Goal: Information Seeking & Learning: Check status

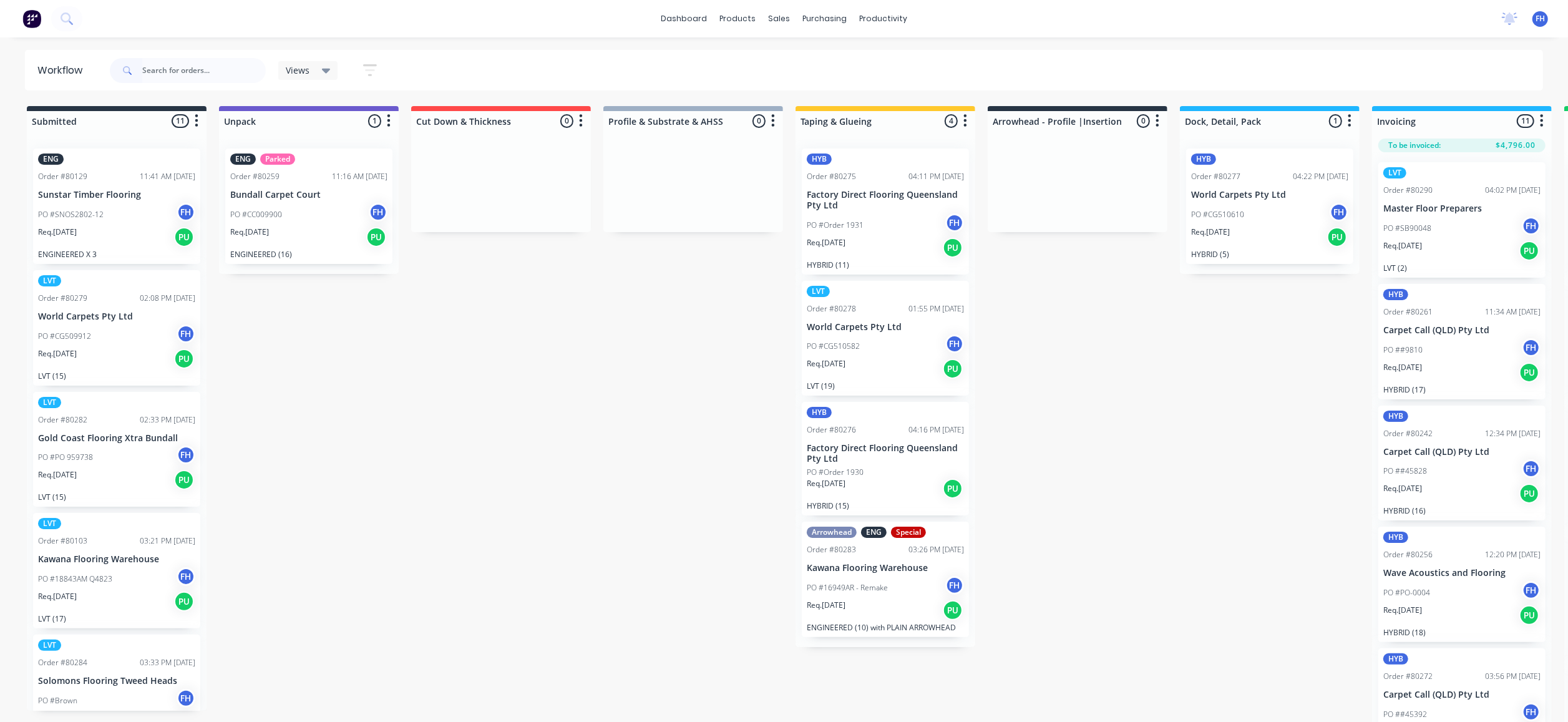
click at [334, 65] on div "Views" at bounding box center [308, 70] width 60 height 19
click at [333, 232] on button "Hybrid/LVT" at bounding box center [354, 237] width 133 height 14
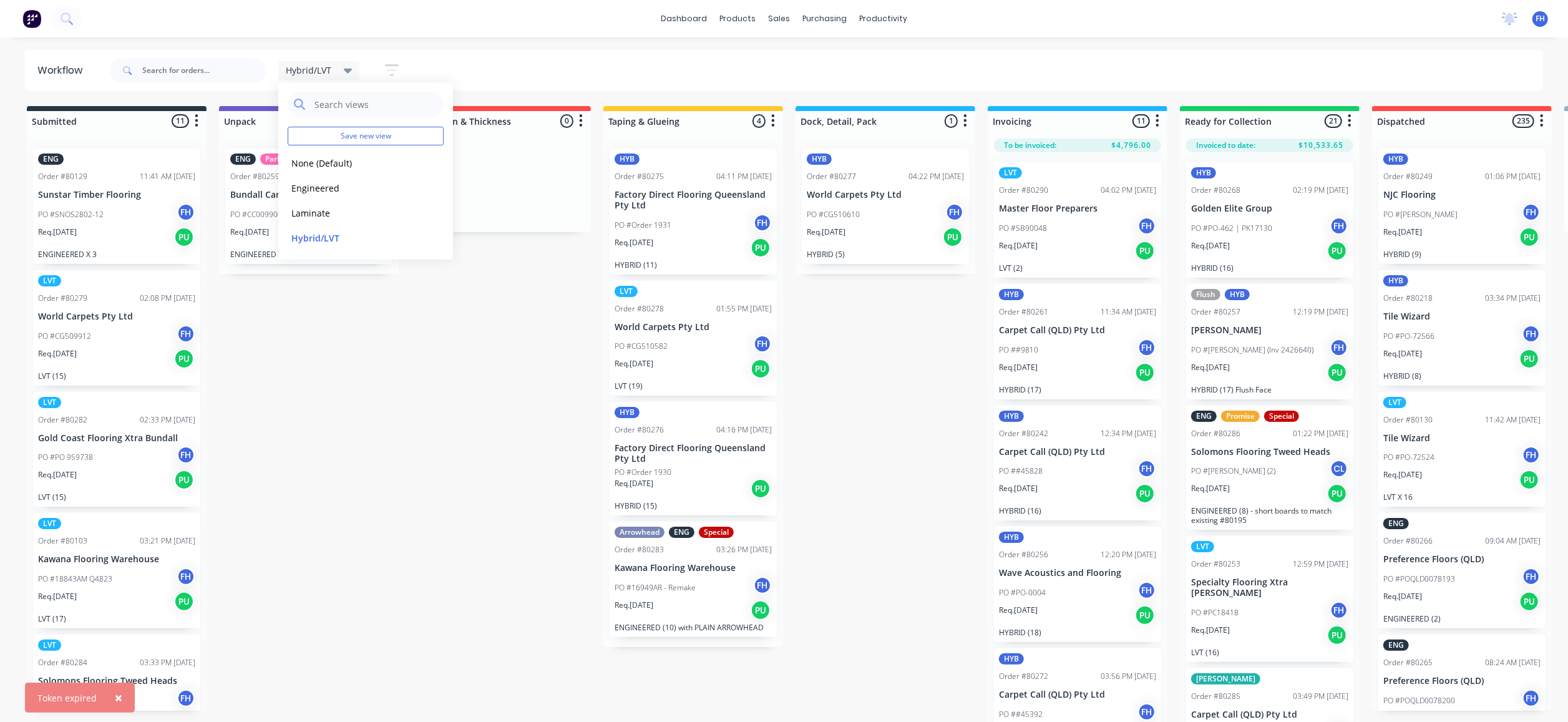
click at [310, 406] on div "Submitted 11 Summaries Total order value Invoiced to date To be invoiced ENG Or…" at bounding box center [1122, 415] width 2263 height 618
click at [212, 72] on input "text" at bounding box center [204, 70] width 123 height 25
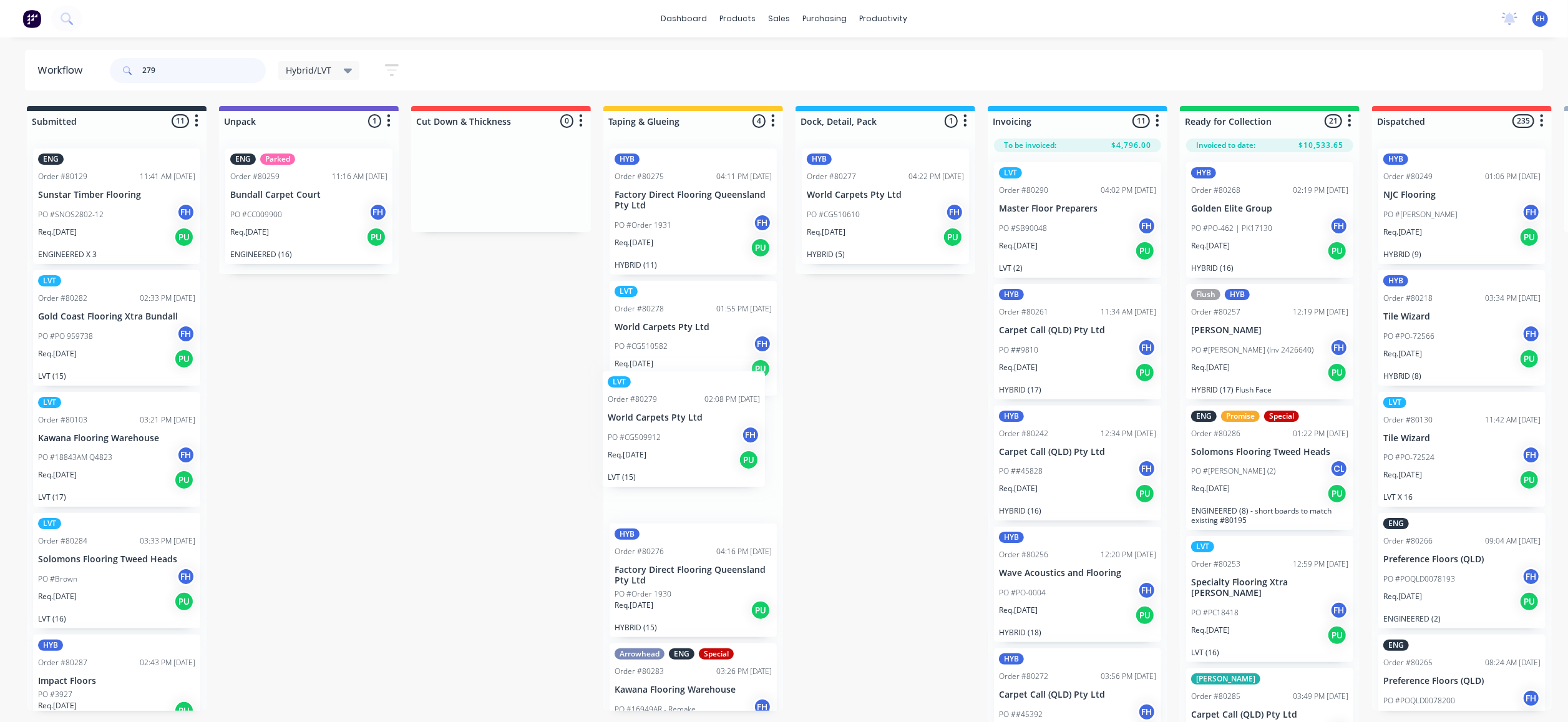
drag, startPoint x: 113, startPoint y: 300, endPoint x: 686, endPoint y: 397, distance: 581.2
click at [686, 397] on div "Submitted 11 Summaries Total order value Invoiced to date To be invoiced ENG Or…" at bounding box center [1122, 415] width 2263 height 618
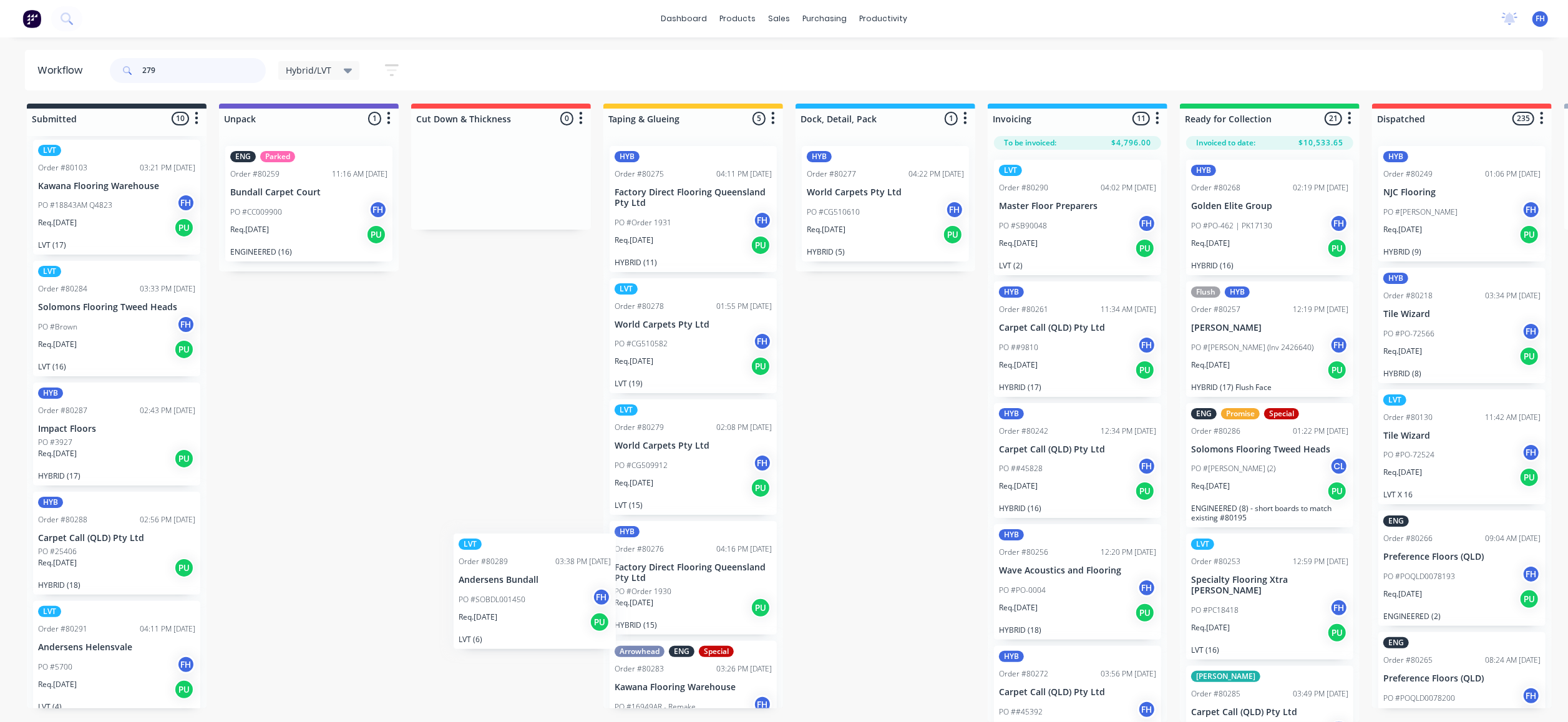
scroll to position [21, 0]
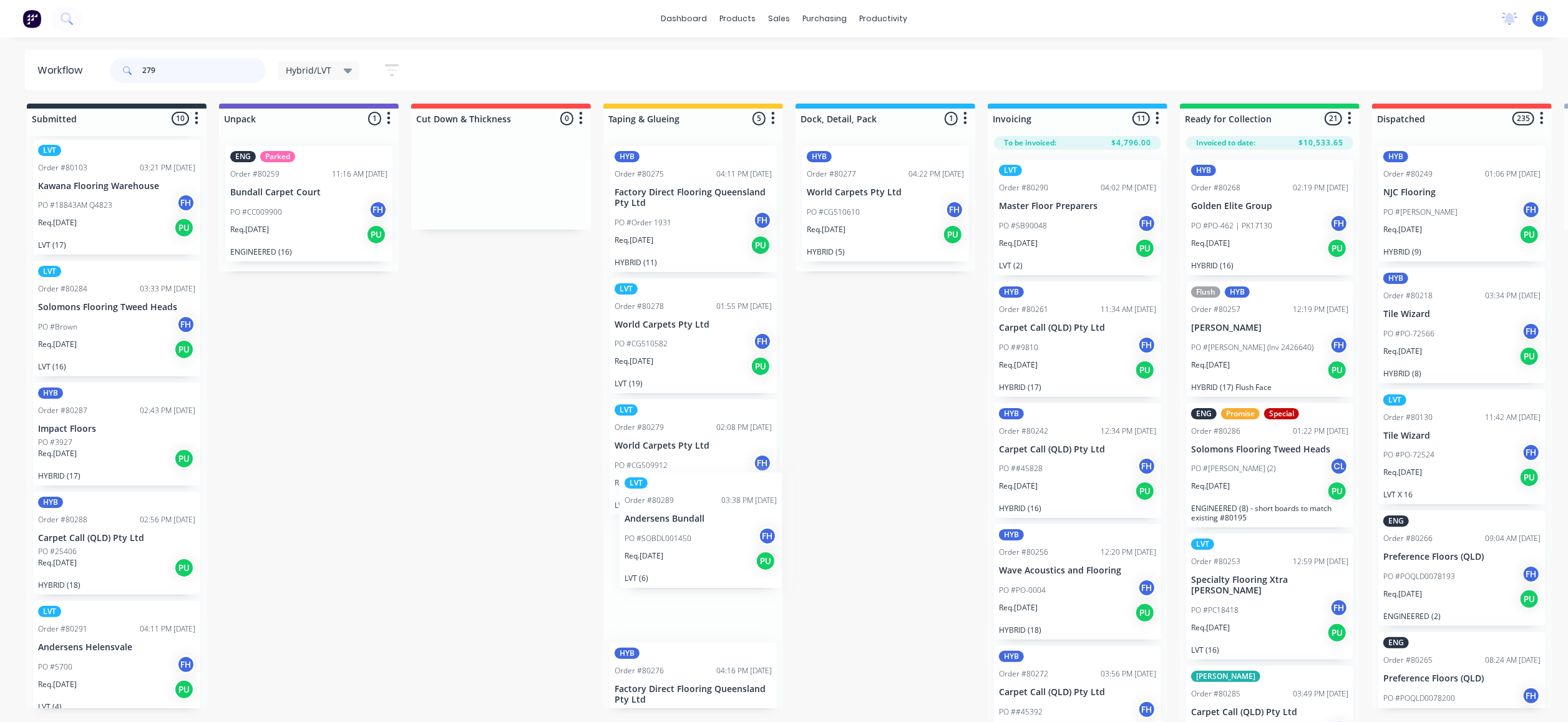
drag, startPoint x: 106, startPoint y: 627, endPoint x: 698, endPoint y: 497, distance: 606.1
click at [698, 497] on div "Submitted 10 Summaries Total order value Invoiced to date To be invoiced ENG Or…" at bounding box center [1122, 412] width 2263 height 618
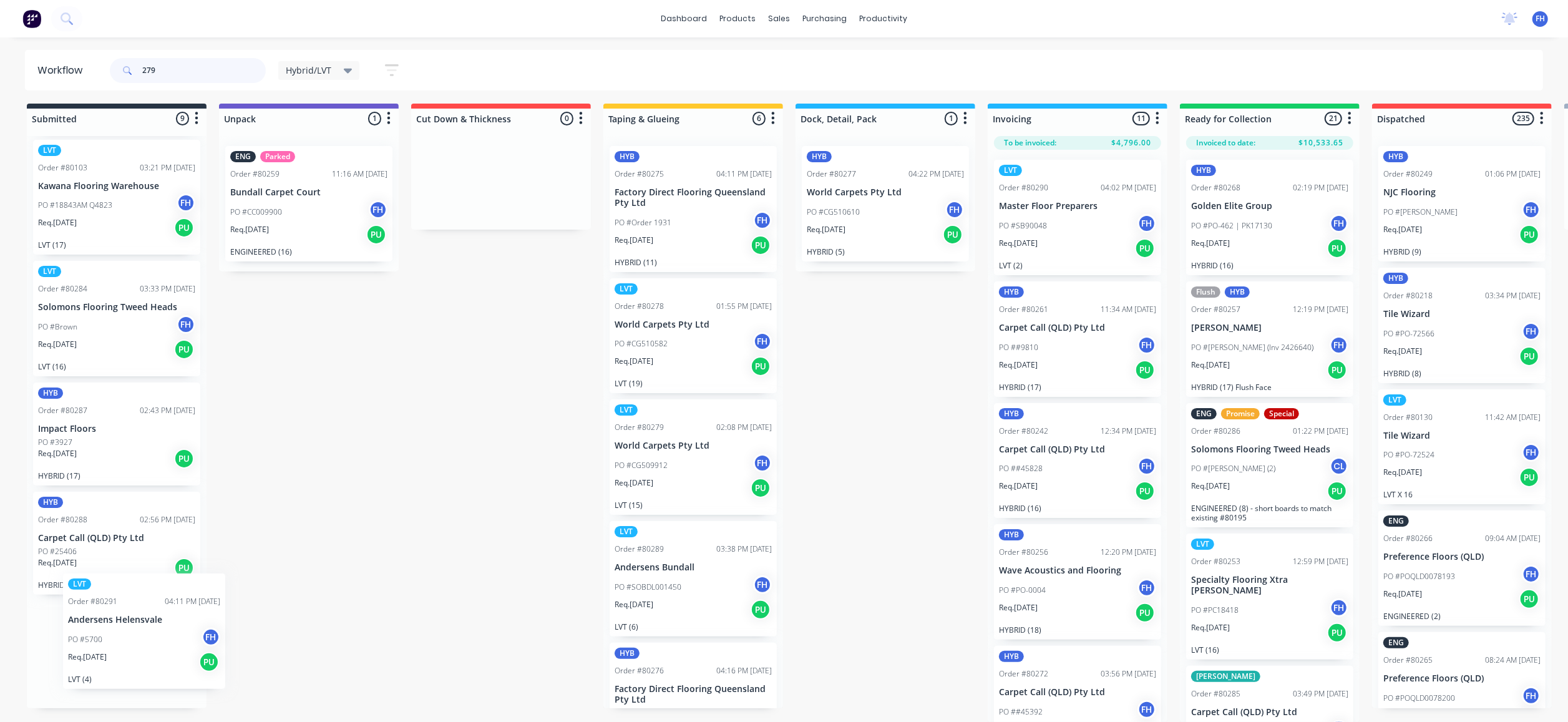
scroll to position [252, 0]
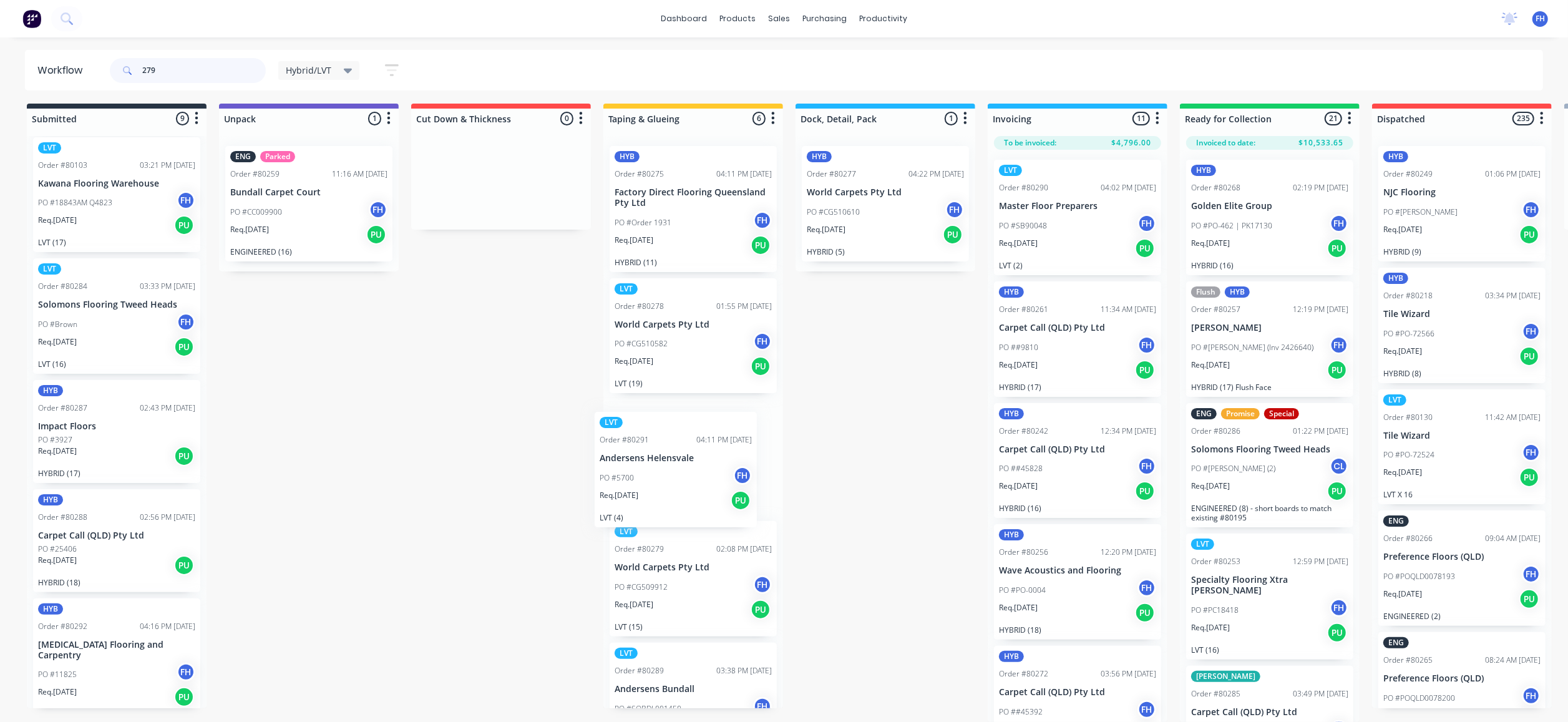
drag, startPoint x: 105, startPoint y: 615, endPoint x: 670, endPoint y: 443, distance: 590.6
click at [670, 443] on div "Submitted 9 Summaries Total order value Invoiced to date To be invoiced ENG Ord…" at bounding box center [1122, 412] width 2263 height 618
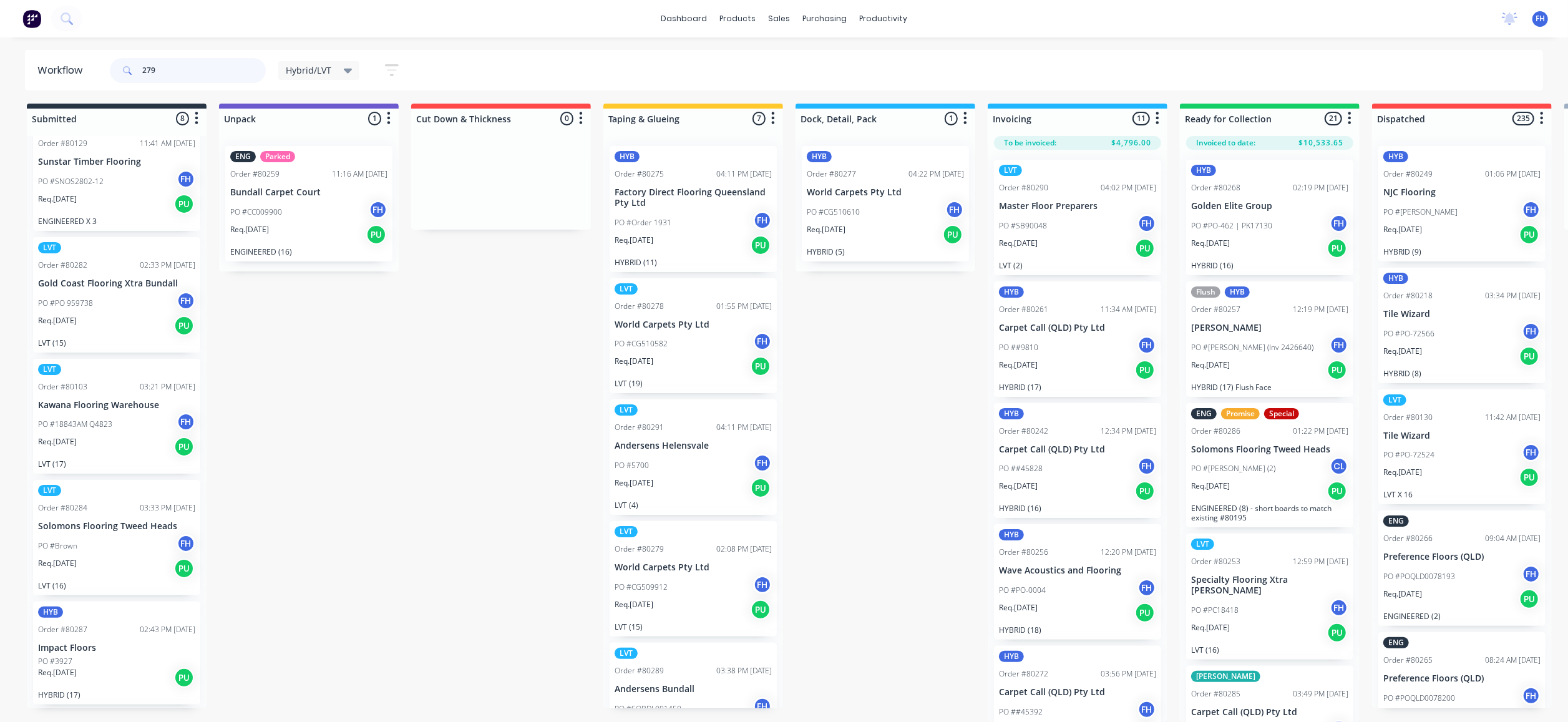
scroll to position [0, 0]
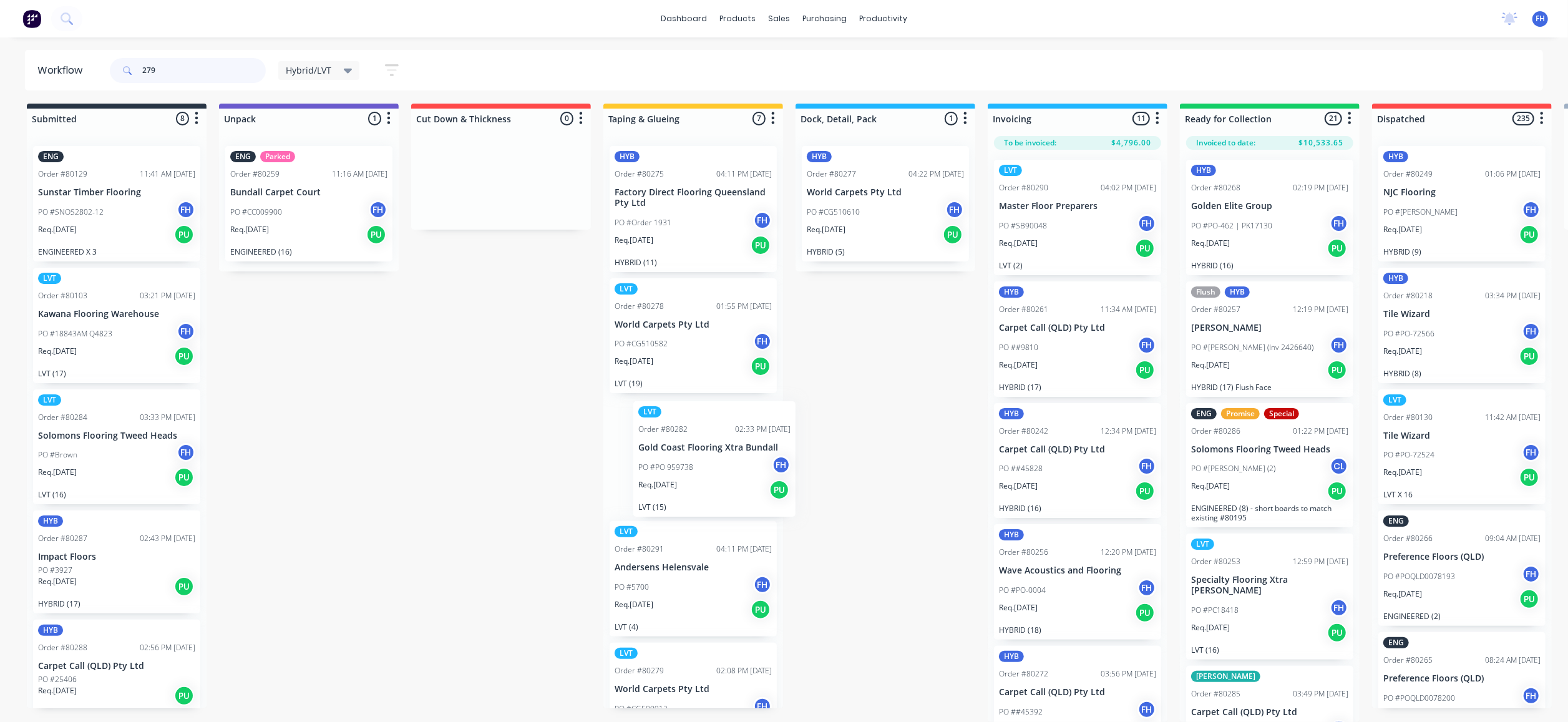
drag, startPoint x: 104, startPoint y: 282, endPoint x: 709, endPoint y: 436, distance: 624.3
click at [709, 436] on div "Submitted 8 Summaries Total order value Invoiced to date To be invoiced ENG Ord…" at bounding box center [1122, 412] width 2263 height 618
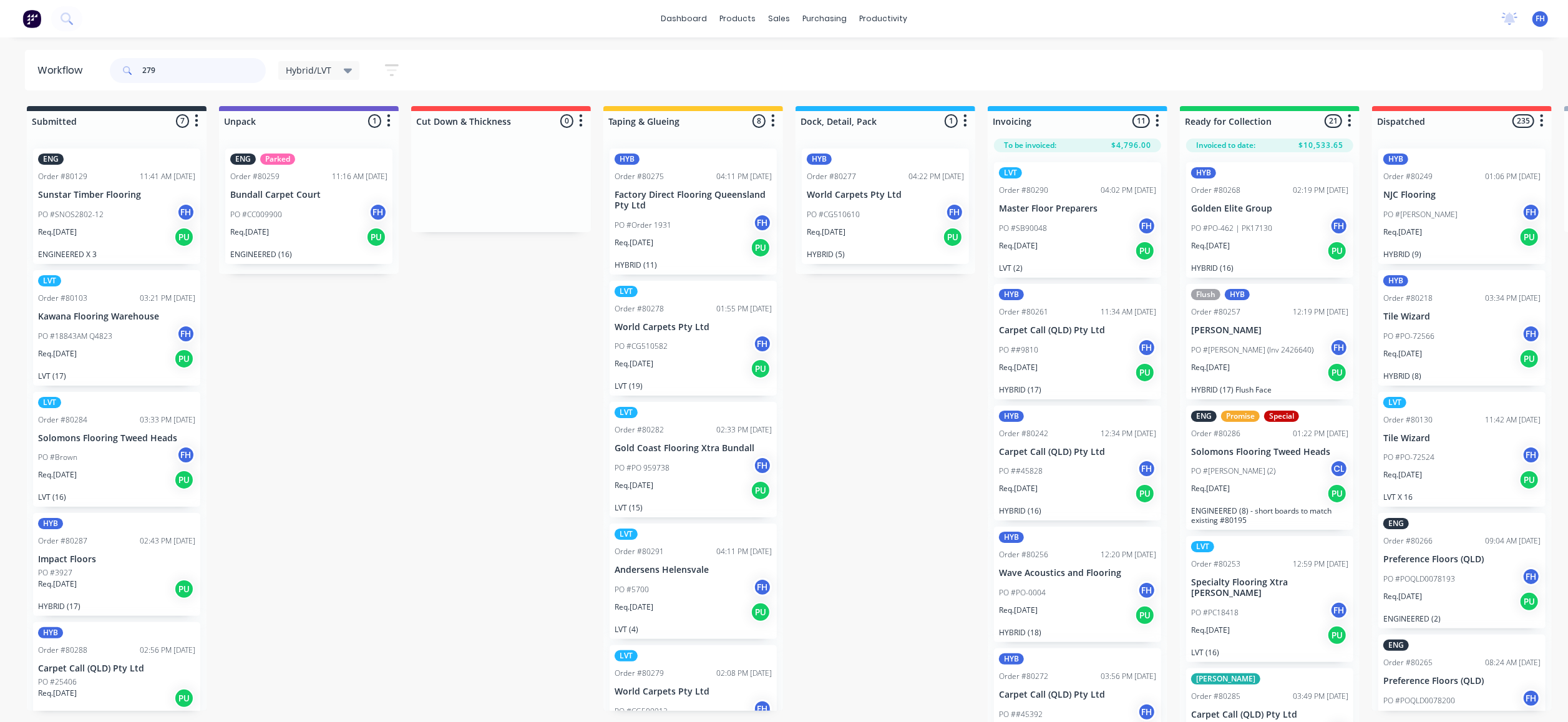
drag, startPoint x: 186, startPoint y: 66, endPoint x: -5, endPoint y: 71, distance: 191.1
click at [0, 71] on html "dashboard products sales purchasing productivity dashboard products Product Cat…" at bounding box center [784, 323] width 1568 height 647
type input "80262"
click at [340, 66] on div "Hybrid/LVT" at bounding box center [319, 70] width 67 height 11
click at [333, 163] on button "None (Default)" at bounding box center [354, 163] width 133 height 14
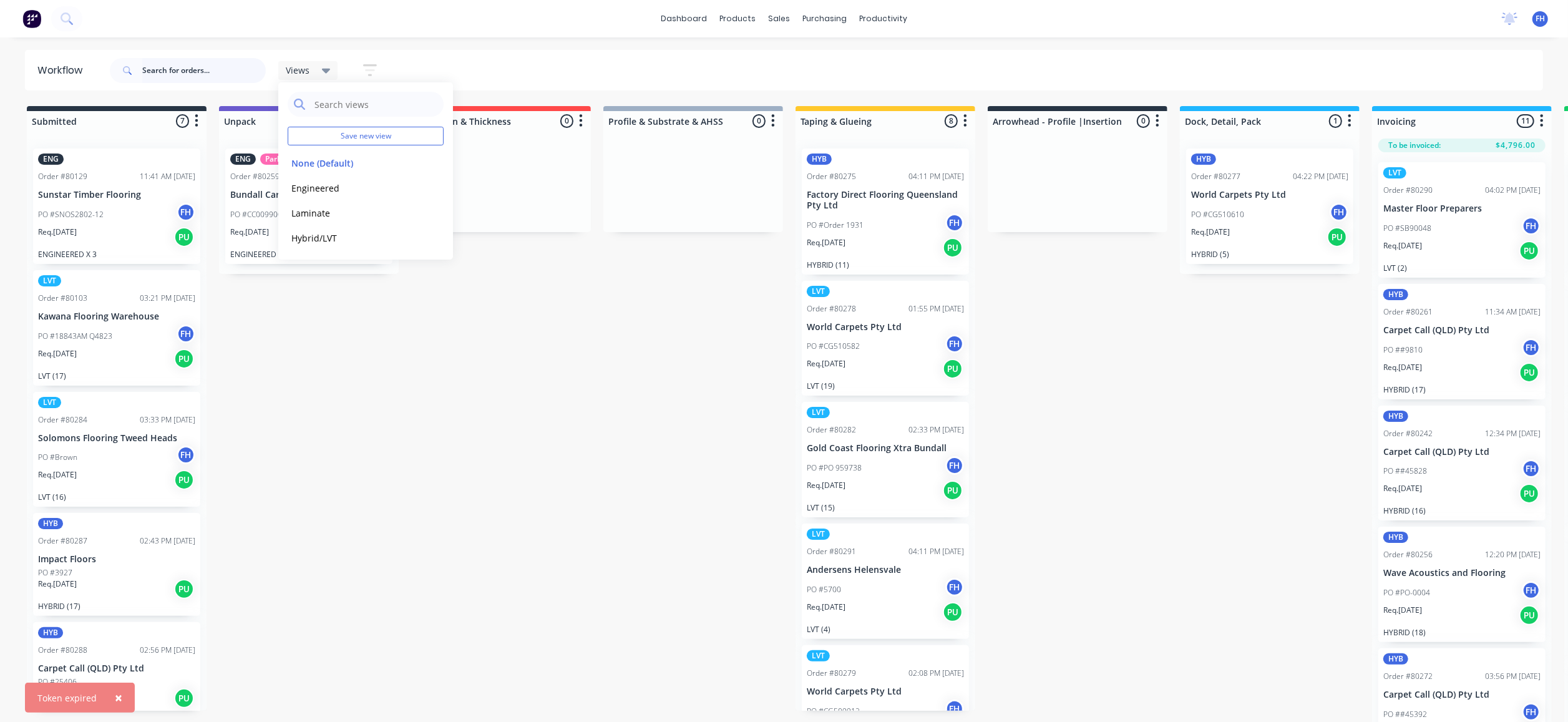
click at [207, 63] on input "text" at bounding box center [204, 70] width 123 height 25
type input "9"
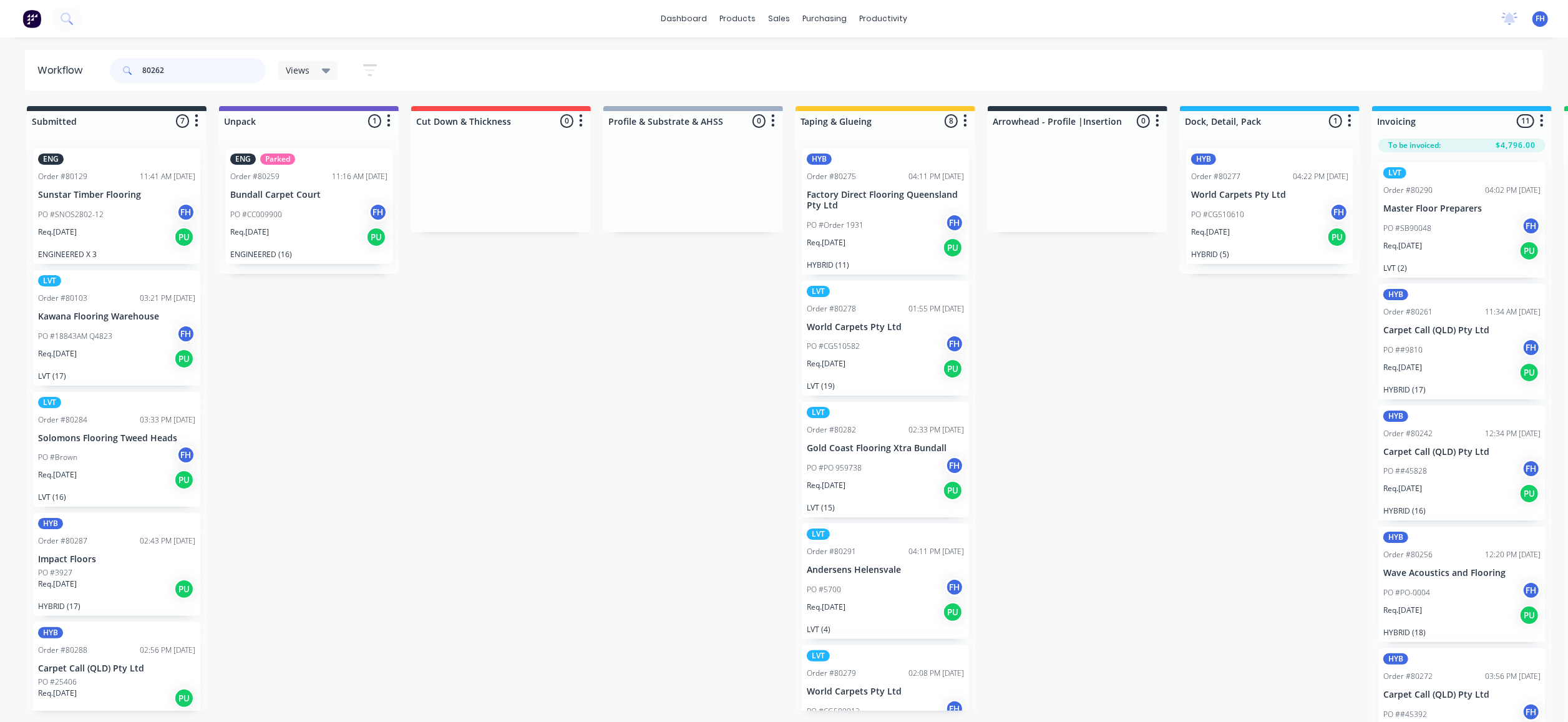
type input "80262"
click at [318, 74] on div "Views" at bounding box center [308, 70] width 45 height 11
click at [345, 186] on button "Engineered" at bounding box center [354, 188] width 133 height 14
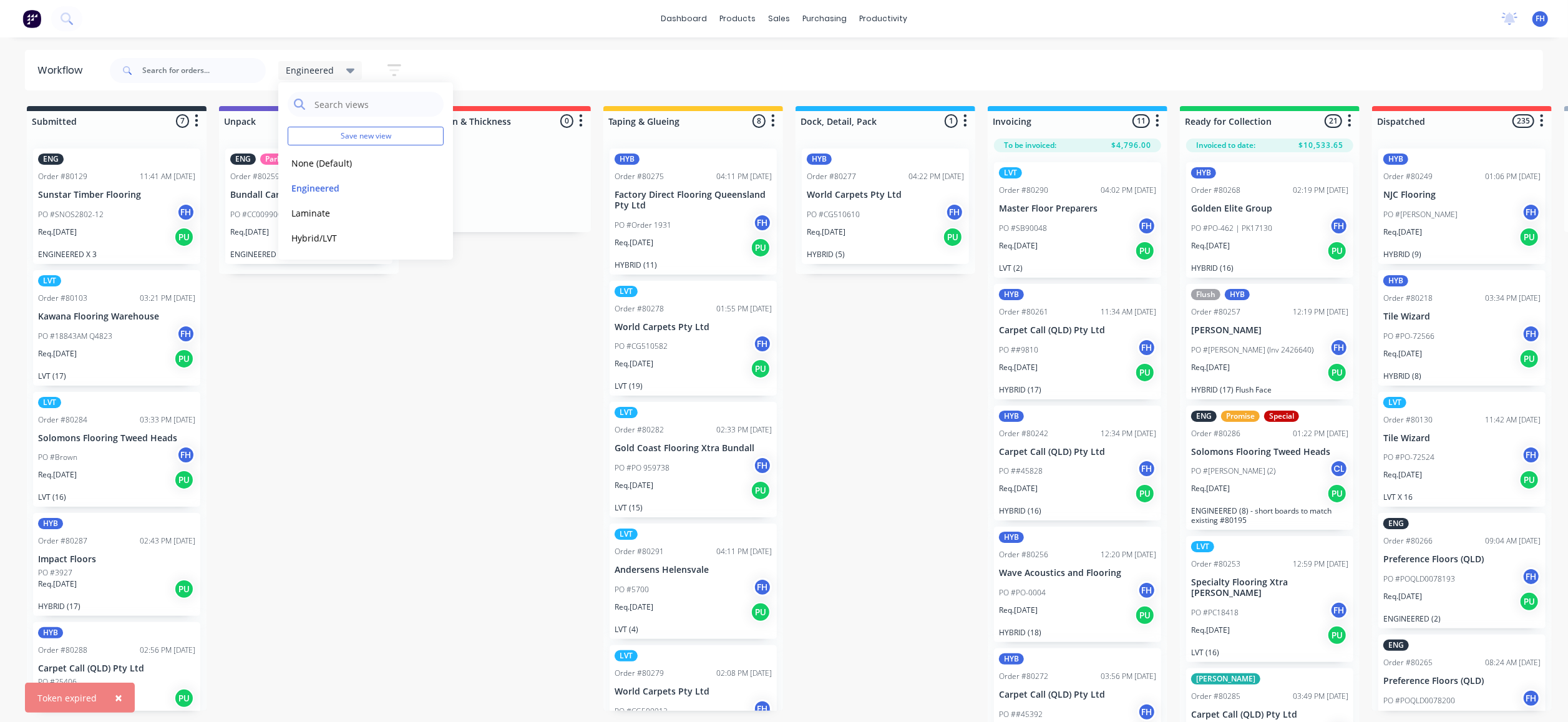
click at [489, 387] on div "Submitted 7 Summaries Total order value Invoiced to date To be invoiced ENG Ord…" at bounding box center [1122, 415] width 2263 height 618
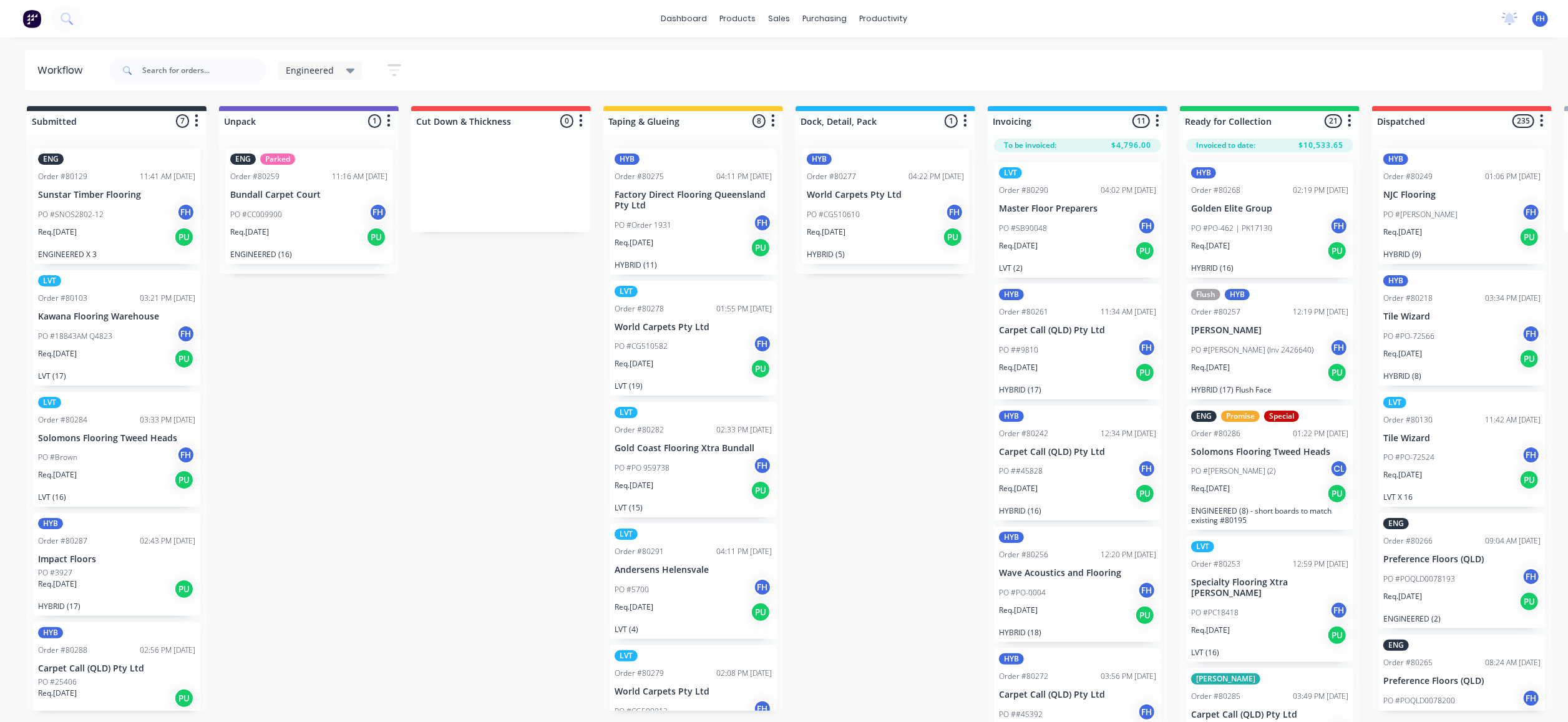
click at [325, 70] on span "Engineered" at bounding box center [310, 70] width 48 height 13
click at [430, 185] on button "edit" at bounding box center [433, 188] width 17 height 13
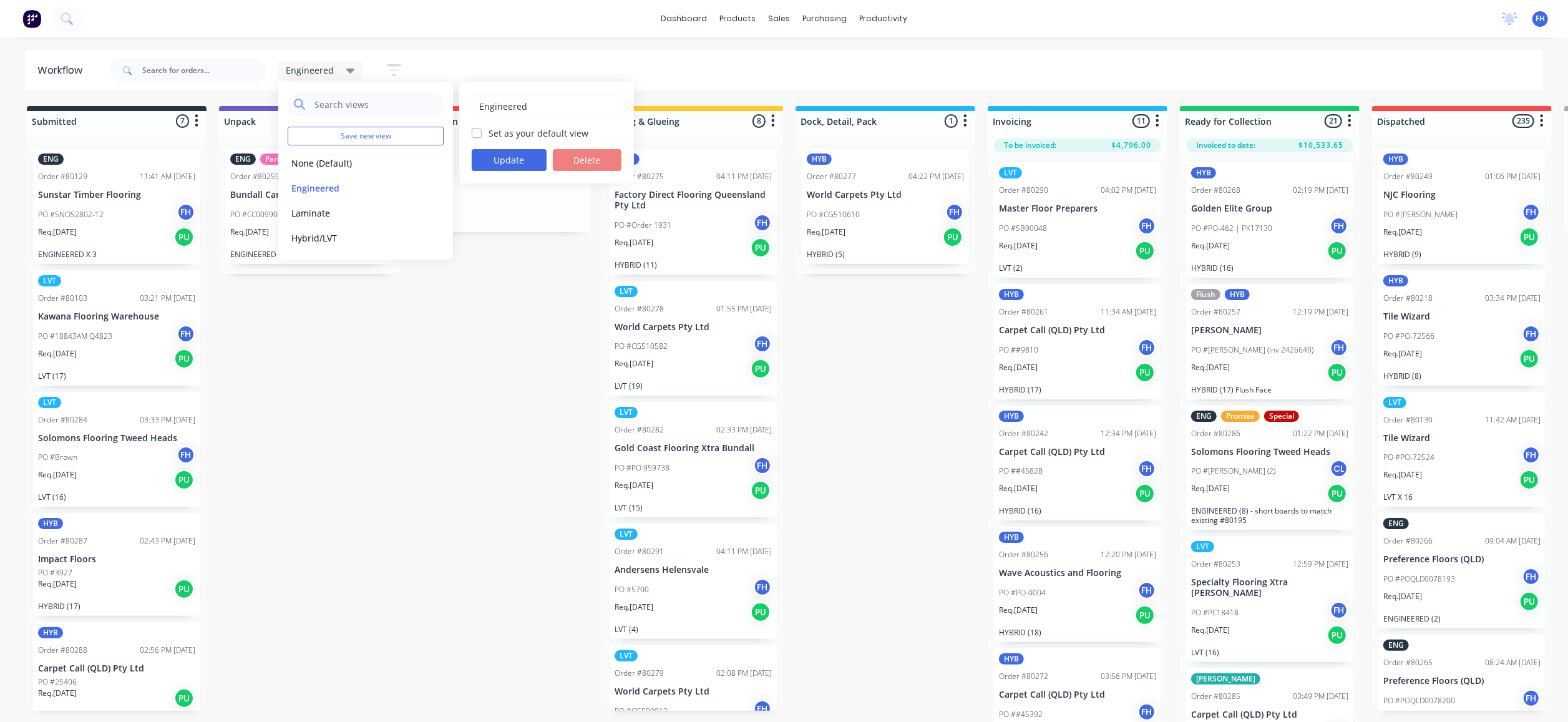
click at [495, 236] on div "Submitted 7 Summaries Total order value Invoiced to date To be invoiced ENG Ord…" at bounding box center [1122, 415] width 2263 height 618
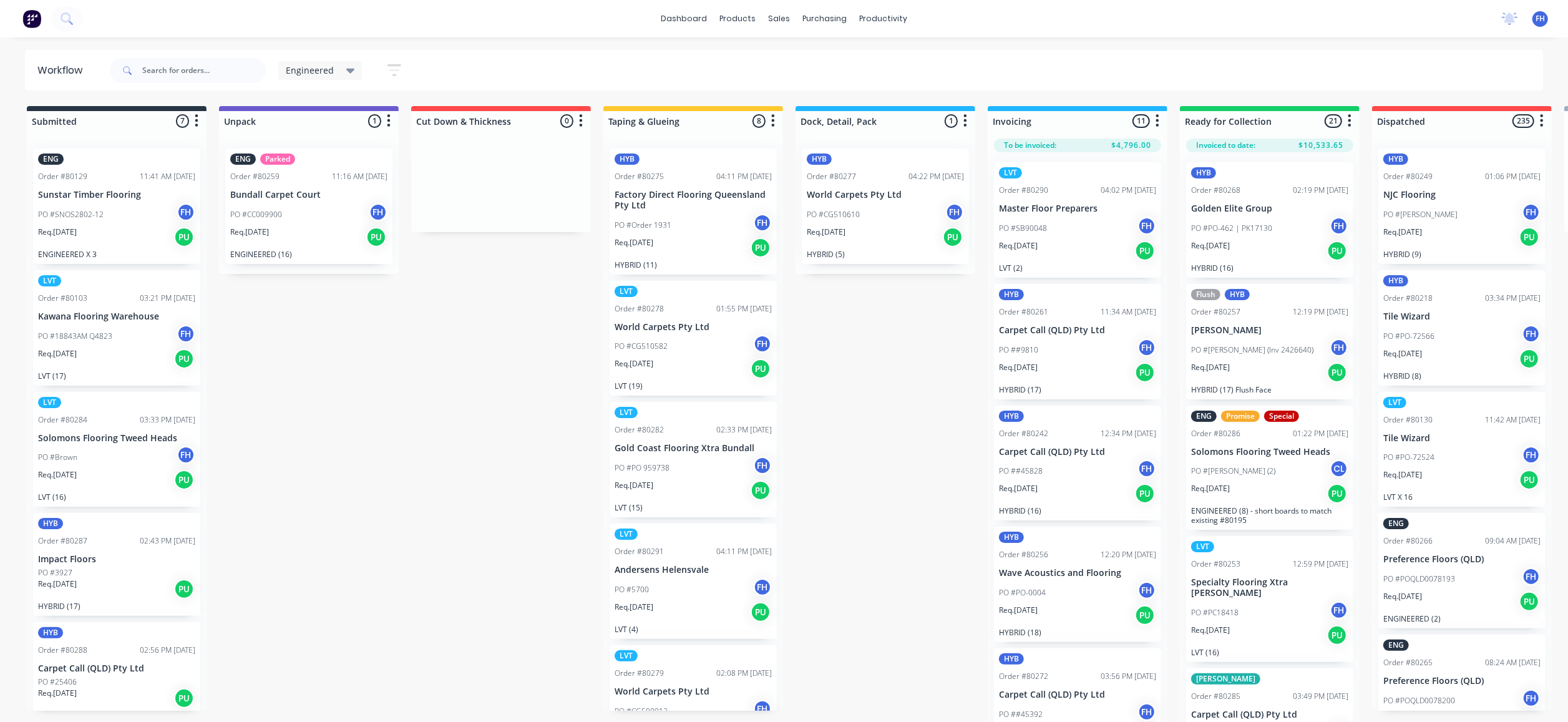
click at [393, 77] on icon "button" at bounding box center [395, 70] width 14 height 16
click at [373, 226] on div "Filter by labels" at bounding box center [331, 228] width 94 height 13
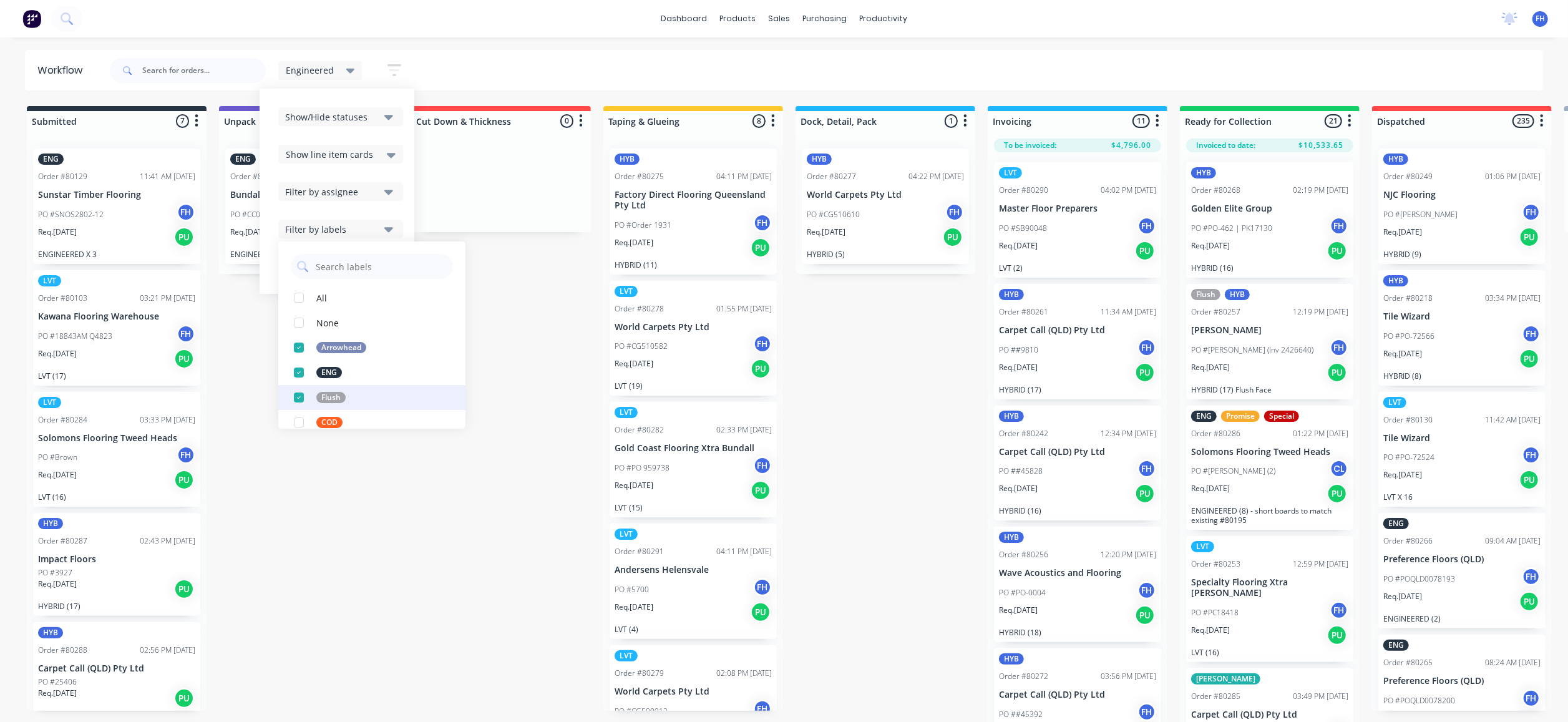
click at [300, 390] on div "button" at bounding box center [298, 397] width 25 height 25
click at [295, 343] on div "button" at bounding box center [298, 347] width 25 height 25
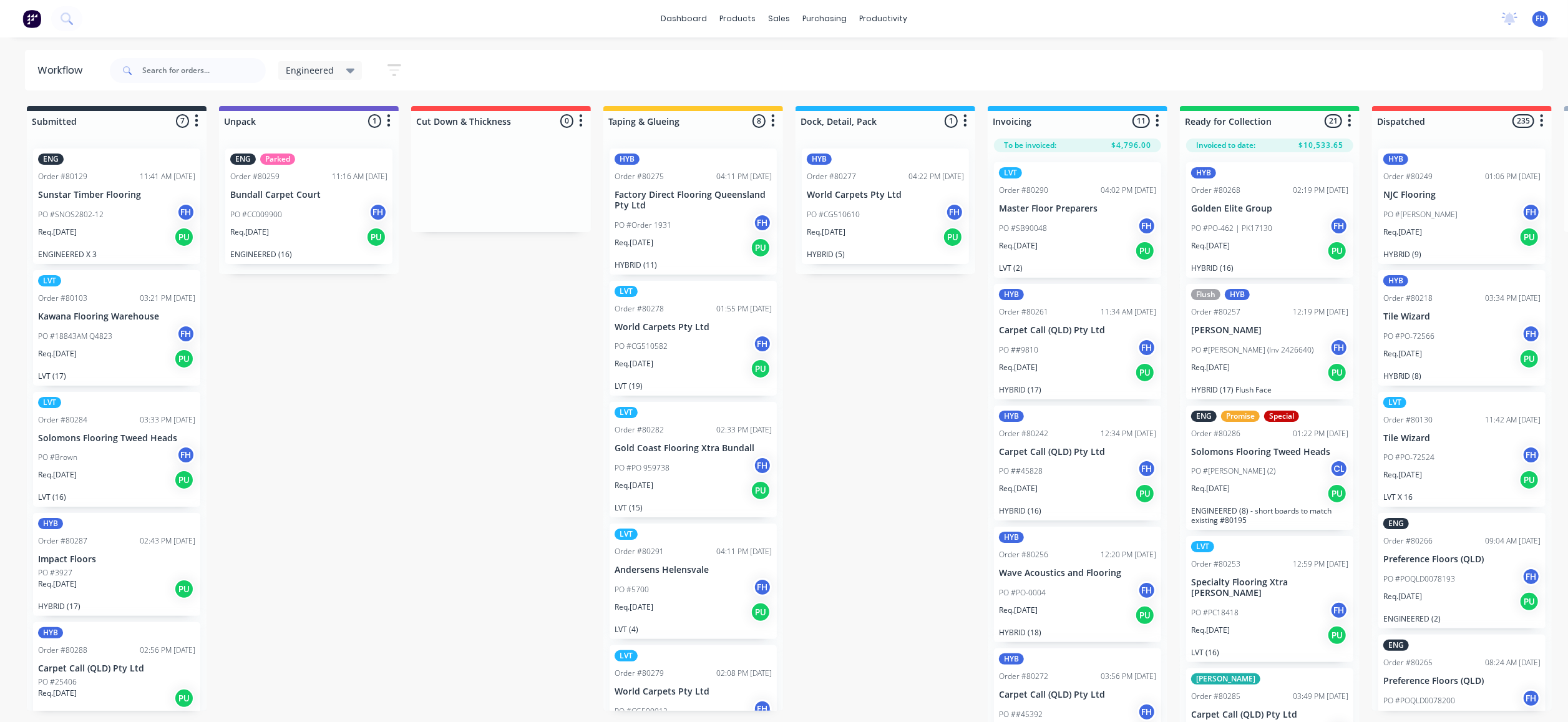
click at [531, 292] on div "Submitted 7 Summaries Total order value Invoiced to date To be invoiced ENG Ord…" at bounding box center [1122, 415] width 2263 height 618
click at [322, 65] on span "Engineered" at bounding box center [310, 70] width 48 height 13
click at [328, 155] on div "None (Default) edit" at bounding box center [366, 162] width 156 height 25
click at [334, 164] on button "None (Default)" at bounding box center [354, 163] width 133 height 14
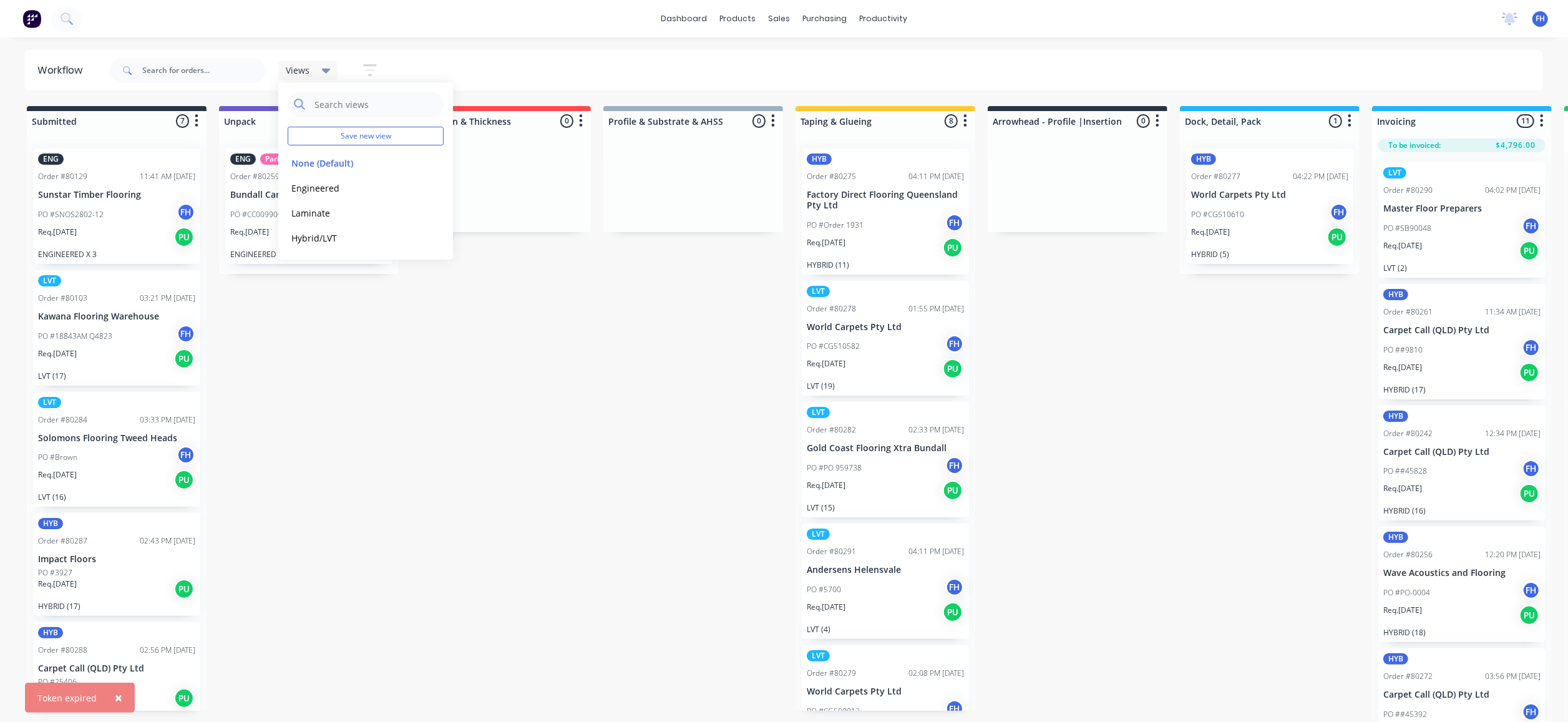
click at [580, 402] on div "Submitted 7 Summaries Total order value Invoiced to date To be invoiced ENG Ord…" at bounding box center [1122, 415] width 2263 height 618
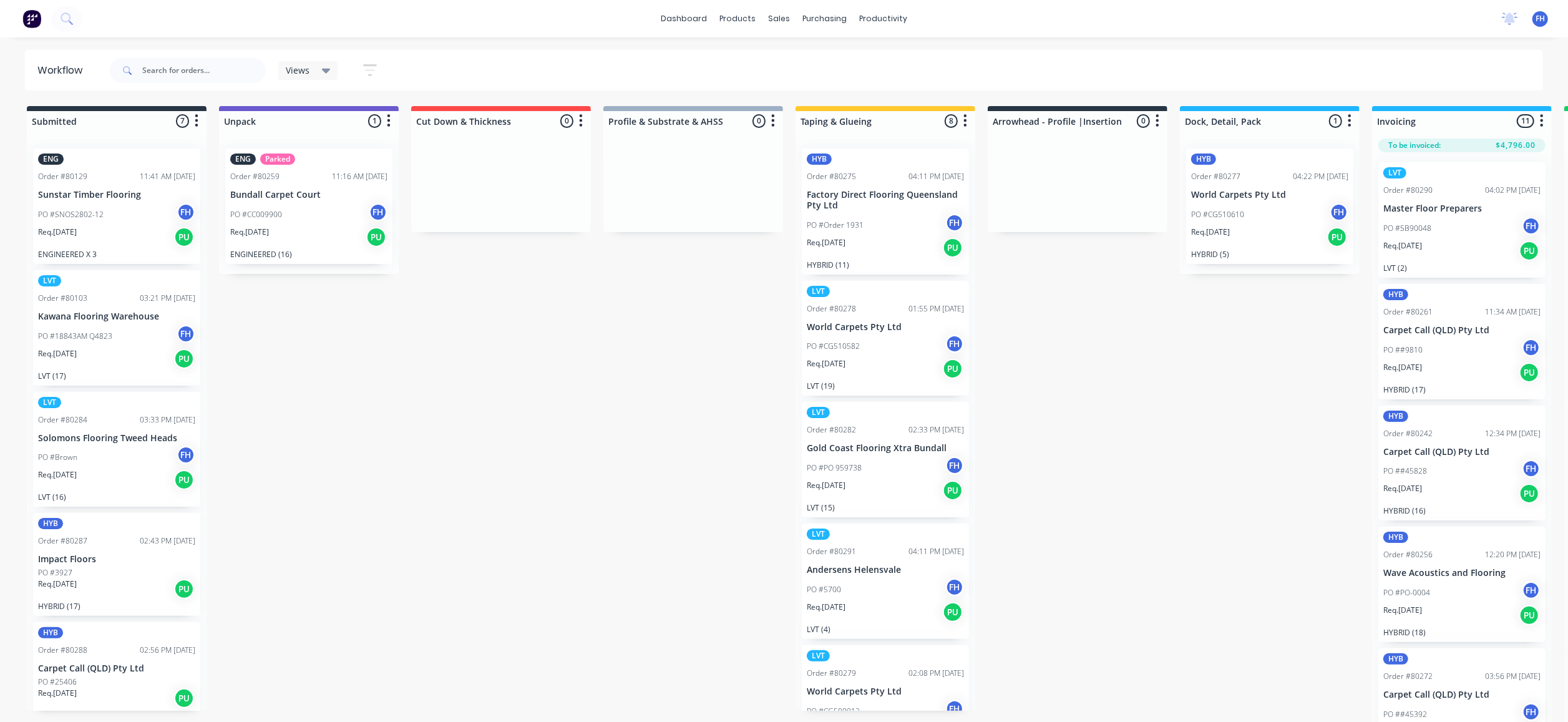
click at [322, 74] on icon at bounding box center [326, 71] width 9 height 14
click at [333, 157] on button "None (Default)" at bounding box center [354, 163] width 133 height 14
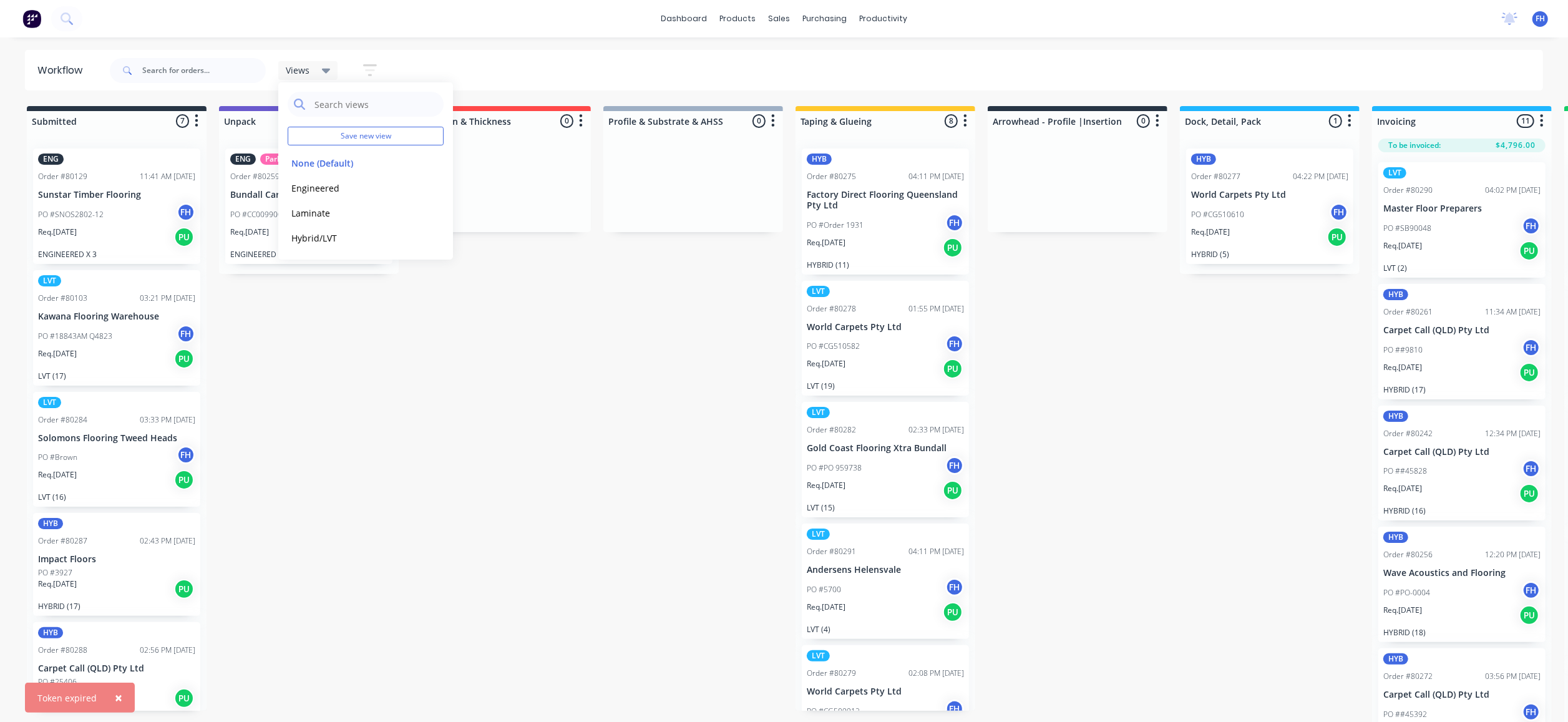
click at [372, 68] on icon "button" at bounding box center [370, 70] width 14 height 16
click at [322, 222] on div "Filter by labels" at bounding box center [307, 228] width 94 height 13
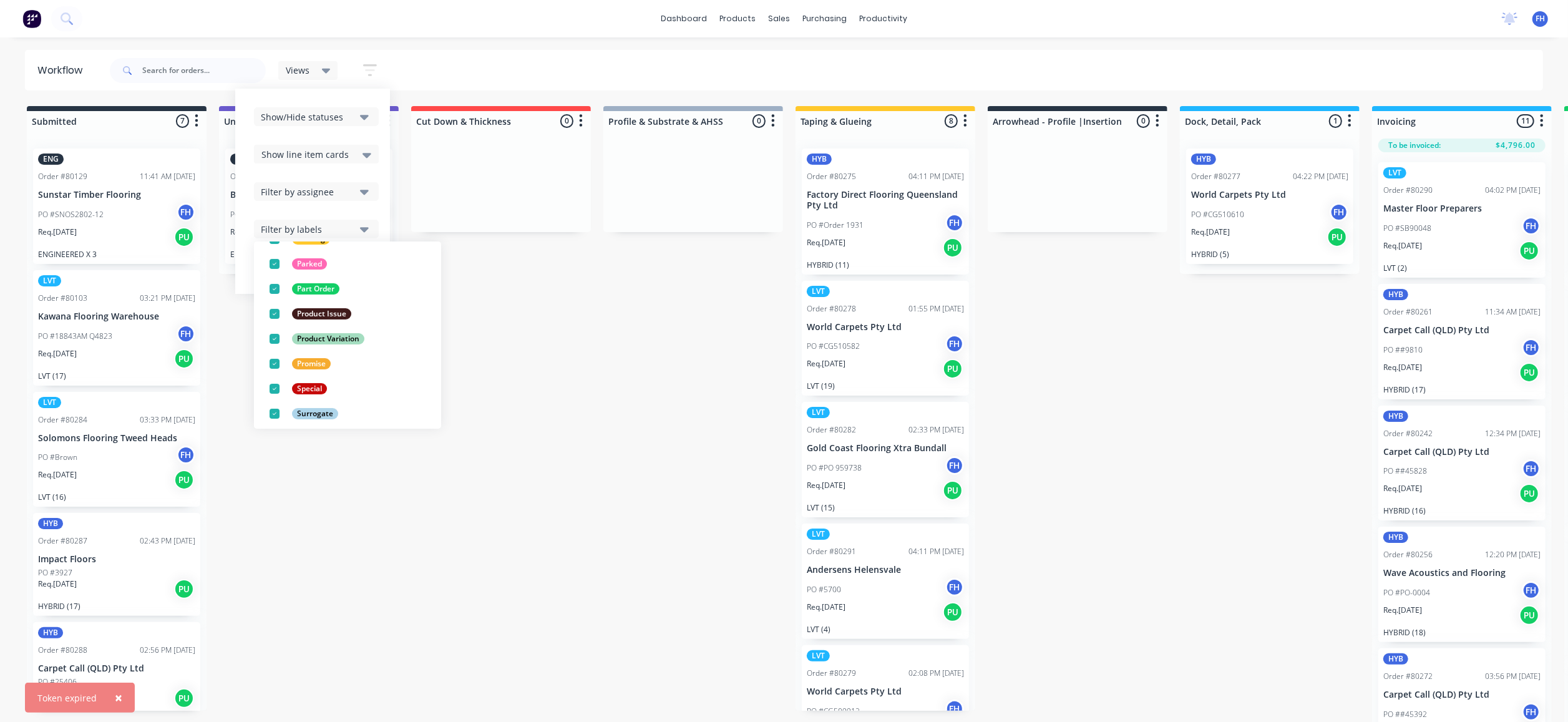
scroll to position [337, 0]
click at [333, 116] on div "Show/Hide statuses" at bounding box center [307, 116] width 94 height 13
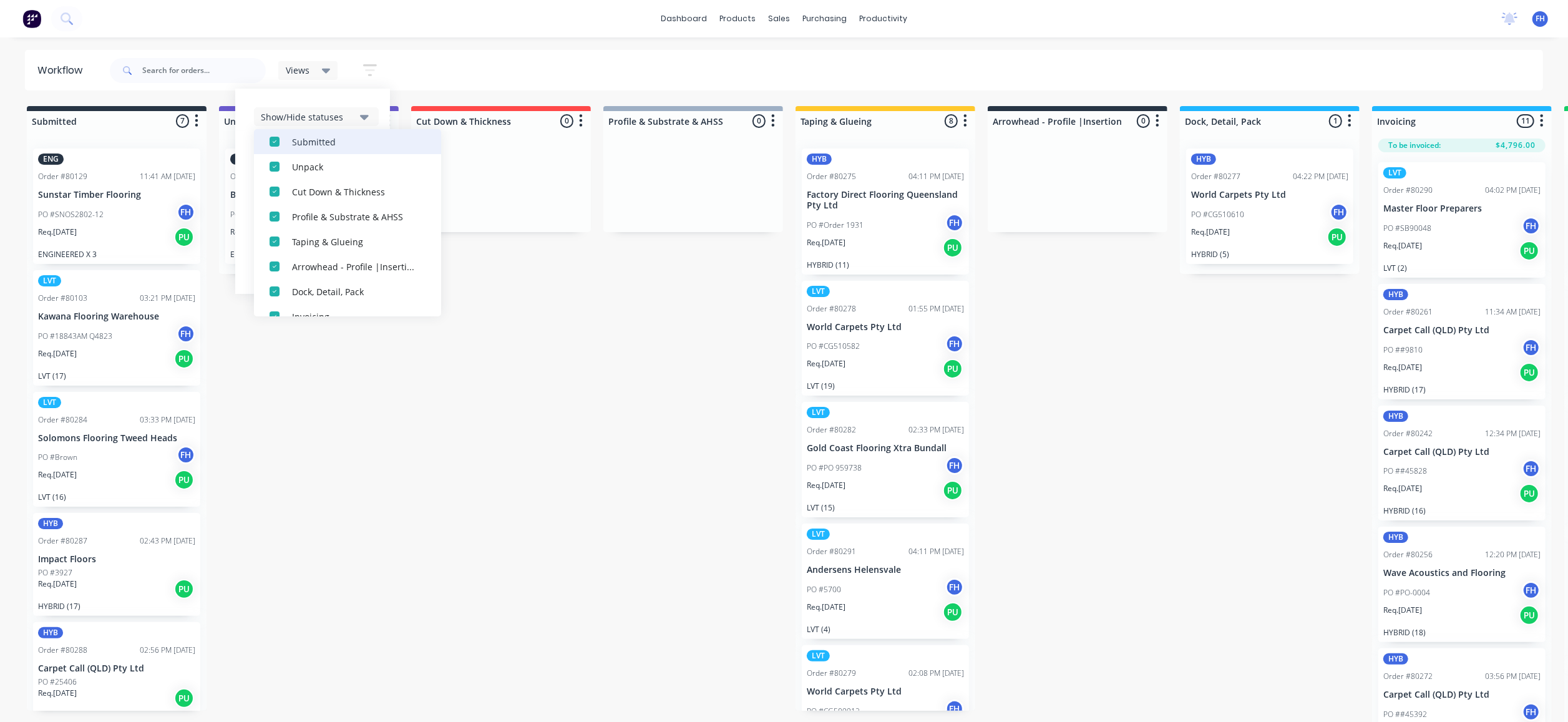
scroll to position [137, 0]
click at [487, 237] on div "Submitted 7 Summaries Total order value Invoiced to date To be invoiced ENG Ord…" at bounding box center [1122, 415] width 2263 height 618
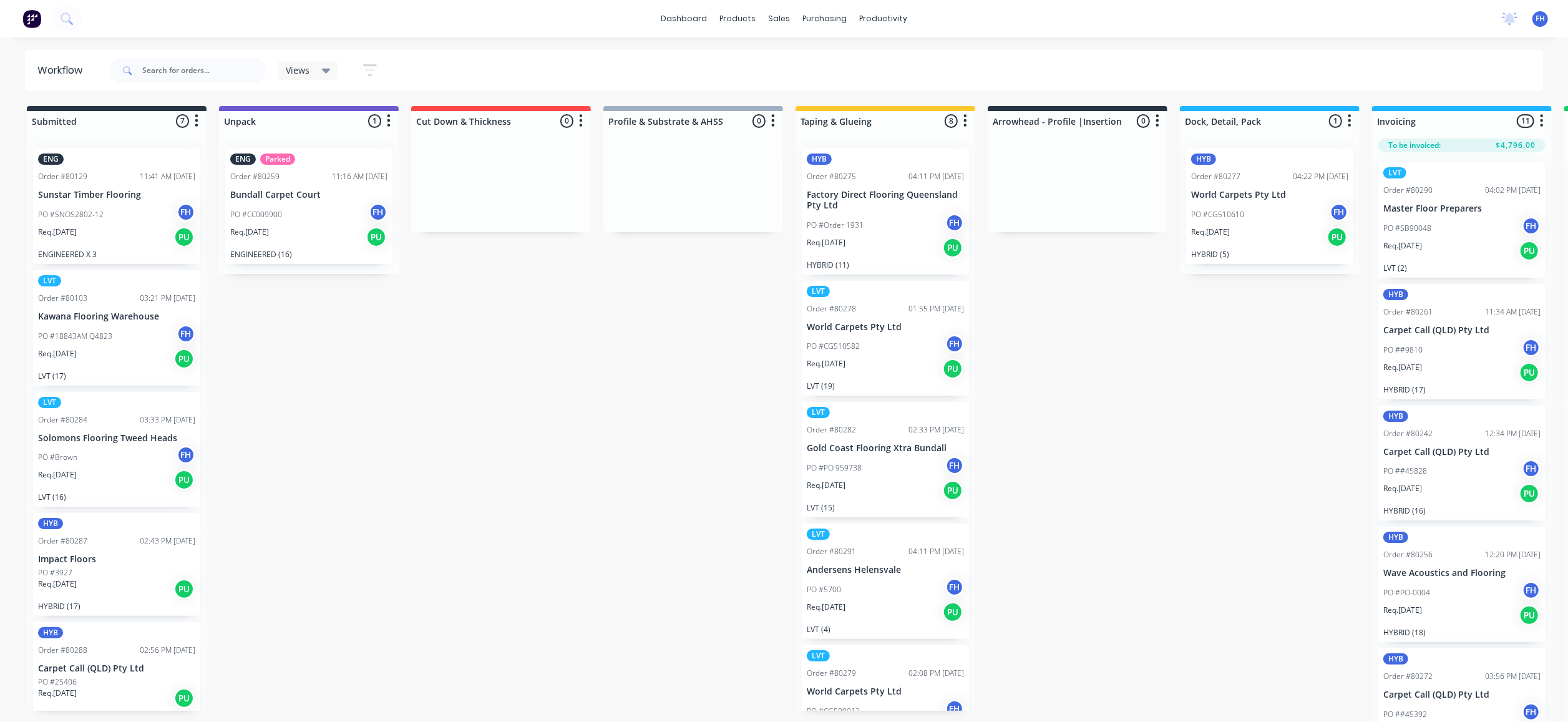
click at [375, 335] on div "Submitted 7 Summaries Total order value Invoiced to date To be invoiced ENG Ord…" at bounding box center [1122, 415] width 2263 height 618
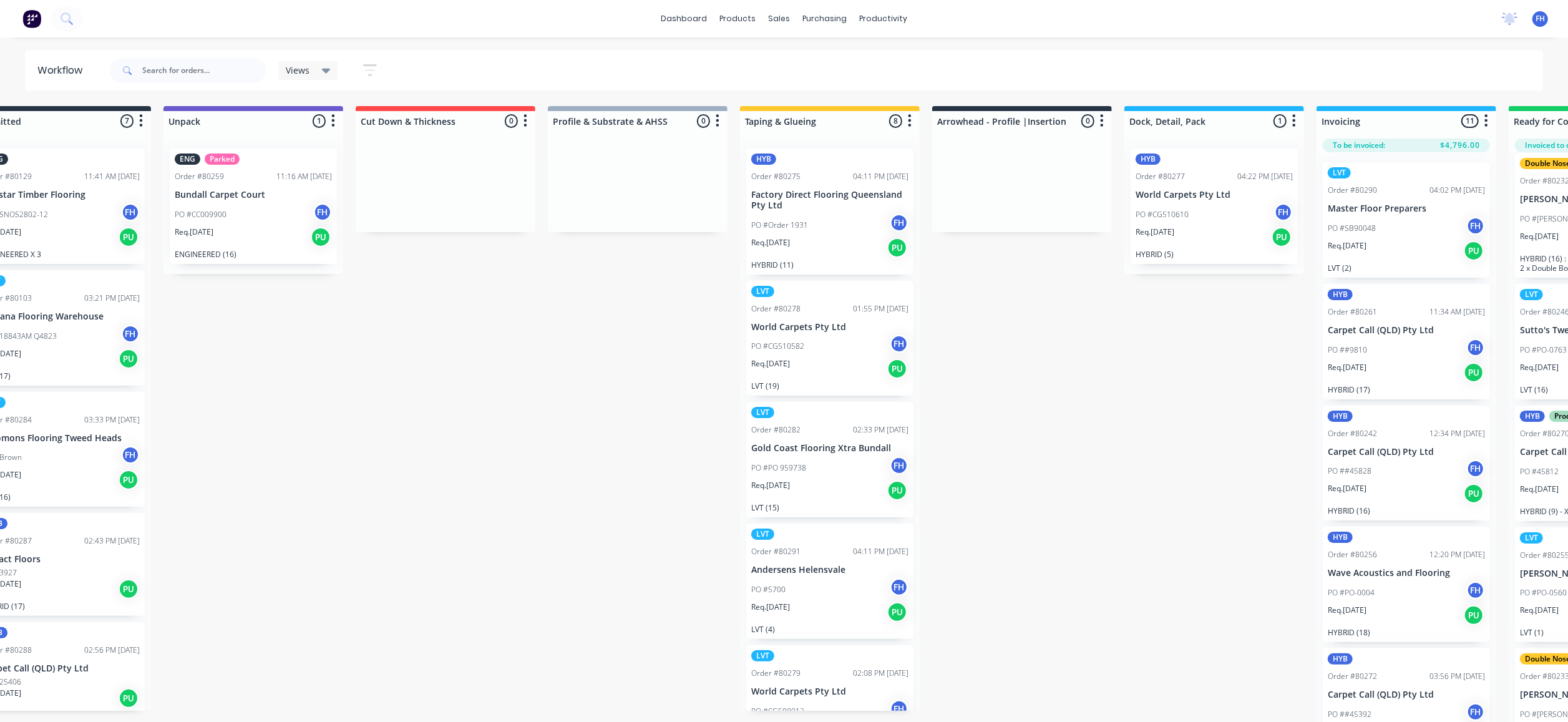
scroll to position [0, 0]
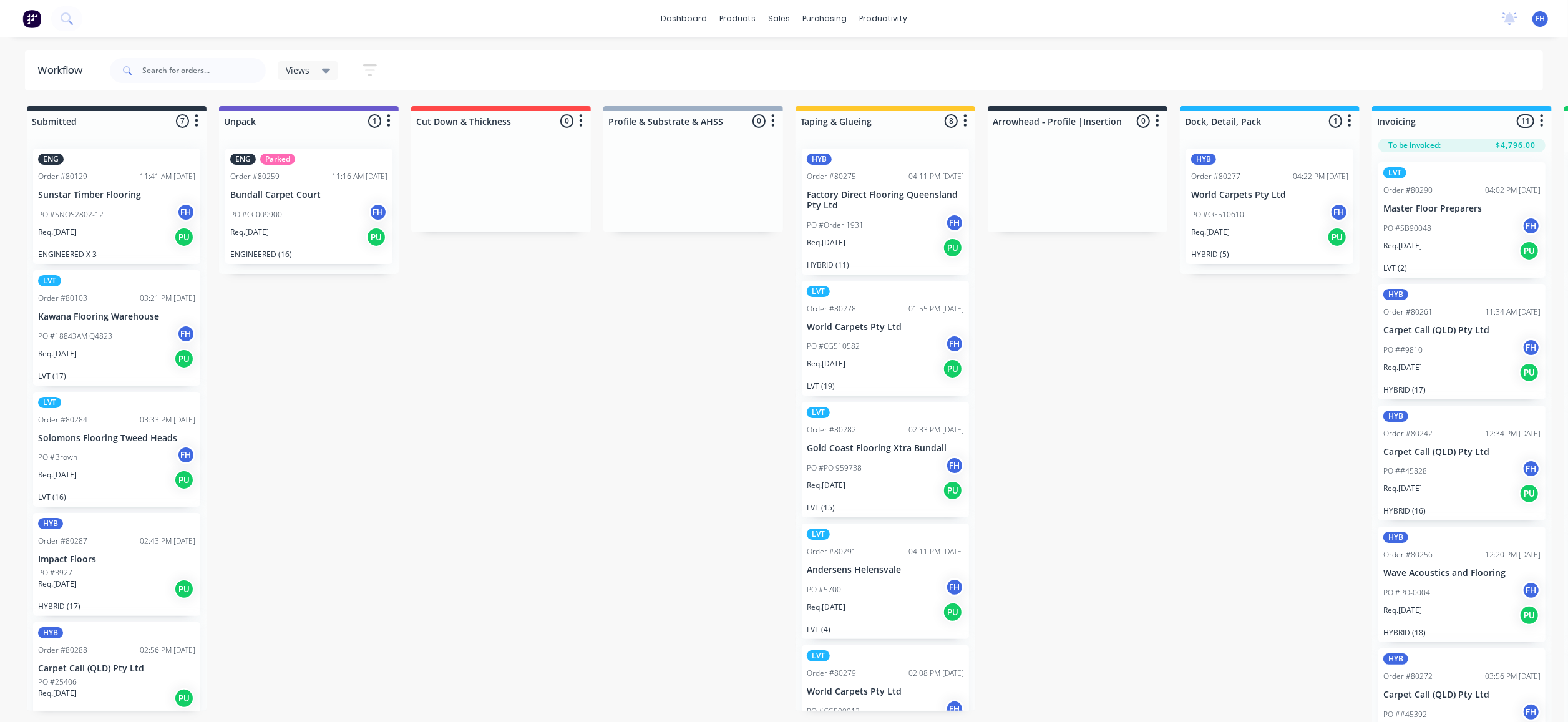
drag, startPoint x: 338, startPoint y: 68, endPoint x: 328, endPoint y: 75, distance: 12.2
click at [332, 72] on div "Views Save new view None (Default) edit Engineered edit Laminate edit Hybrid/LV…" at bounding box center [334, 70] width 112 height 24
click at [328, 75] on icon at bounding box center [326, 71] width 9 height 14
click at [336, 160] on button "None (Default)" at bounding box center [354, 163] width 133 height 14
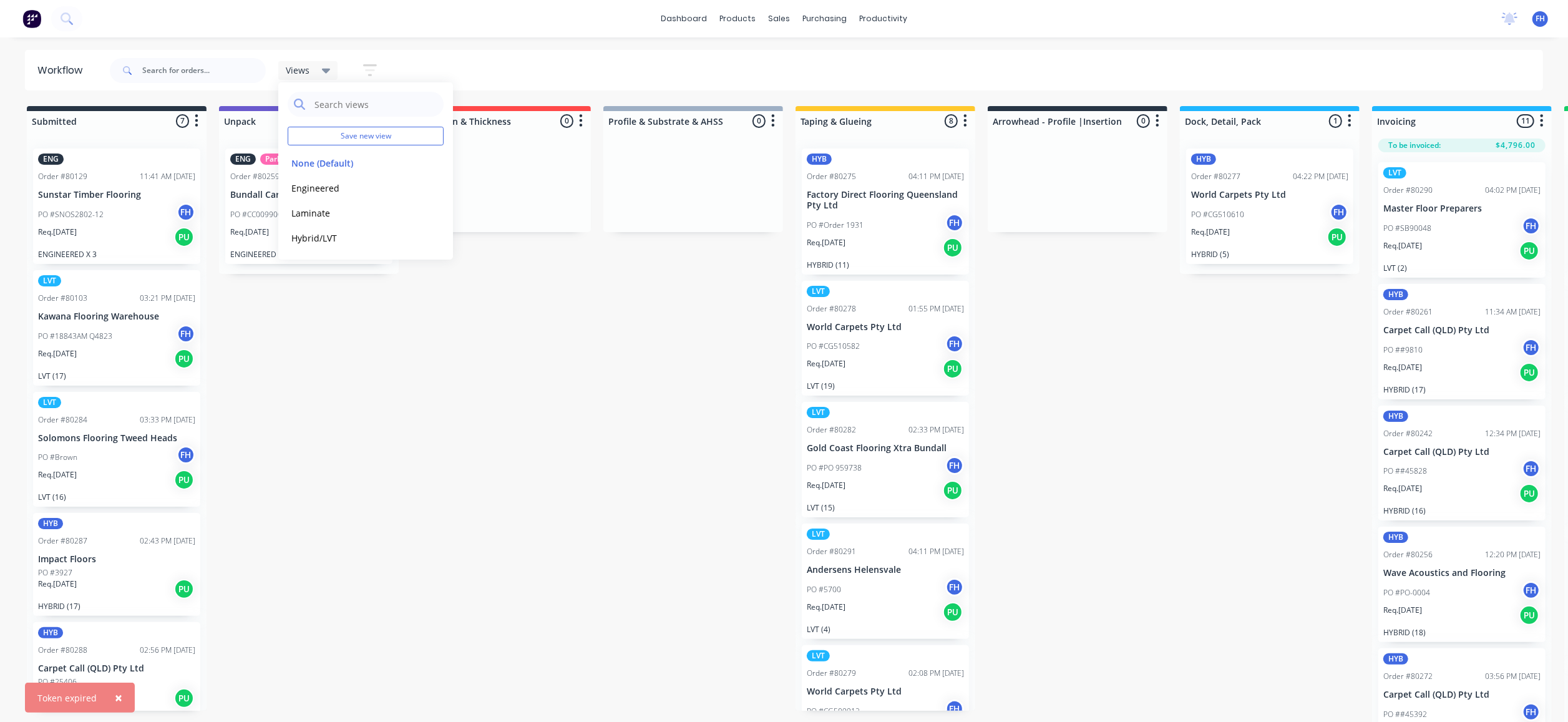
click at [520, 487] on div "Submitted 7 Summaries Total order value Invoiced to date To be invoiced ENG Ord…" at bounding box center [1122, 415] width 2263 height 618
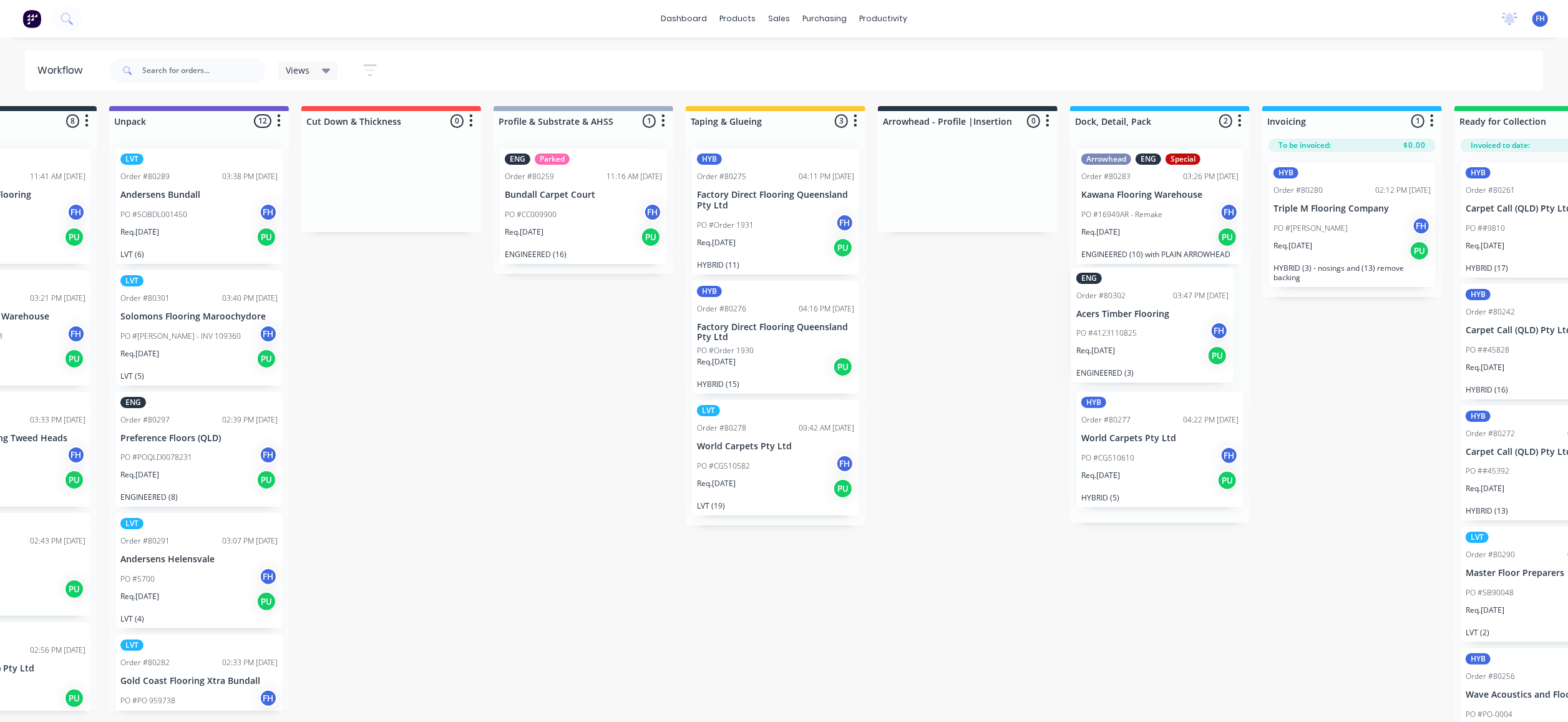
scroll to position [0, 111]
drag, startPoint x: 277, startPoint y: 421, endPoint x: 1141, endPoint y: 285, distance: 874.6
click at [1141, 285] on div "Submitted 8 Summaries Total order value Invoiced to date To be invoiced ENG Ord…" at bounding box center [1011, 415] width 2263 height 618
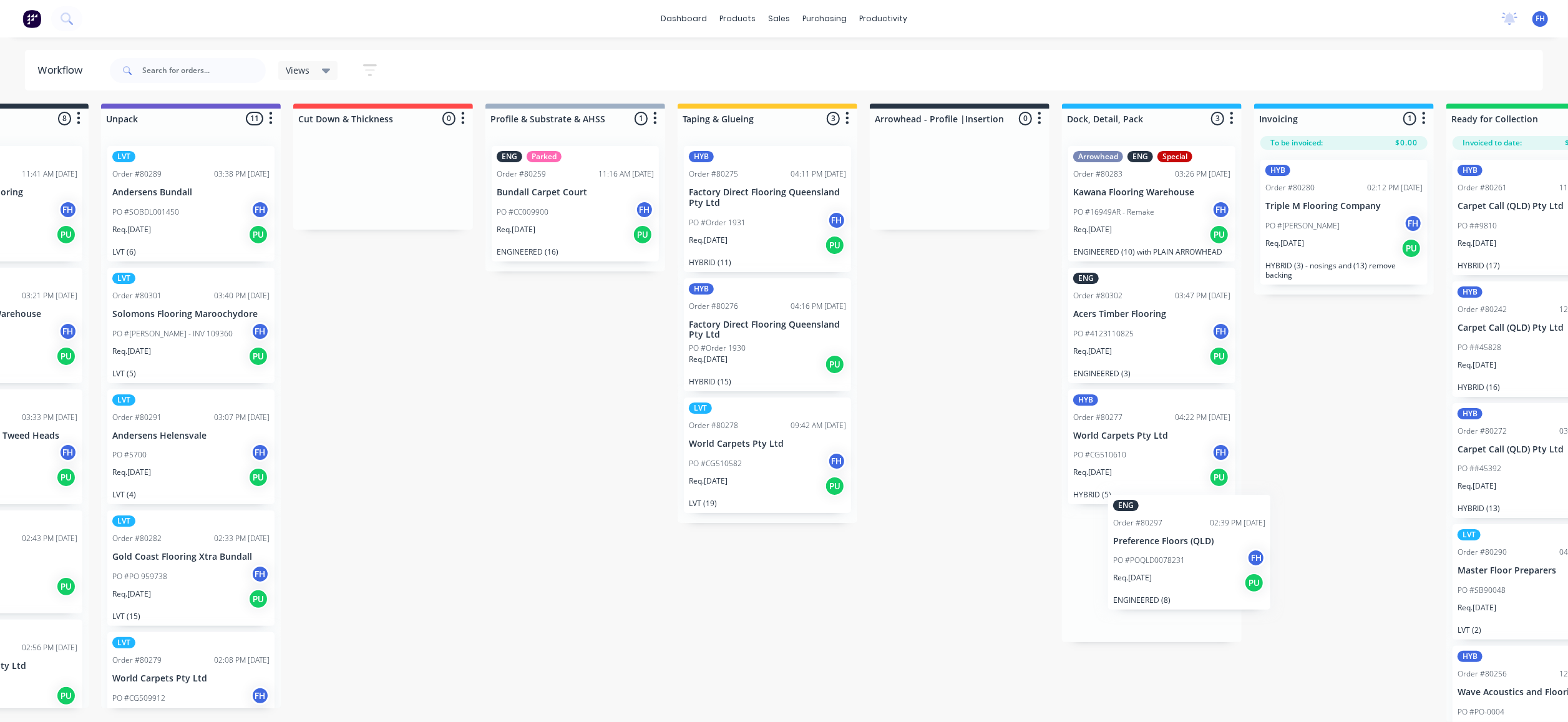
scroll to position [21, 126]
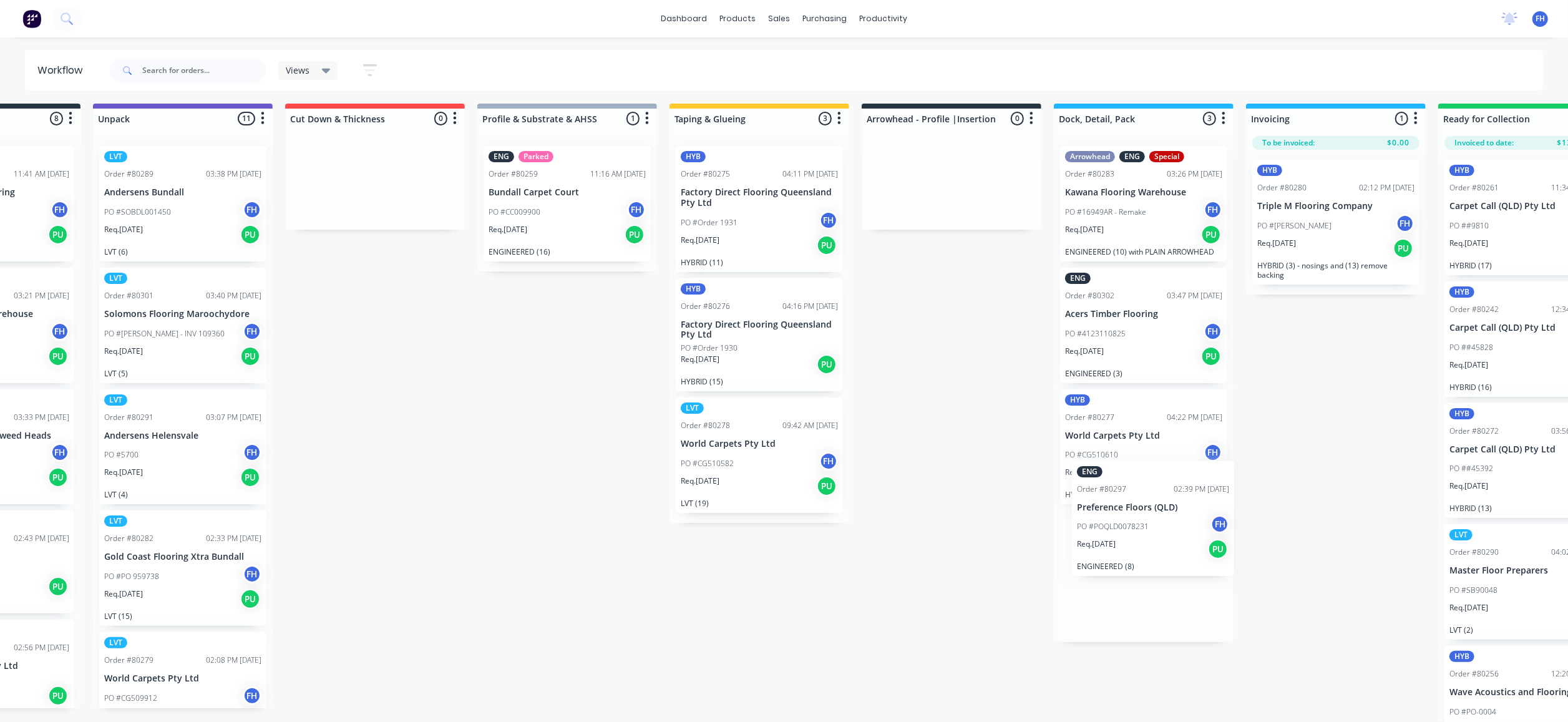
drag, startPoint x: 187, startPoint y: 422, endPoint x: 1152, endPoint y: 489, distance: 967.3
click at [1152, 489] on div "Submitted 8 Summaries Total order value Invoiced to date To be invoiced ENG Ord…" at bounding box center [996, 412] width 2263 height 618
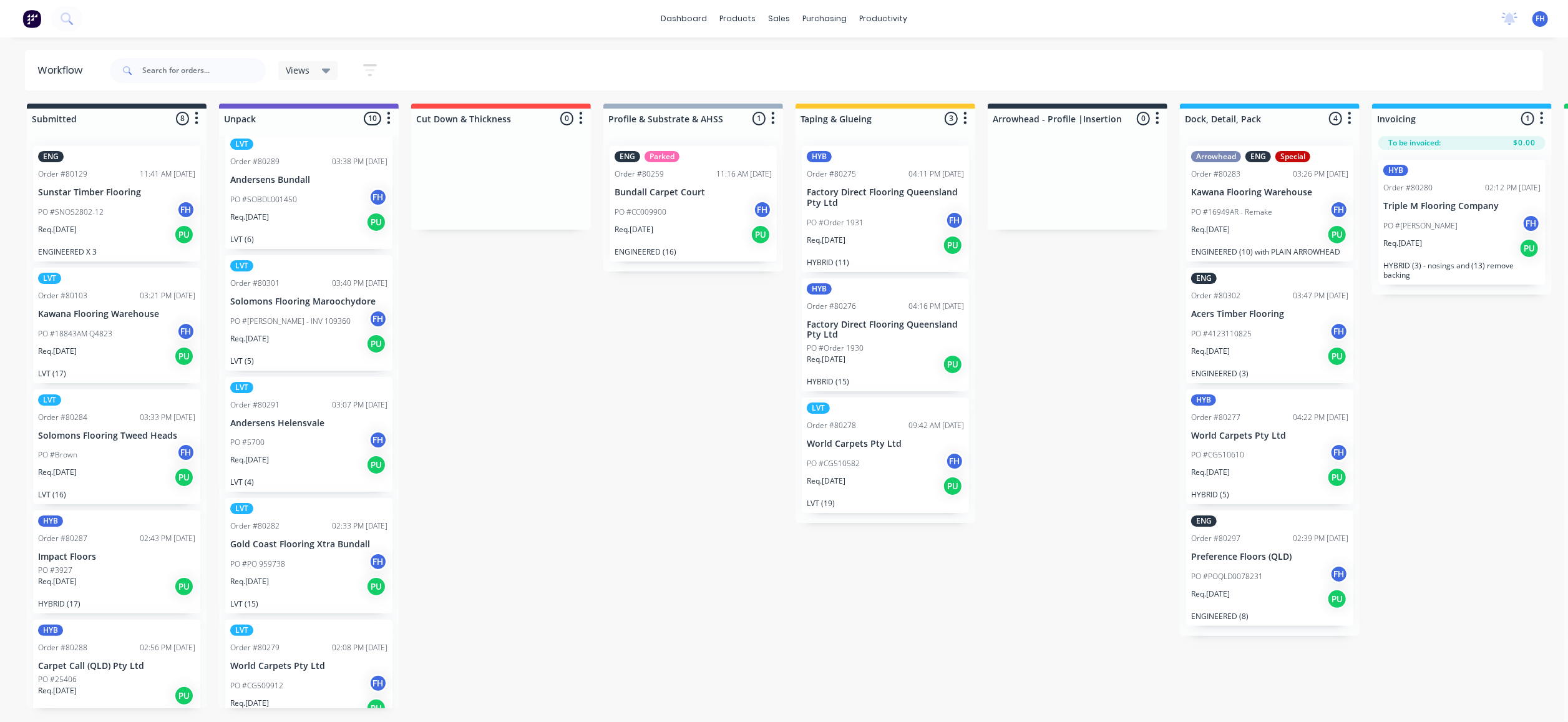
scroll to position [0, 0]
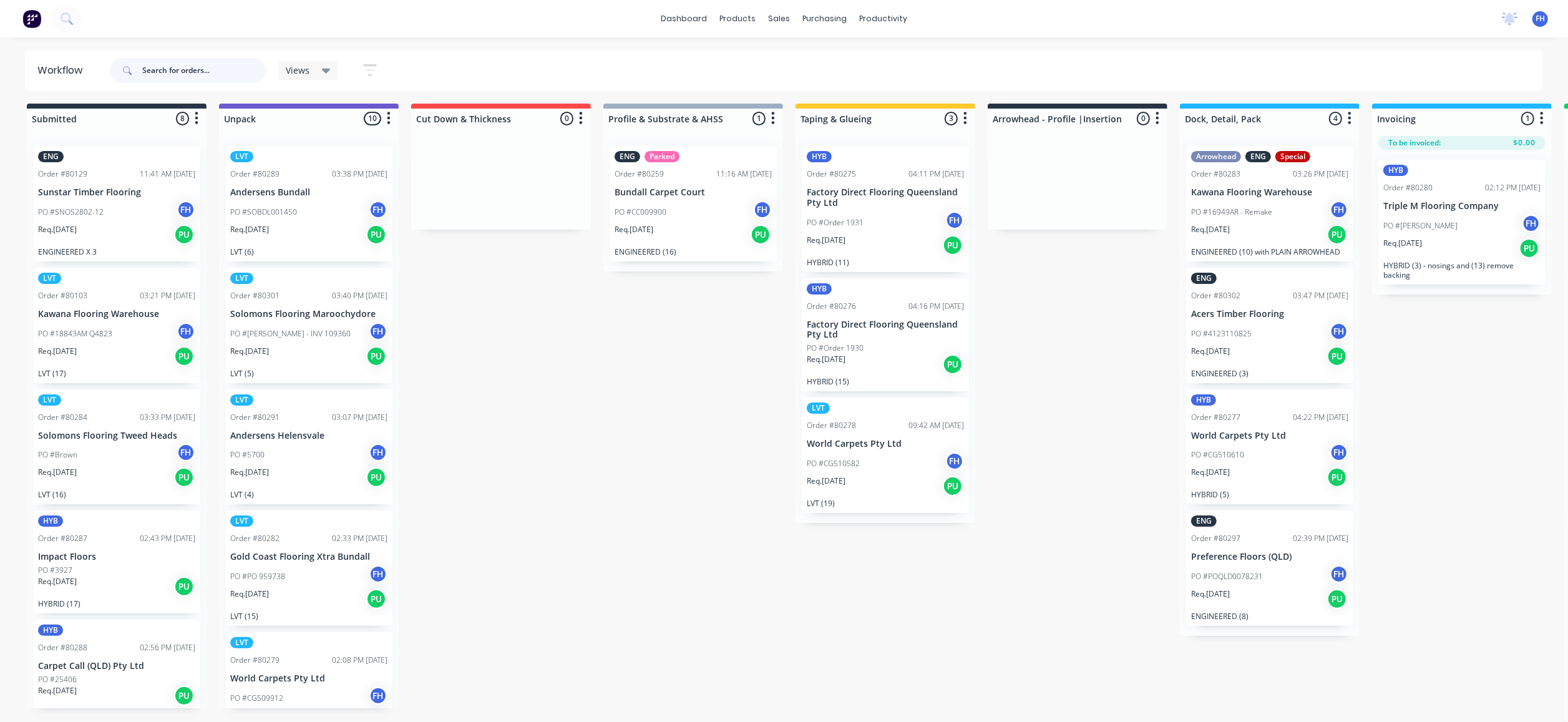
click at [219, 68] on input "text" at bounding box center [204, 70] width 123 height 25
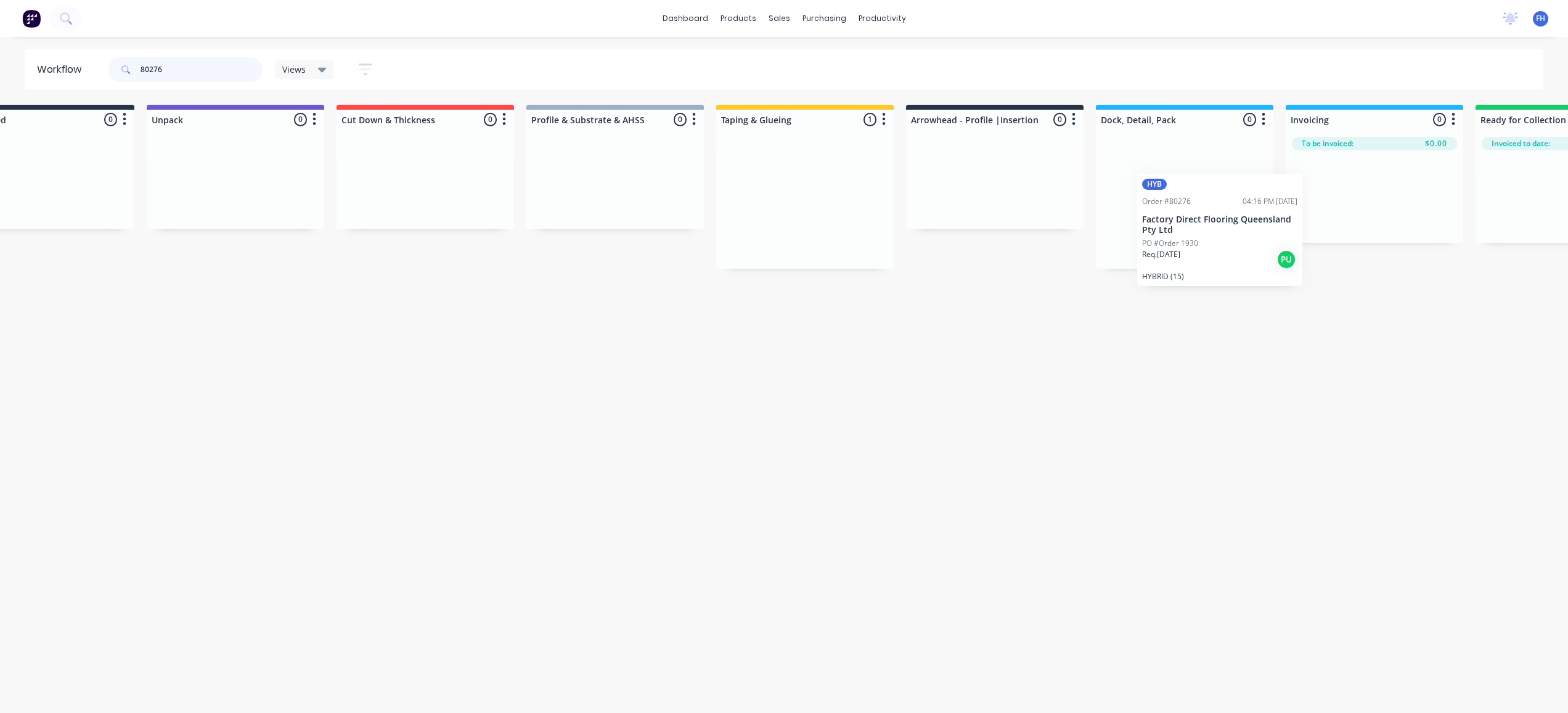
scroll to position [0, 73]
drag, startPoint x: 829, startPoint y: 218, endPoint x: 1176, endPoint y: 249, distance: 348.4
click at [1176, 249] on div "Submitted 0 Summaries Total order value Invoiced to date To be invoiced Unpack …" at bounding box center [1036, 186] width 2235 height 164
drag, startPoint x: 183, startPoint y: 72, endPoint x: 160, endPoint y: 80, distance: 24.4
click at [156, 82] on div "80276" at bounding box center [186, 70] width 154 height 37
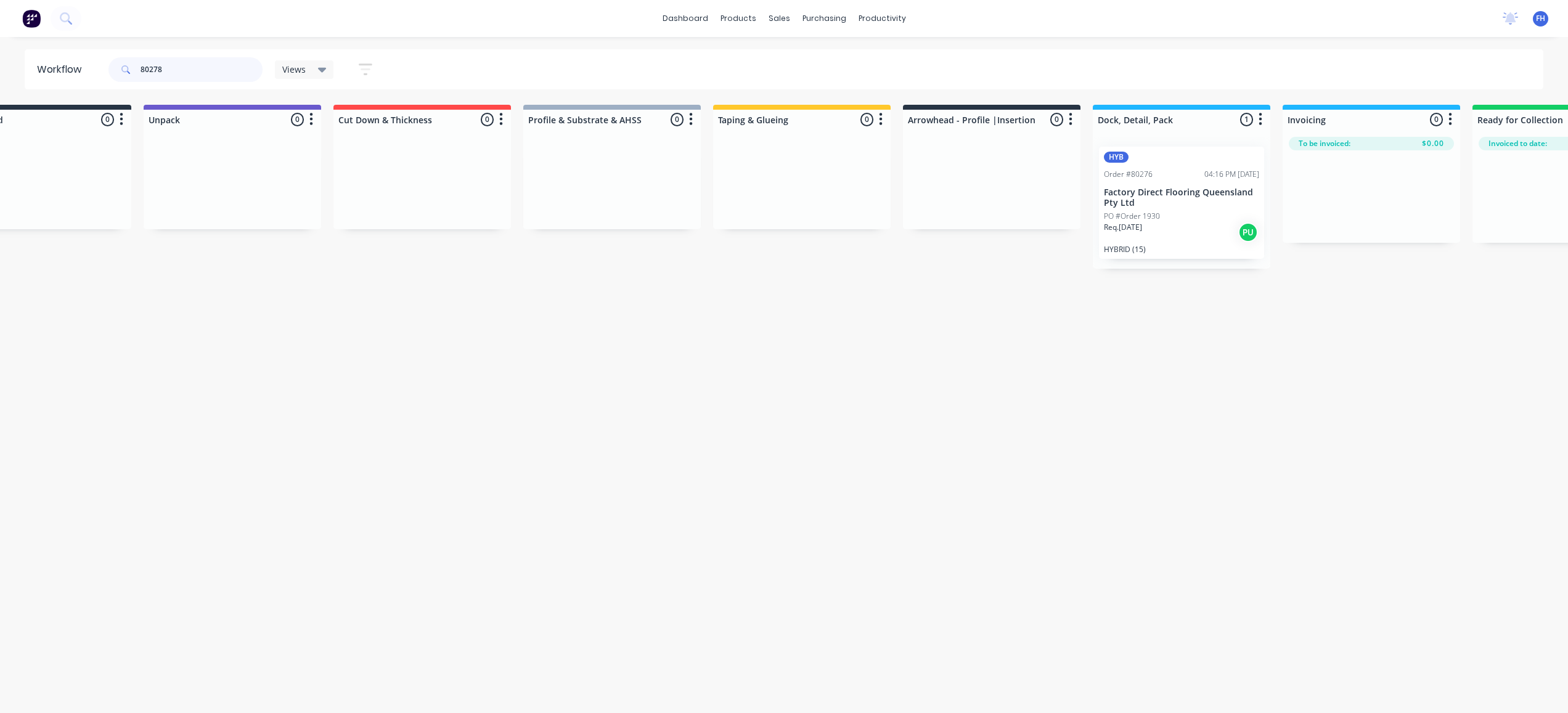
scroll to position [0, 0]
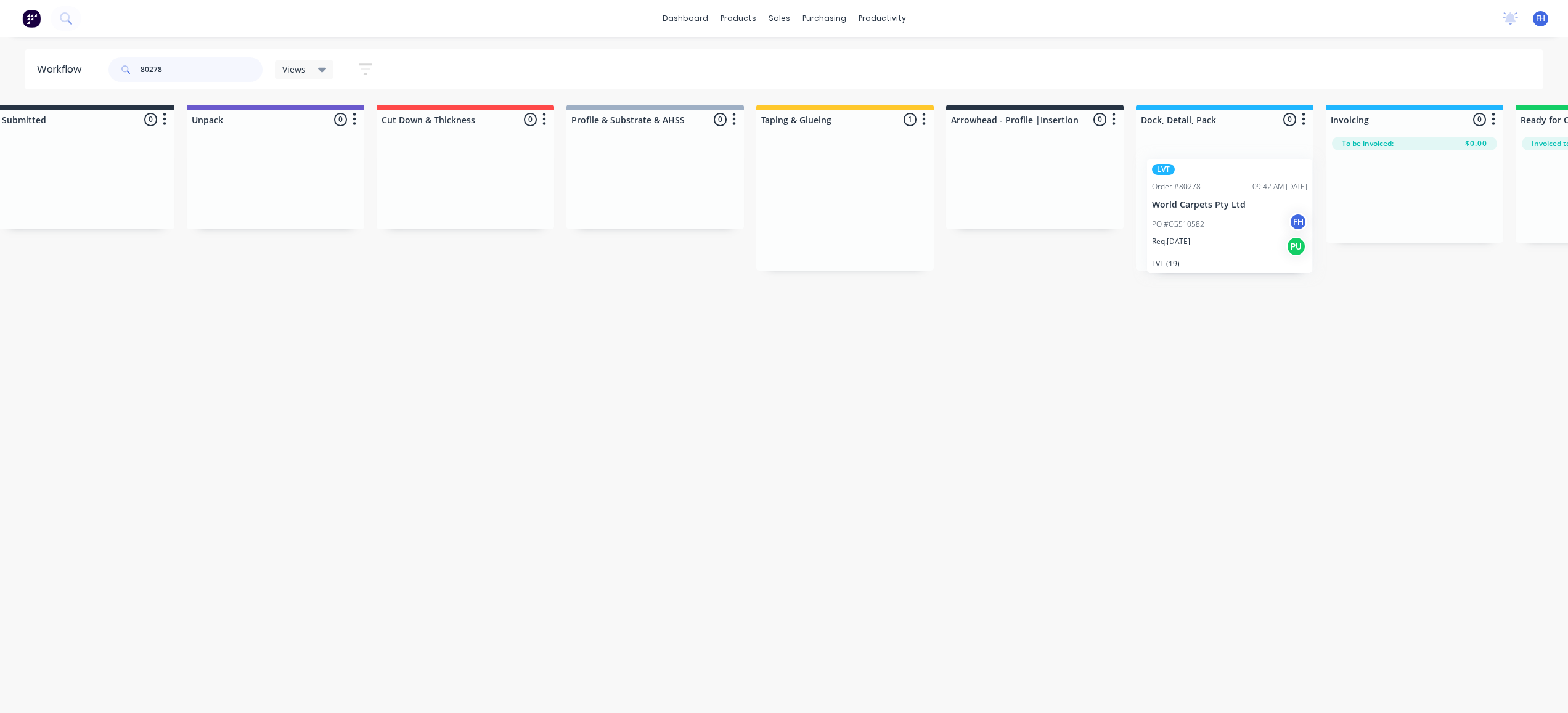
drag, startPoint x: 847, startPoint y: 171, endPoint x: 1209, endPoint y: 187, distance: 362.4
click at [1209, 187] on div "Submitted 0 Summaries Total order value Invoiced to date To be invoiced Unpack …" at bounding box center [1079, 187] width 2235 height 165
drag, startPoint x: 169, startPoint y: 70, endPoint x: 158, endPoint y: 74, distance: 11.7
click at [158, 74] on input "80278" at bounding box center [201, 69] width 122 height 24
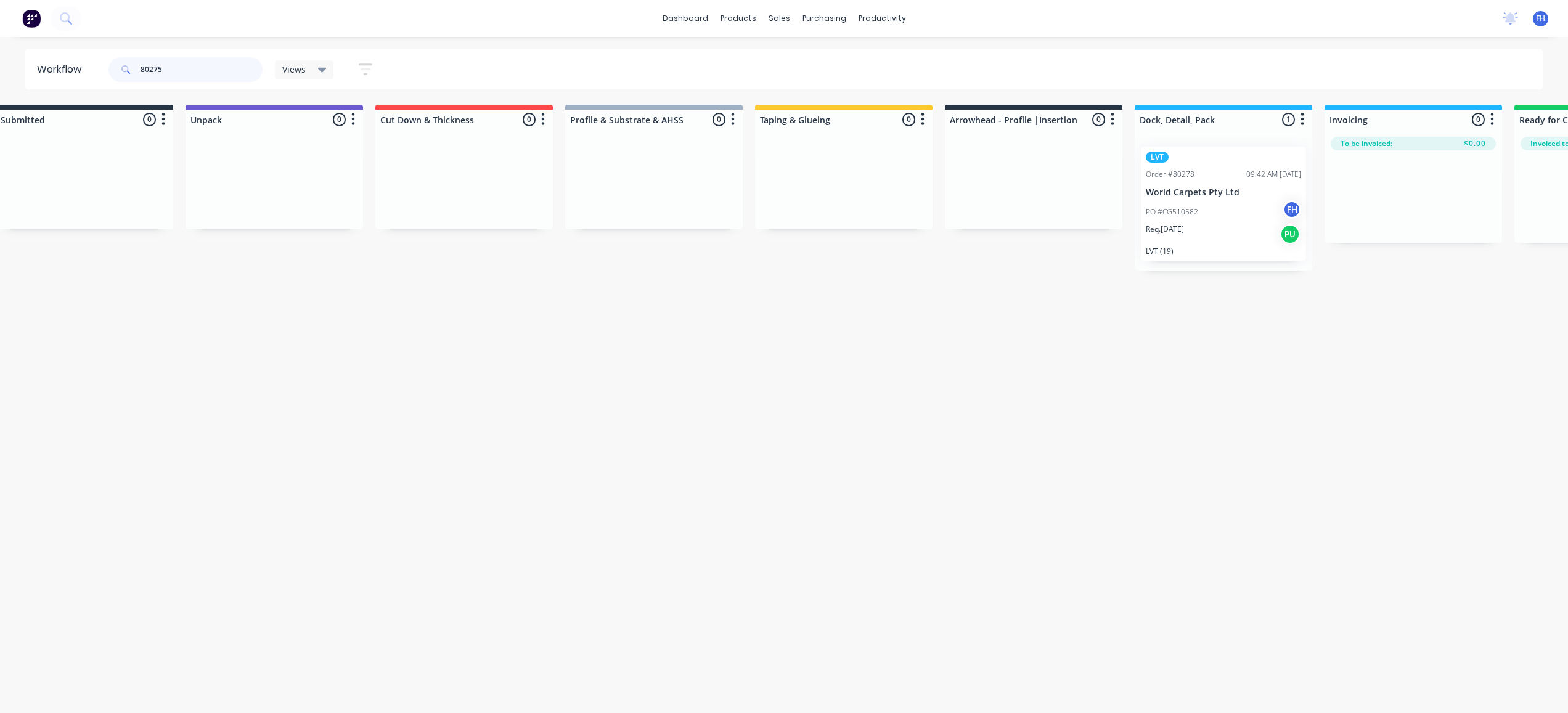
scroll to position [0, 0]
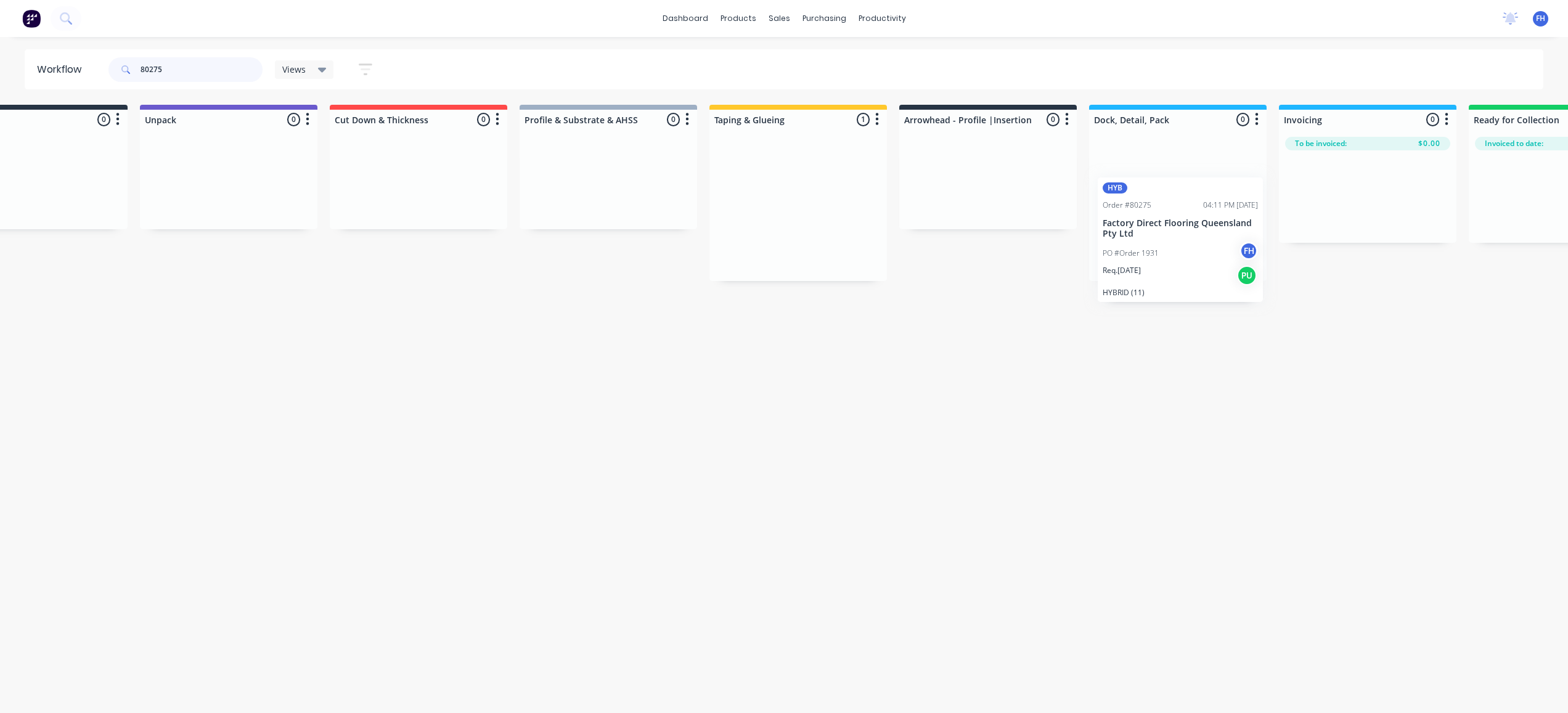
drag, startPoint x: 848, startPoint y: 154, endPoint x: 1167, endPoint y: 202, distance: 322.6
click at [1167, 202] on div "Submitted 0 Summaries Total order value Invoiced to date To be invoiced Unpack …" at bounding box center [1032, 192] width 2235 height 176
drag, startPoint x: 170, startPoint y: 69, endPoint x: 148, endPoint y: 75, distance: 22.8
click at [148, 75] on input "80275" at bounding box center [201, 69] width 122 height 24
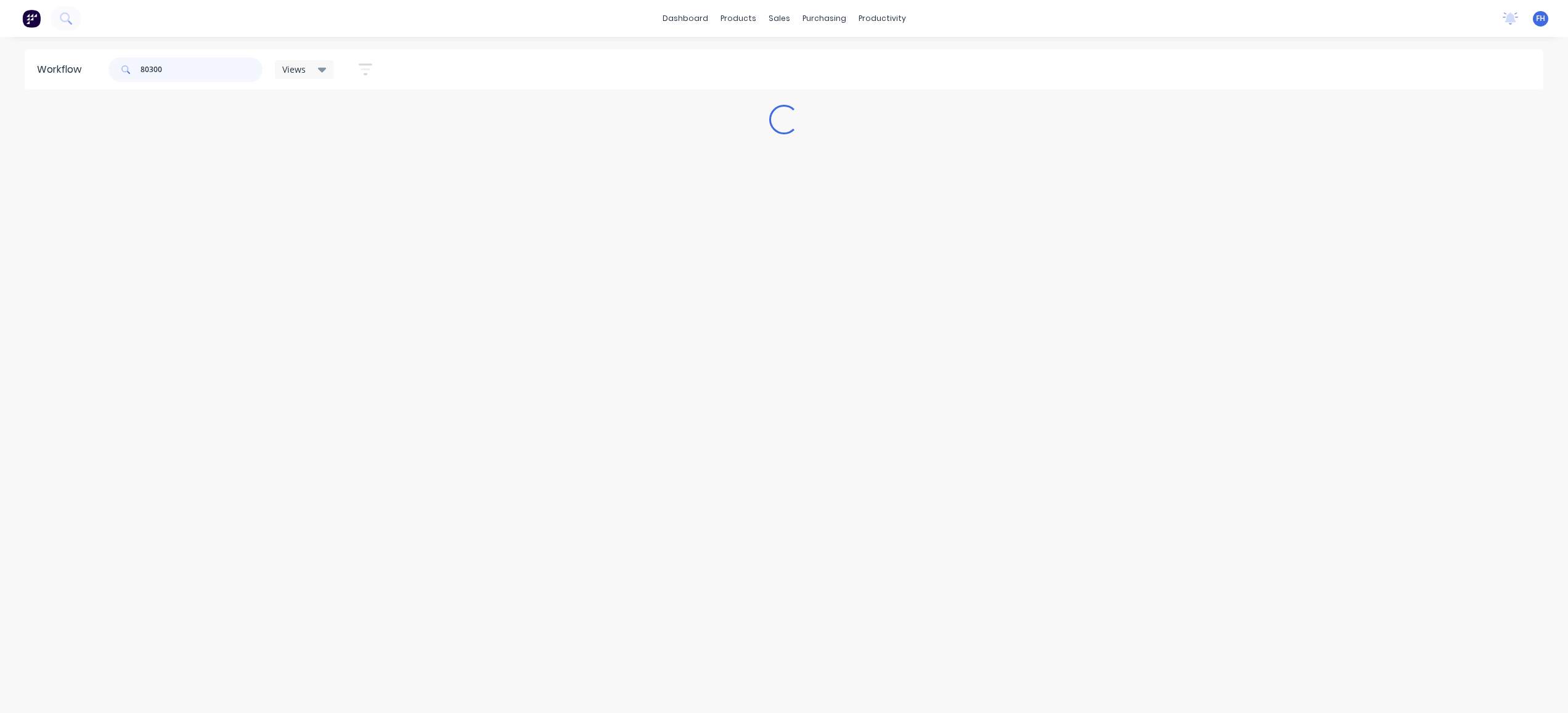
scroll to position [0, 0]
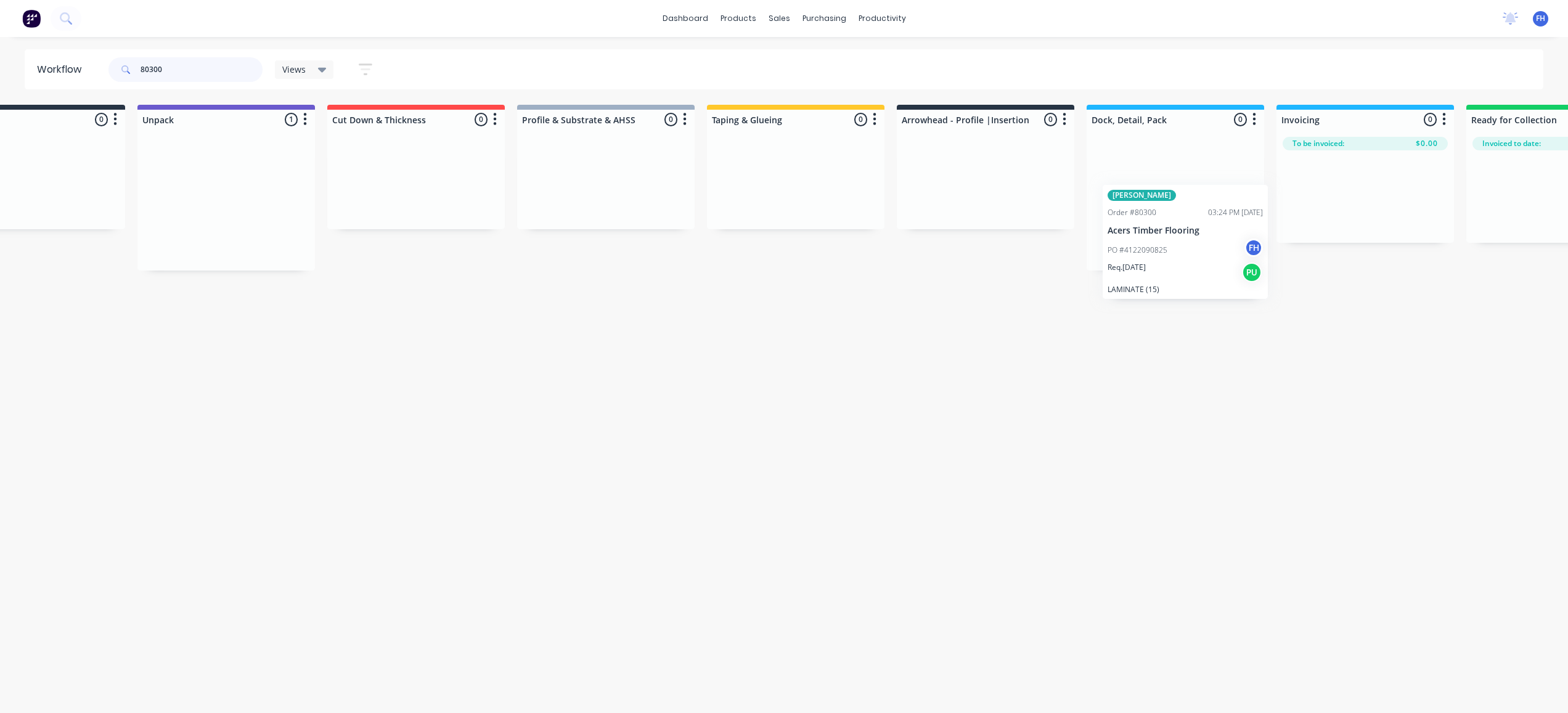
drag, startPoint x: 289, startPoint y: 181, endPoint x: 1175, endPoint y: 220, distance: 886.9
click at [1175, 220] on div "Submitted 0 Summaries Total order value Invoiced to date To be invoiced Unpack …" at bounding box center [1029, 187] width 2235 height 165
drag, startPoint x: 169, startPoint y: 74, endPoint x: 151, endPoint y: 79, distance: 18.7
click at [151, 79] on input "80300" at bounding box center [201, 69] width 122 height 24
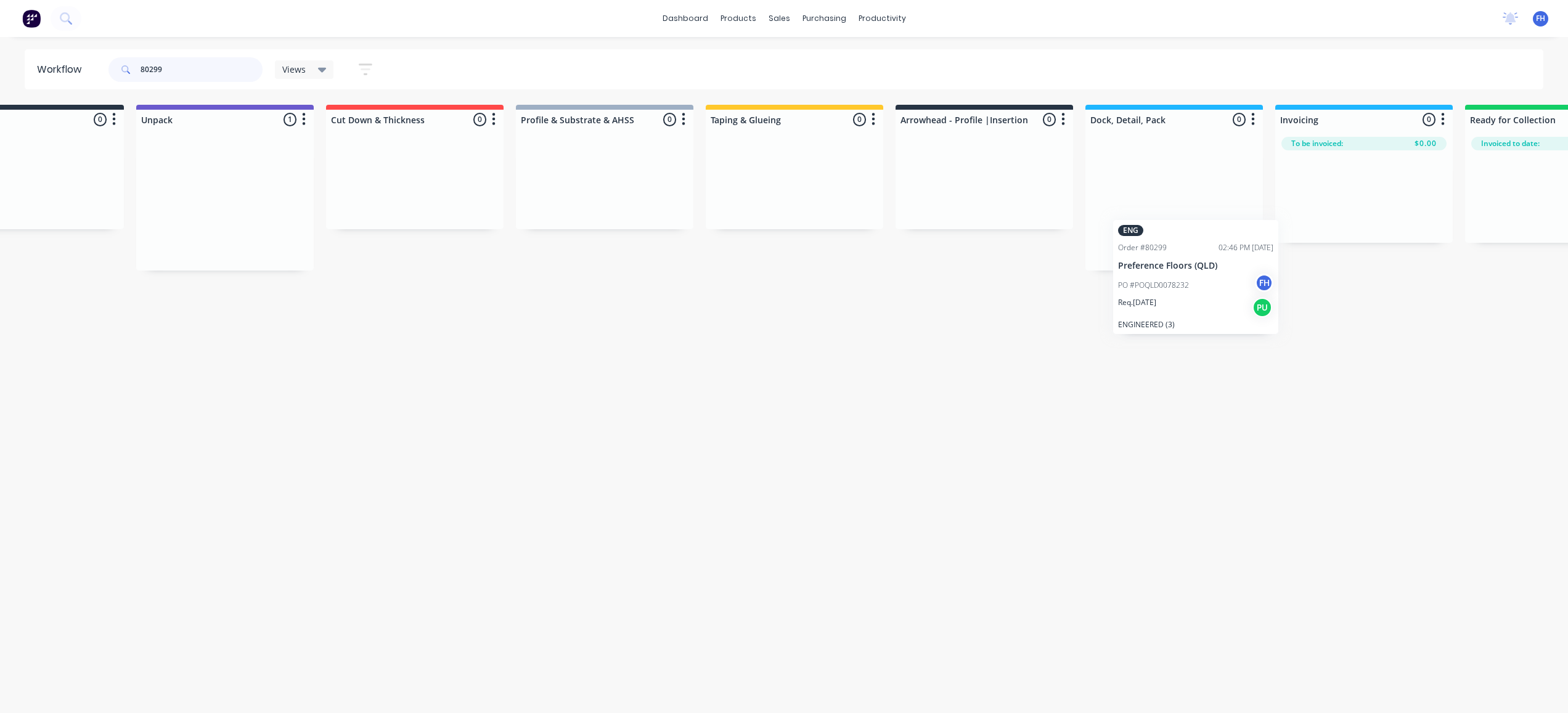
scroll to position [0, 86]
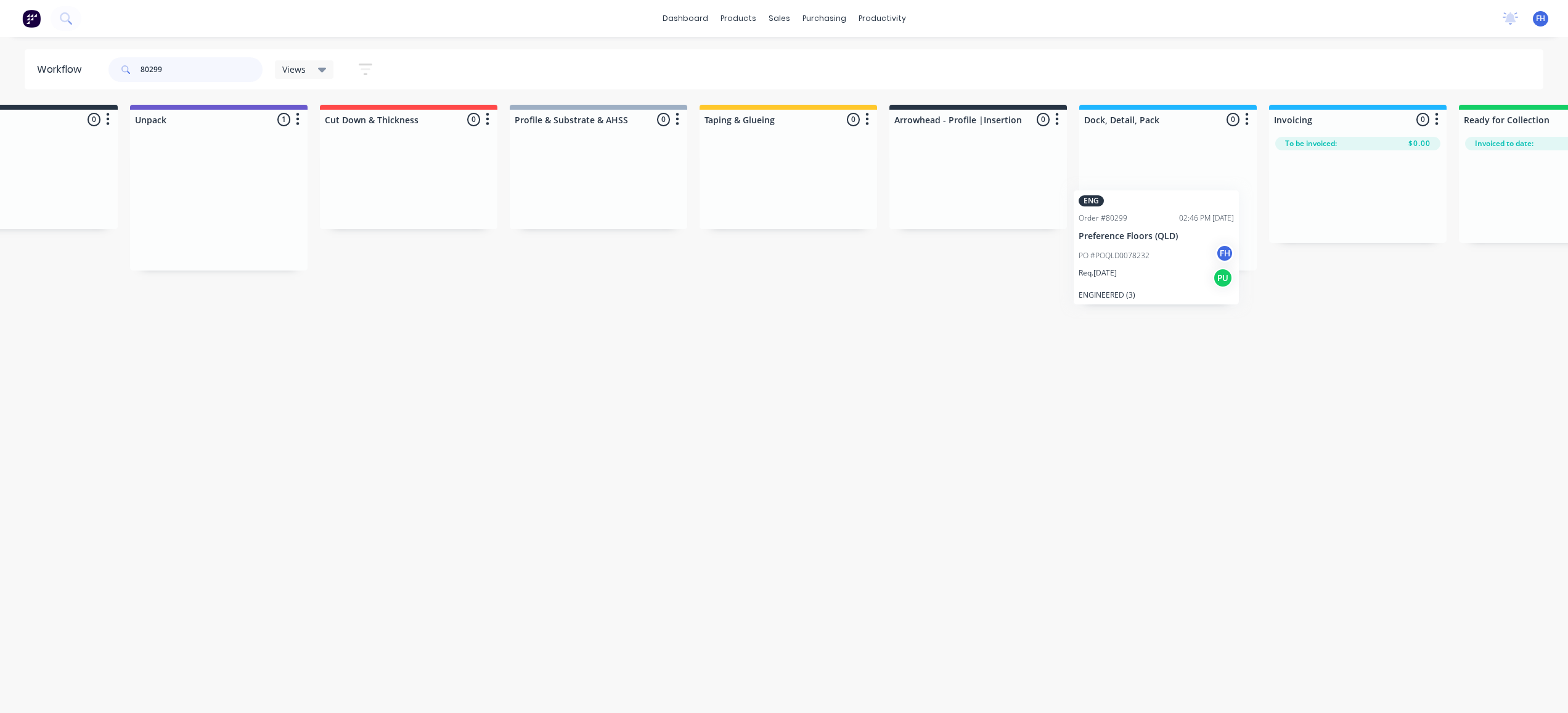
drag, startPoint x: 271, startPoint y: 160, endPoint x: 1135, endPoint y: 223, distance: 866.3
click at [1135, 223] on div "Submitted 0 Summaries Total order value Invoiced to date To be invoiced Unpack …" at bounding box center [1022, 187] width 2235 height 165
drag, startPoint x: 168, startPoint y: 74, endPoint x: 160, endPoint y: 76, distance: 8.2
click at [160, 76] on input "80299" at bounding box center [201, 69] width 122 height 24
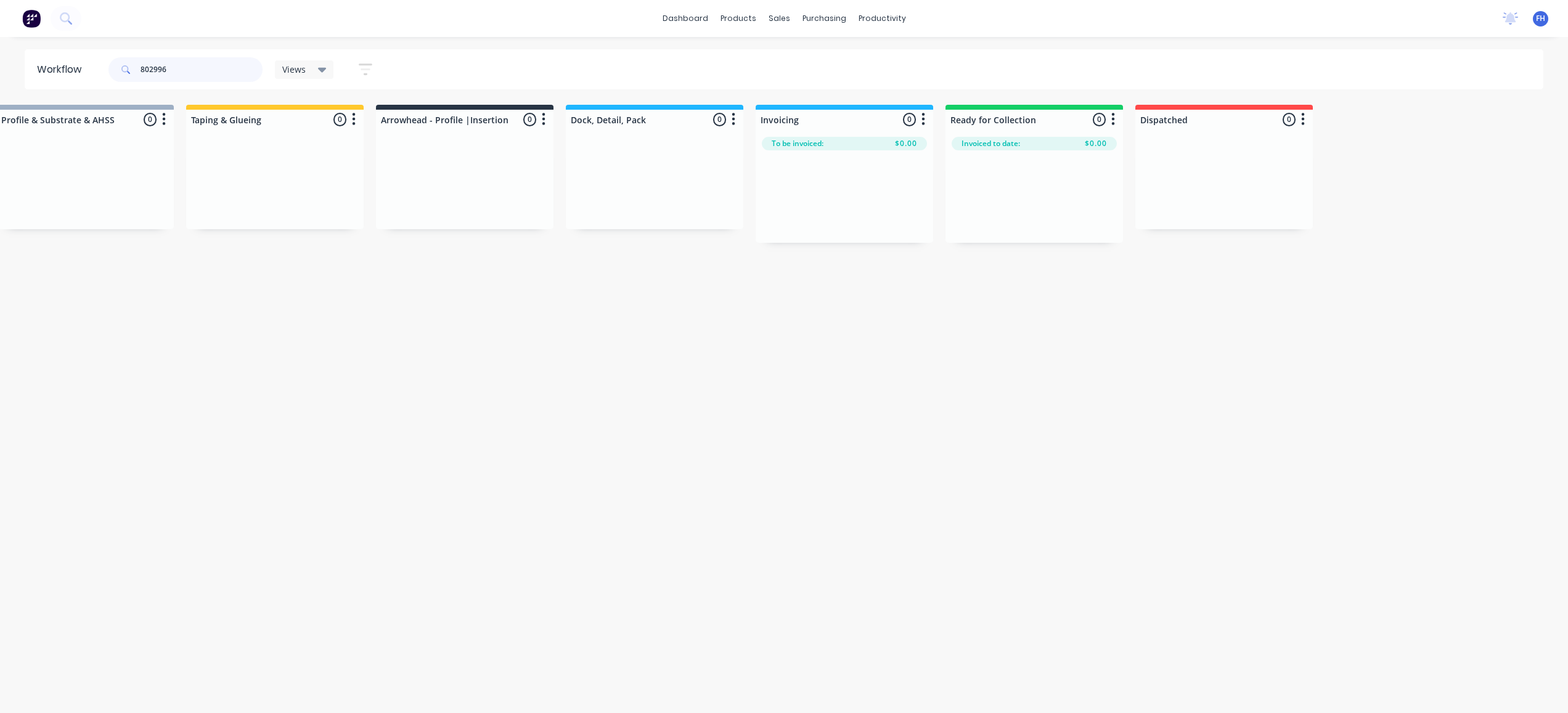
scroll to position [0, 0]
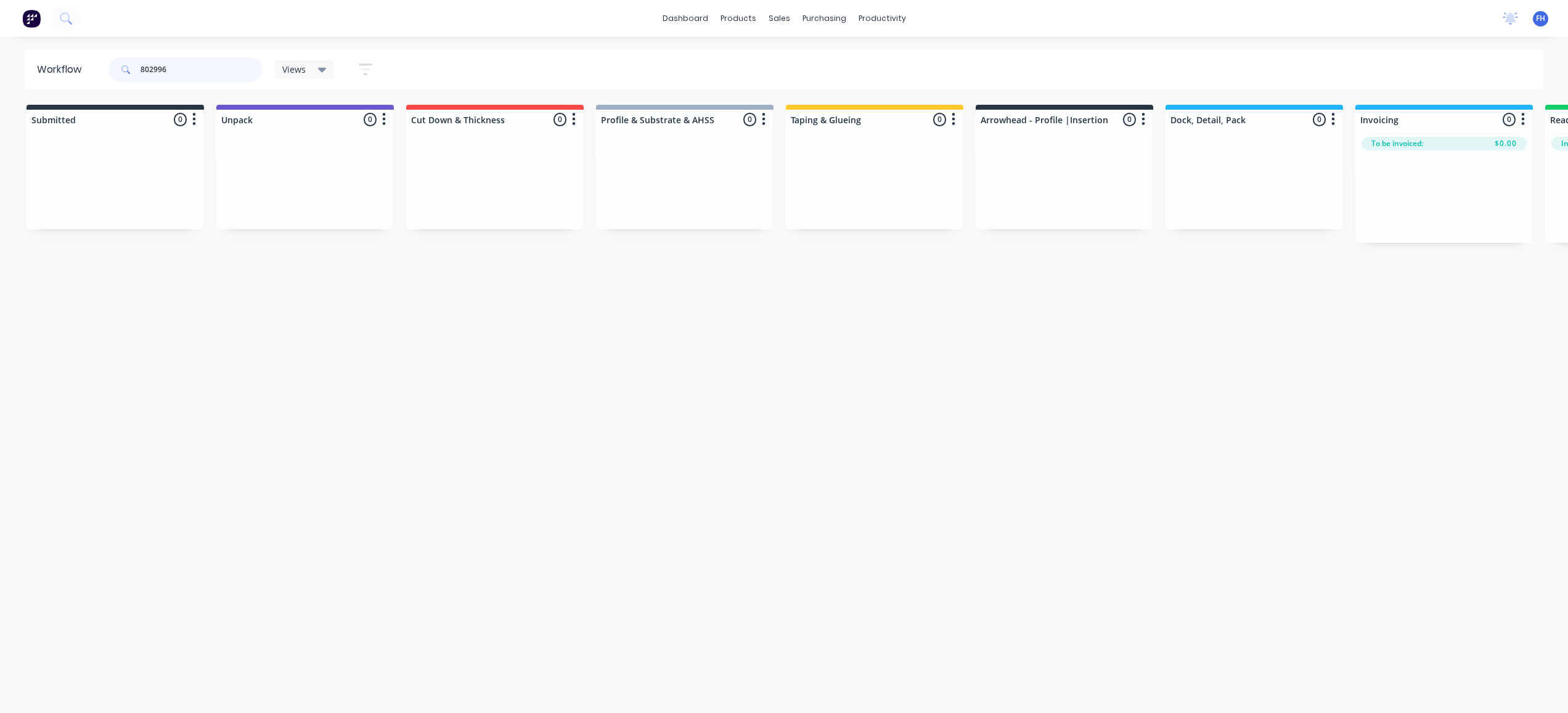
drag, startPoint x: 177, startPoint y: 69, endPoint x: 162, endPoint y: 74, distance: 15.8
click at [162, 74] on input "802996" at bounding box center [201, 69] width 122 height 24
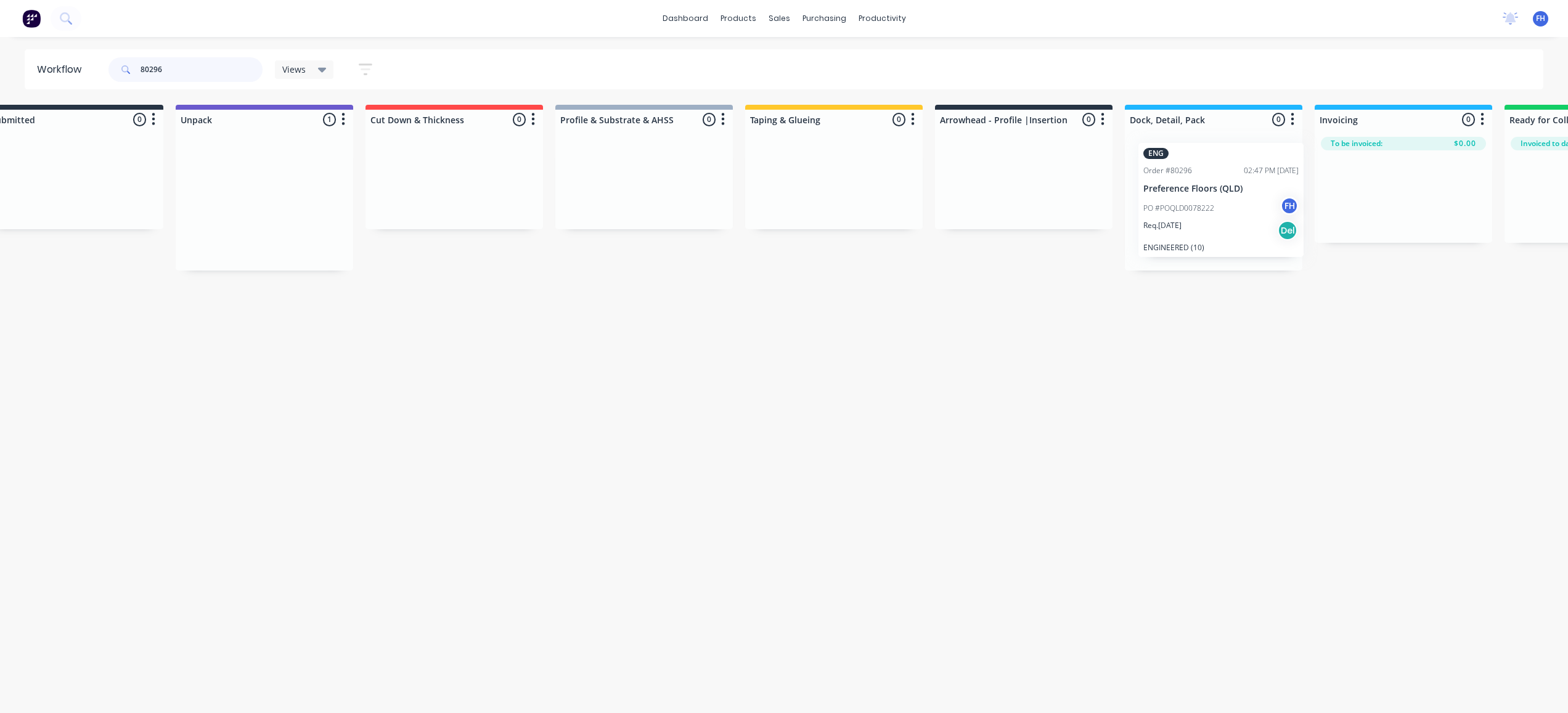
drag, startPoint x: 269, startPoint y: 171, endPoint x: 1191, endPoint y: 170, distance: 922.0
click at [1191, 170] on div "Submitted 0 Summaries Total order value Invoiced to date To be invoiced Unpack …" at bounding box center [1068, 187] width 2235 height 165
drag, startPoint x: 172, startPoint y: 78, endPoint x: 158, endPoint y: 82, distance: 14.6
click at [158, 82] on div "80296" at bounding box center [186, 70] width 154 height 37
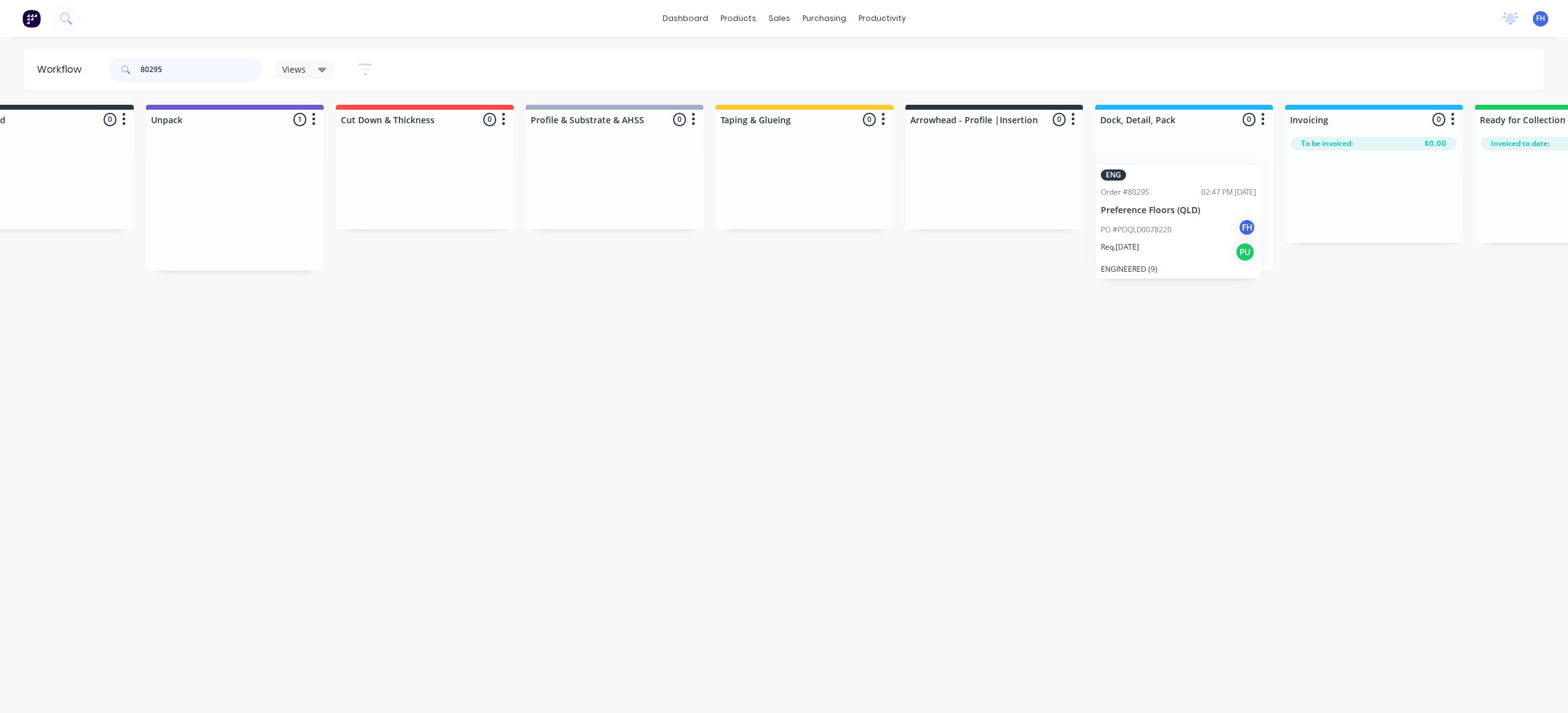
scroll to position [0, 74]
drag, startPoint x: 287, startPoint y: 179, endPoint x: 1155, endPoint y: 203, distance: 868.3
click at [1155, 203] on div "Submitted 0 Summaries Total order value Invoiced to date To be invoiced Unpack …" at bounding box center [1034, 187] width 2235 height 165
drag, startPoint x: 172, startPoint y: 73, endPoint x: 158, endPoint y: 79, distance: 15.2
click at [158, 79] on input "80295" at bounding box center [201, 69] width 122 height 24
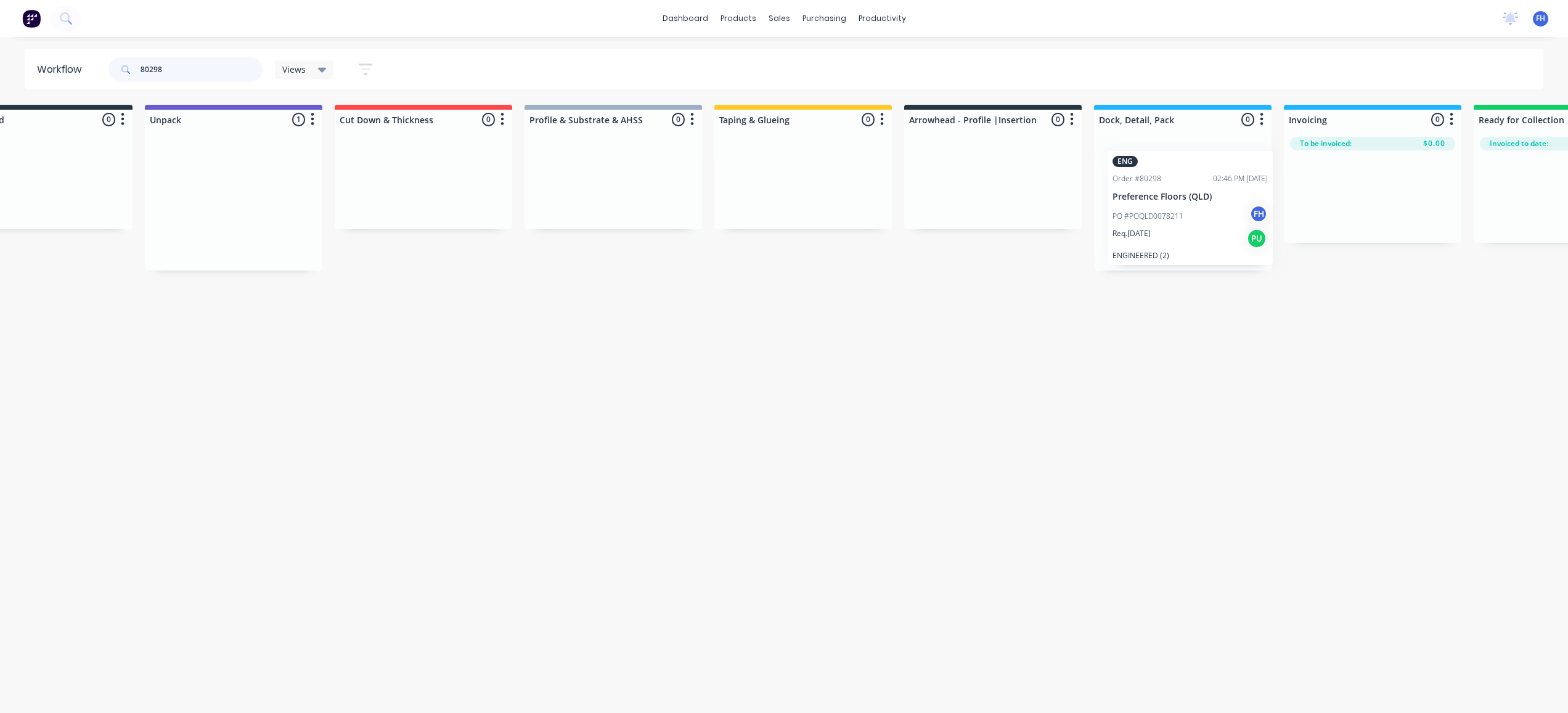
scroll to position [0, 75]
drag, startPoint x: 267, startPoint y: 176, endPoint x: 1159, endPoint y: 183, distance: 892.0
click at [1159, 183] on div "Submitted 0 Summaries Total order value Invoiced to date To be invoiced Unpack …" at bounding box center [1033, 187] width 2235 height 165
drag, startPoint x: 172, startPoint y: 74, endPoint x: 154, endPoint y: 79, distance: 18.7
click at [154, 79] on input "80298" at bounding box center [201, 69] width 122 height 24
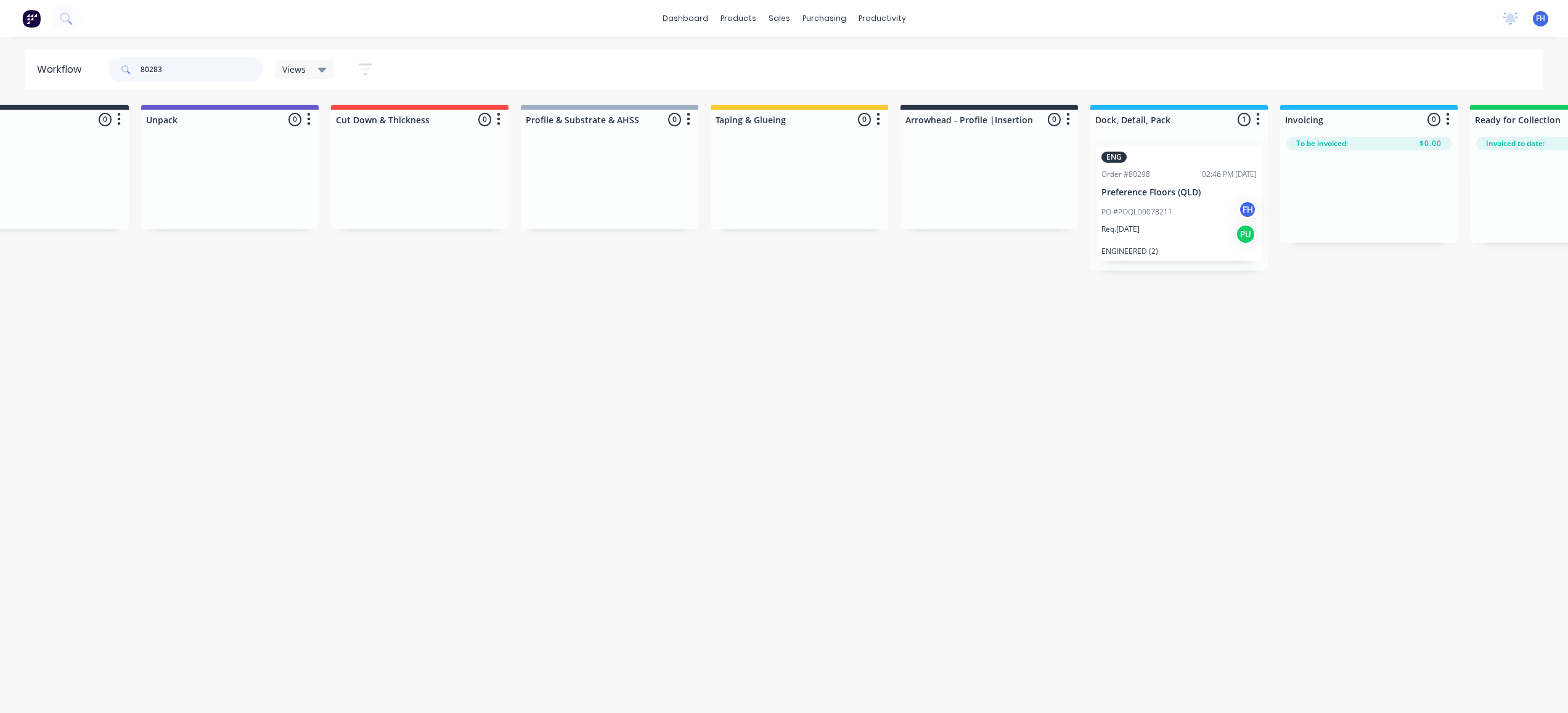
scroll to position [0, 0]
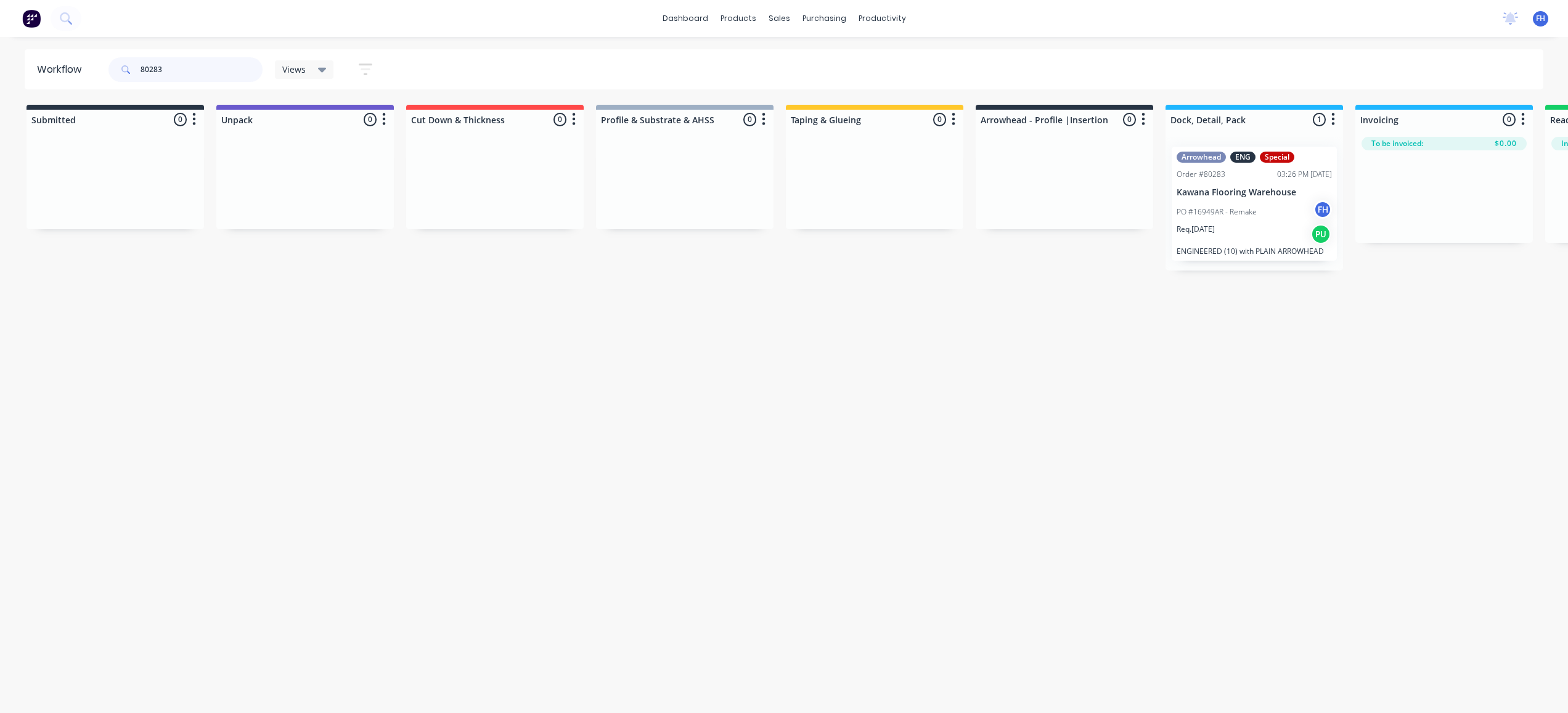
drag, startPoint x: 179, startPoint y: 70, endPoint x: 153, endPoint y: 79, distance: 27.5
click at [153, 79] on input "80283" at bounding box center [201, 69] width 122 height 24
drag, startPoint x: 177, startPoint y: 71, endPoint x: 155, endPoint y: 74, distance: 22.2
click at [155, 74] on input "80277" at bounding box center [201, 69] width 122 height 24
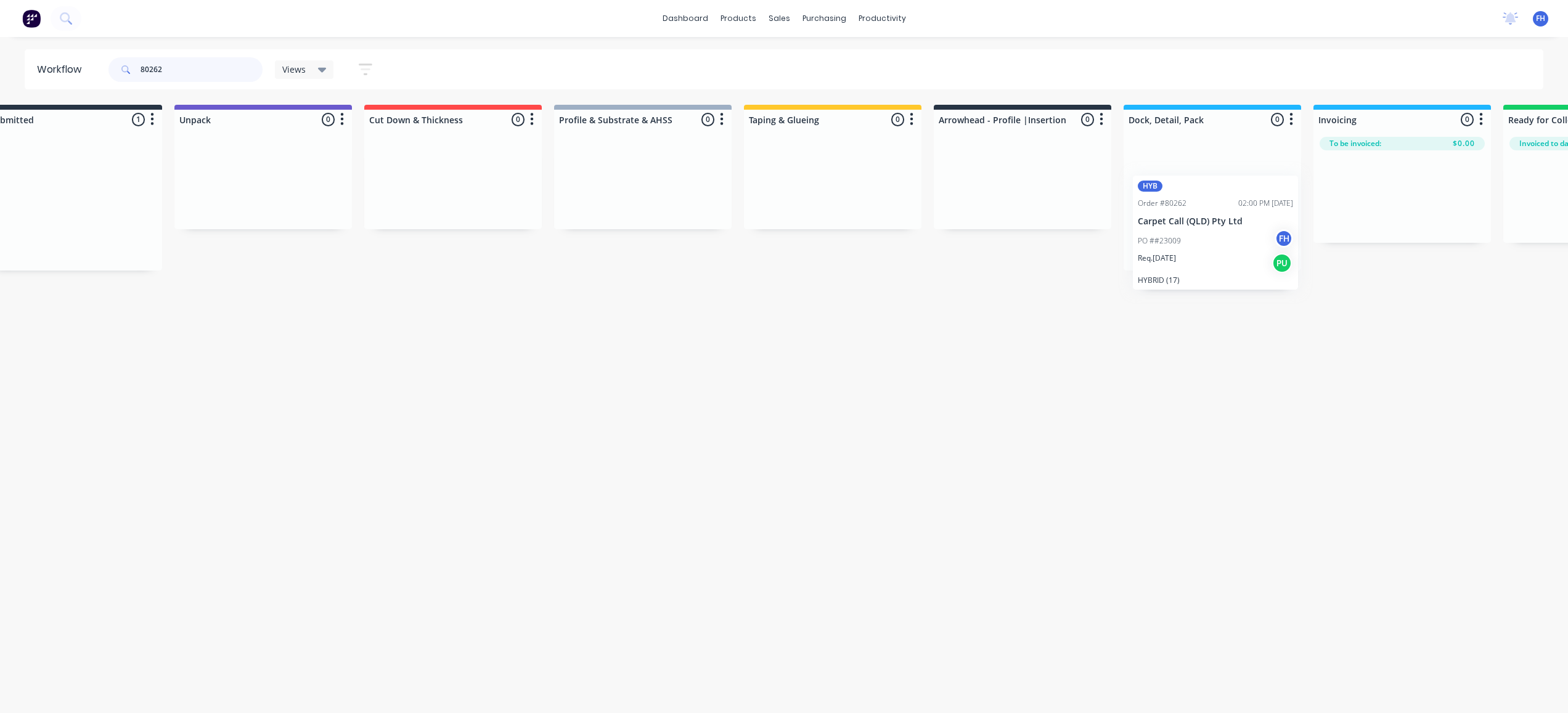
scroll to position [0, 53]
drag, startPoint x: 104, startPoint y: 158, endPoint x: 1214, endPoint y: 203, distance: 1110.9
click at [1214, 203] on div "Submitted 1 Summaries Total order value Invoiced to date To be invoiced HYB Ord…" at bounding box center [1056, 187] width 2235 height 165
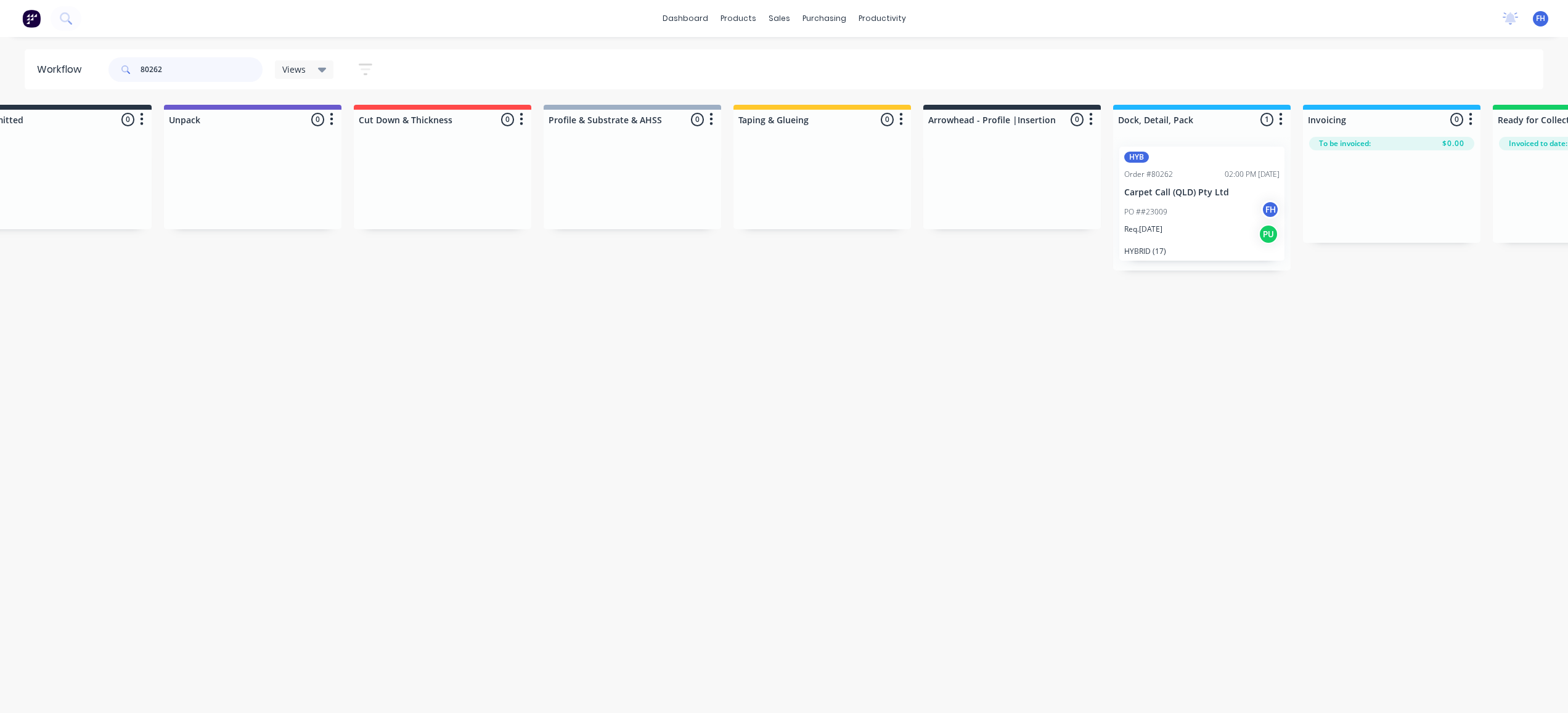
drag, startPoint x: 175, startPoint y: 71, endPoint x: 154, endPoint y: 77, distance: 21.8
click at [154, 77] on input "80262" at bounding box center [201, 69] width 122 height 24
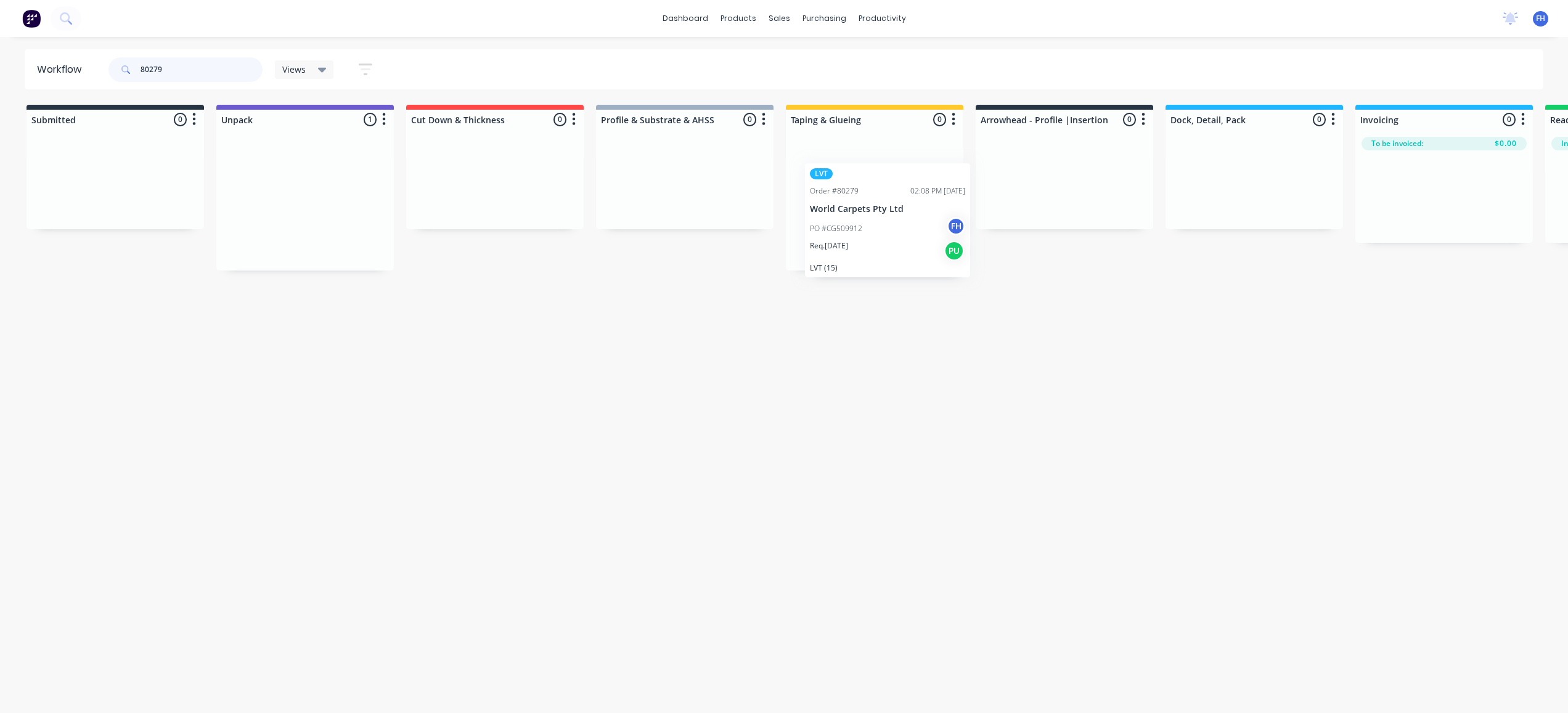
drag, startPoint x: 278, startPoint y: 166, endPoint x: 879, endPoint y: 203, distance: 602.1
click at [879, 203] on div "Submitted 0 Summaries Total order value Invoiced to date To be invoiced Unpack …" at bounding box center [1108, 187] width 2235 height 165
drag, startPoint x: 173, startPoint y: 65, endPoint x: 158, endPoint y: 82, distance: 22.7
click at [158, 82] on div "80279" at bounding box center [186, 70] width 154 height 37
drag, startPoint x: 170, startPoint y: 72, endPoint x: 154, endPoint y: 72, distance: 16.0
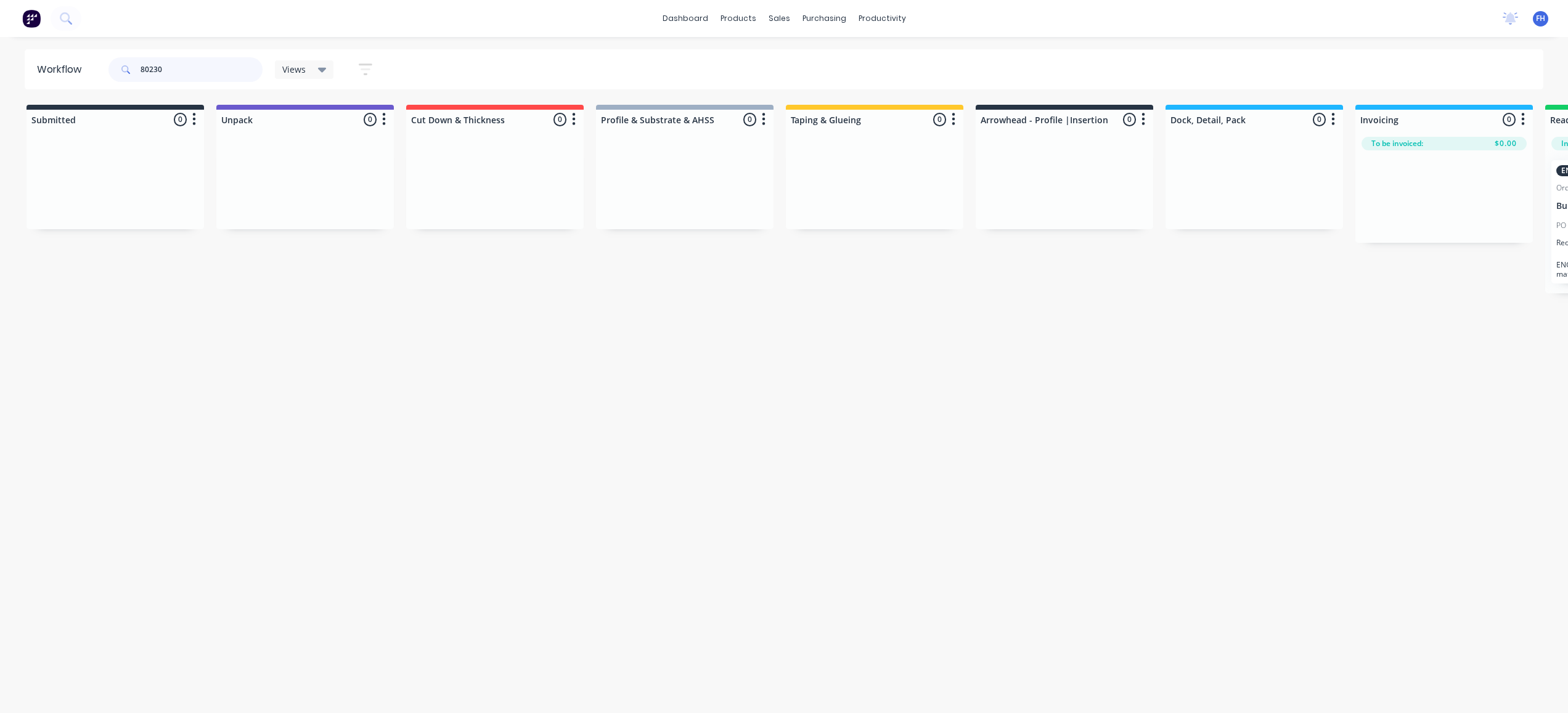
click at [154, 72] on input "80230" at bounding box center [201, 69] width 122 height 24
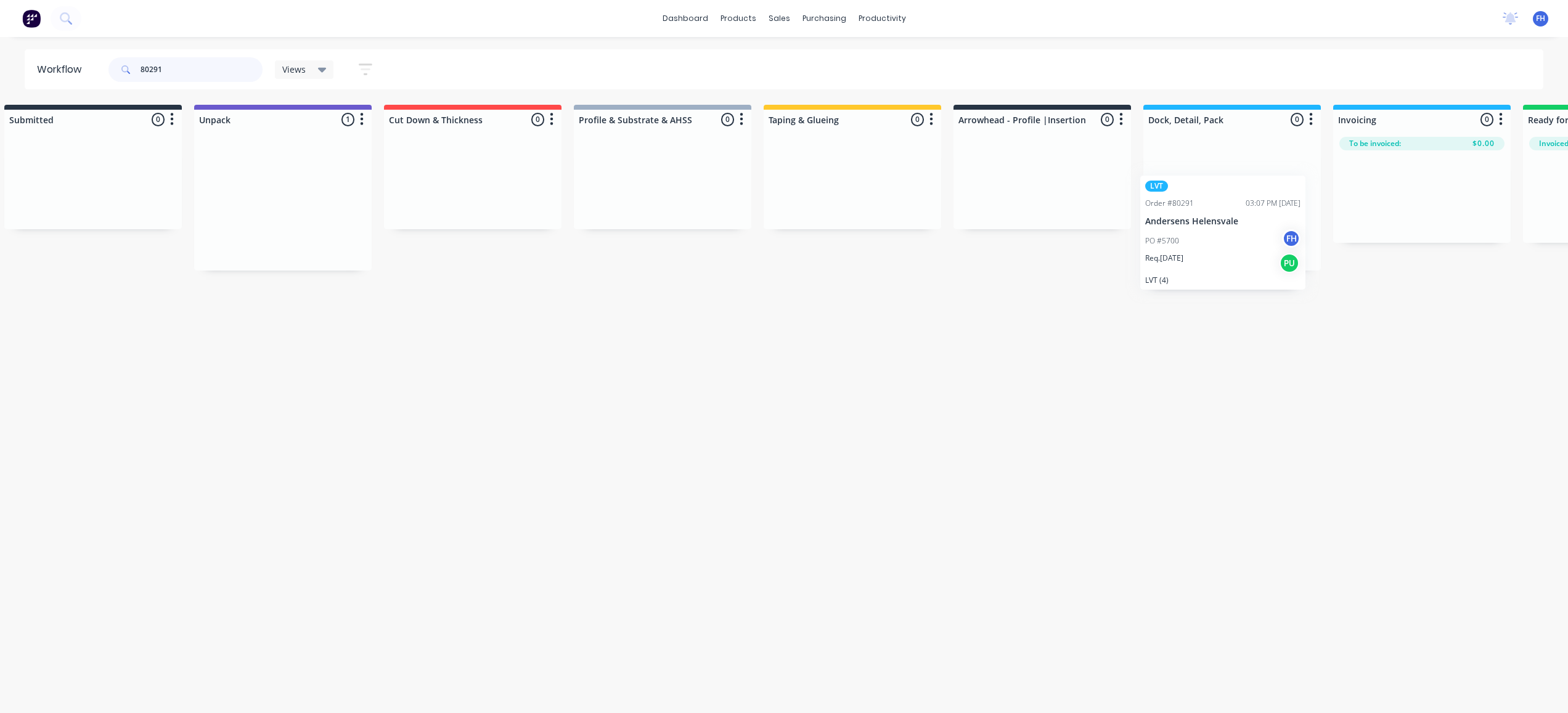
scroll to position [0, 24]
drag, startPoint x: 302, startPoint y: 168, endPoint x: 855, endPoint y: 196, distance: 553.7
click at [855, 196] on div "Submitted 0 Summaries Total order value Invoiced to date To be invoiced Unpack …" at bounding box center [1085, 187] width 2235 height 165
drag, startPoint x: 166, startPoint y: 68, endPoint x: 154, endPoint y: 74, distance: 13.4
click at [154, 74] on input "80291" at bounding box center [201, 69] width 122 height 24
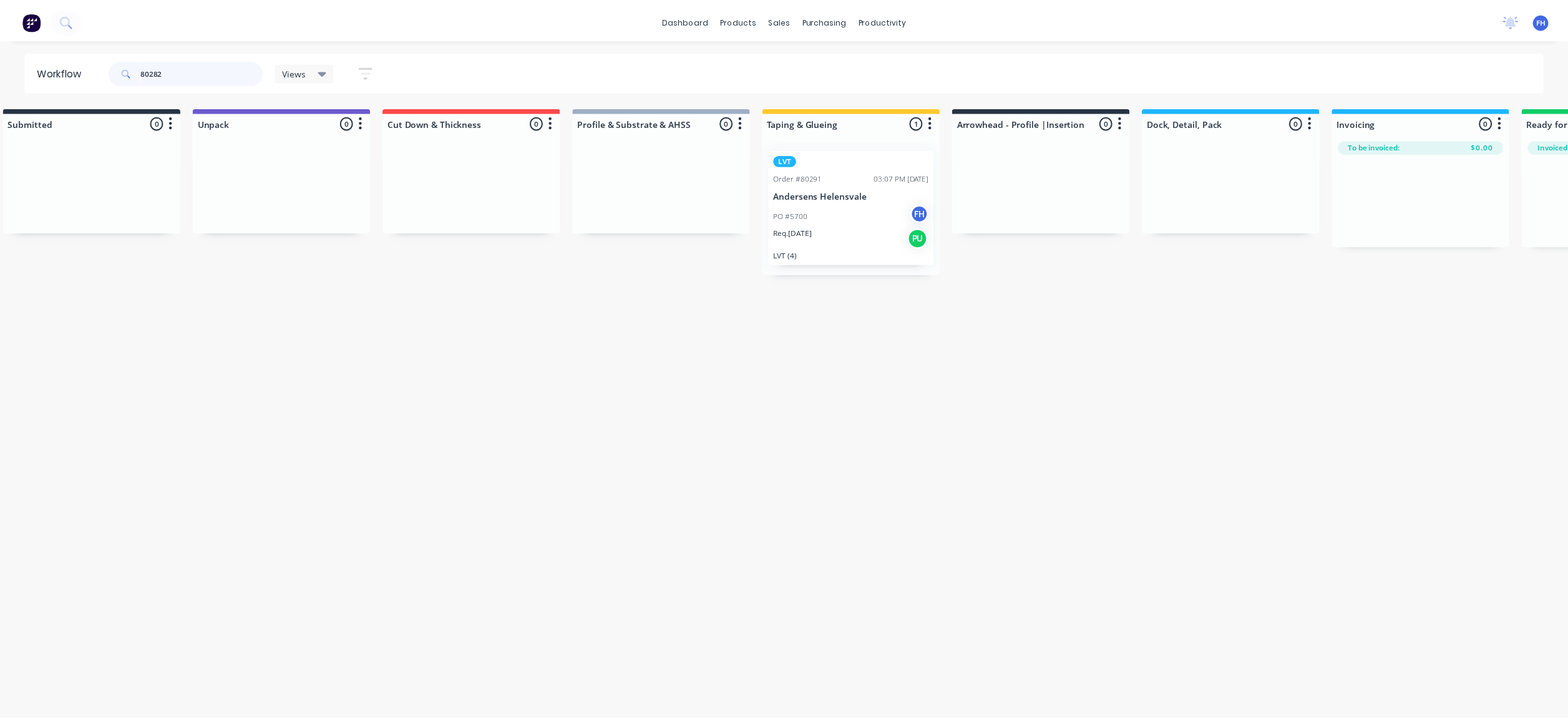
scroll to position [0, 0]
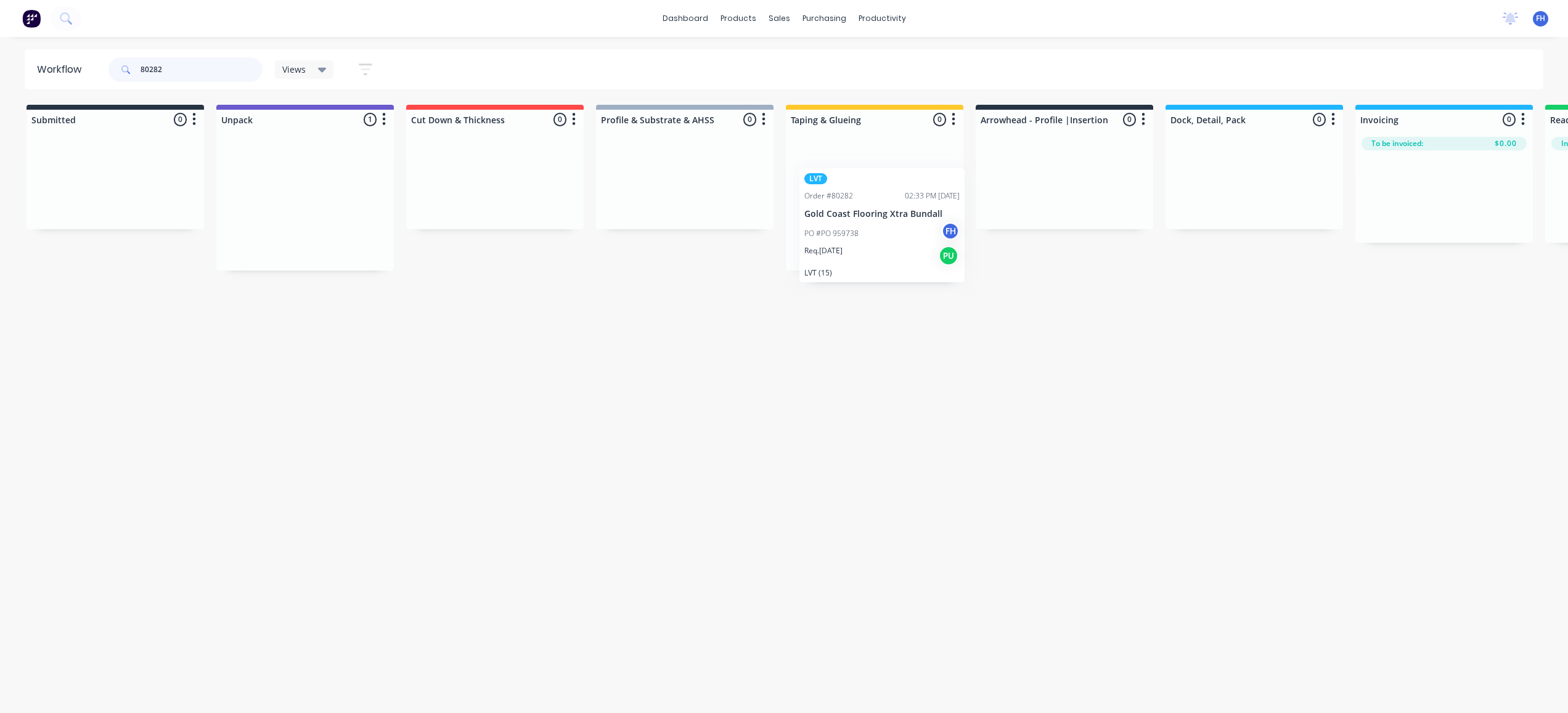
drag, startPoint x: 289, startPoint y: 168, endPoint x: 863, endPoint y: 191, distance: 574.5
click at [863, 191] on div "Submitted 0 Summaries Total order value Invoiced to date To be invoiced Unpack …" at bounding box center [1108, 187] width 2235 height 165
drag, startPoint x: 172, startPoint y: 73, endPoint x: 158, endPoint y: 80, distance: 15.7
click at [158, 80] on input "80282" at bounding box center [201, 69] width 122 height 24
type input "80289"
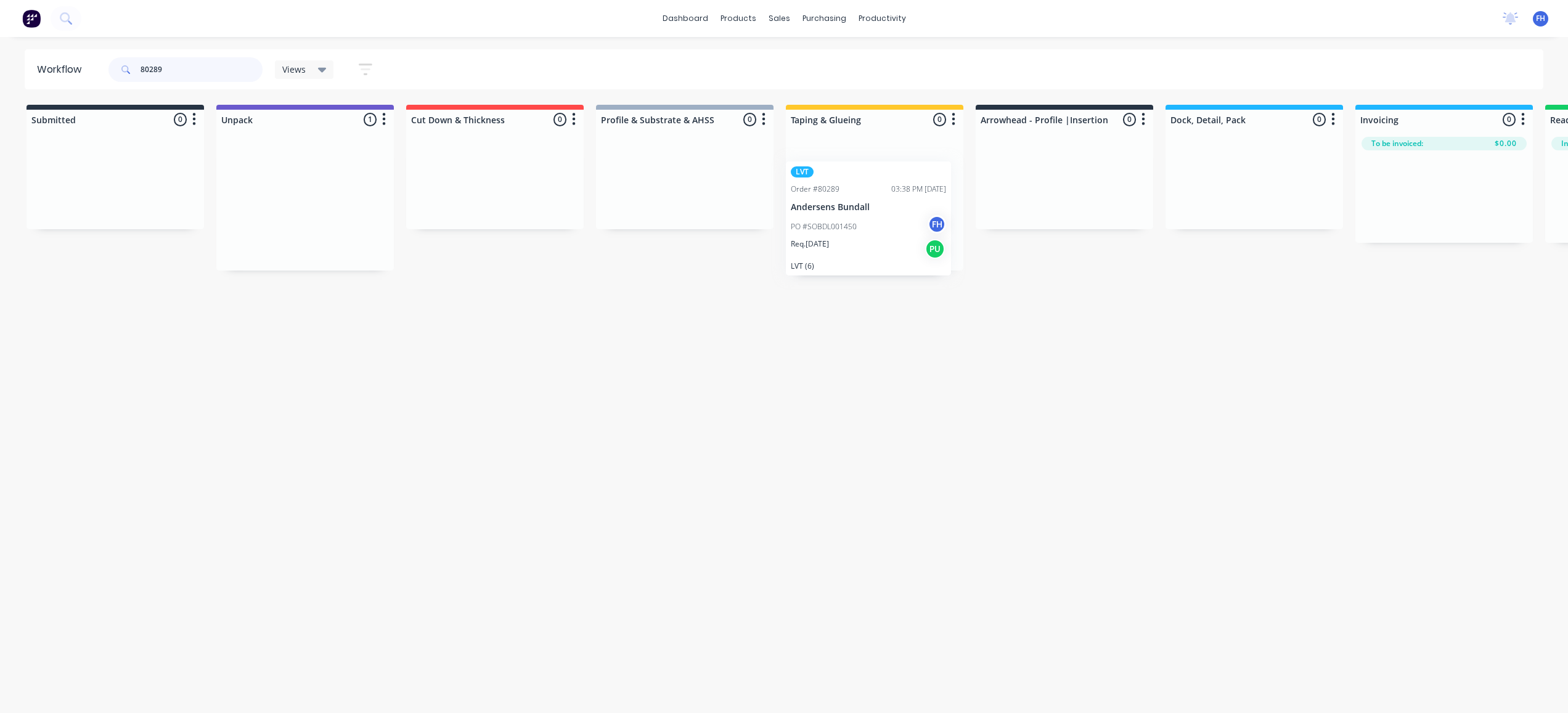
drag, startPoint x: 281, startPoint y: 178, endPoint x: 857, endPoint y: 196, distance: 576.3
click at [857, 196] on div "Submitted 0 Summaries Total order value Invoiced to date To be invoiced Unpack …" at bounding box center [1108, 187] width 2235 height 165
drag, startPoint x: 190, startPoint y: 67, endPoint x: 126, endPoint y: 79, distance: 65.1
click at [126, 79] on div "80289" at bounding box center [186, 69] width 154 height 24
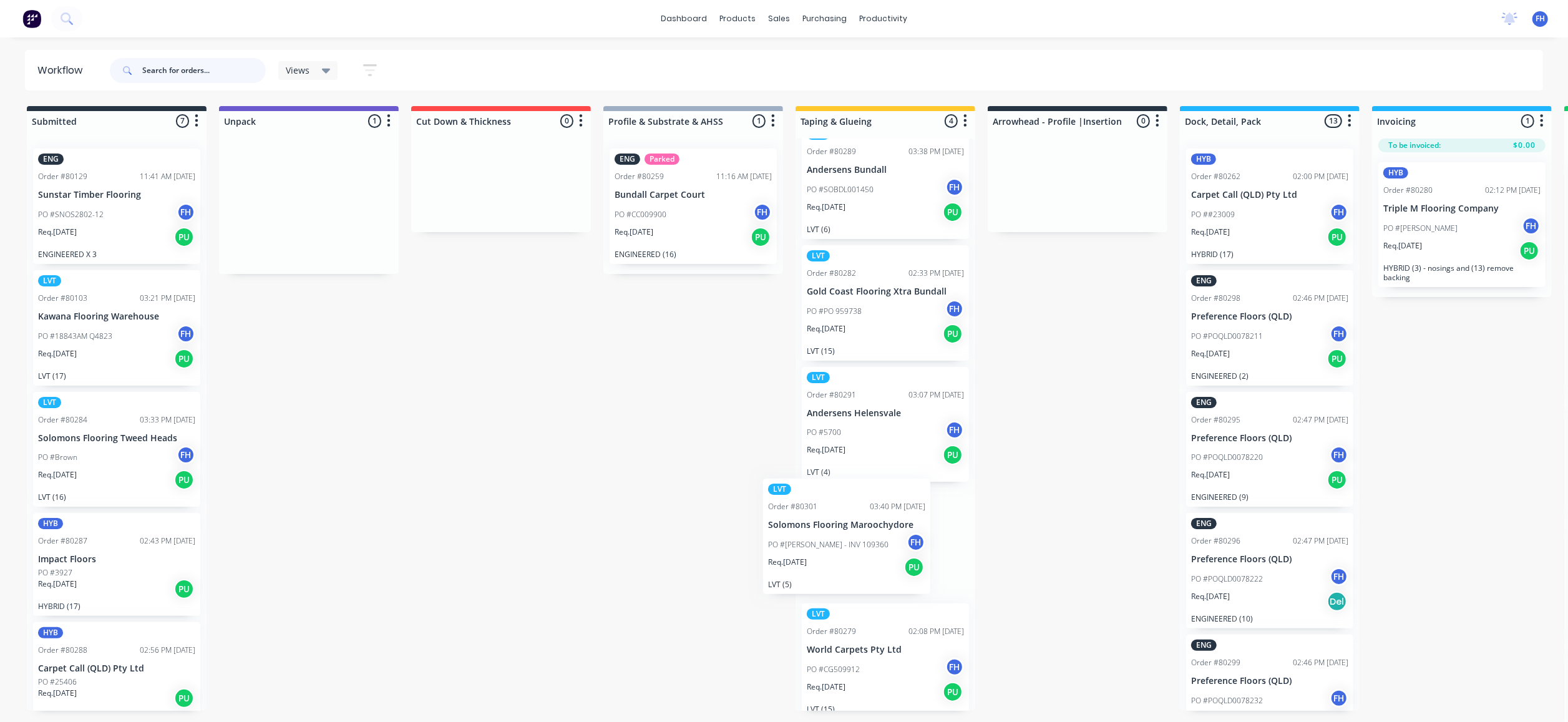
scroll to position [30, 0]
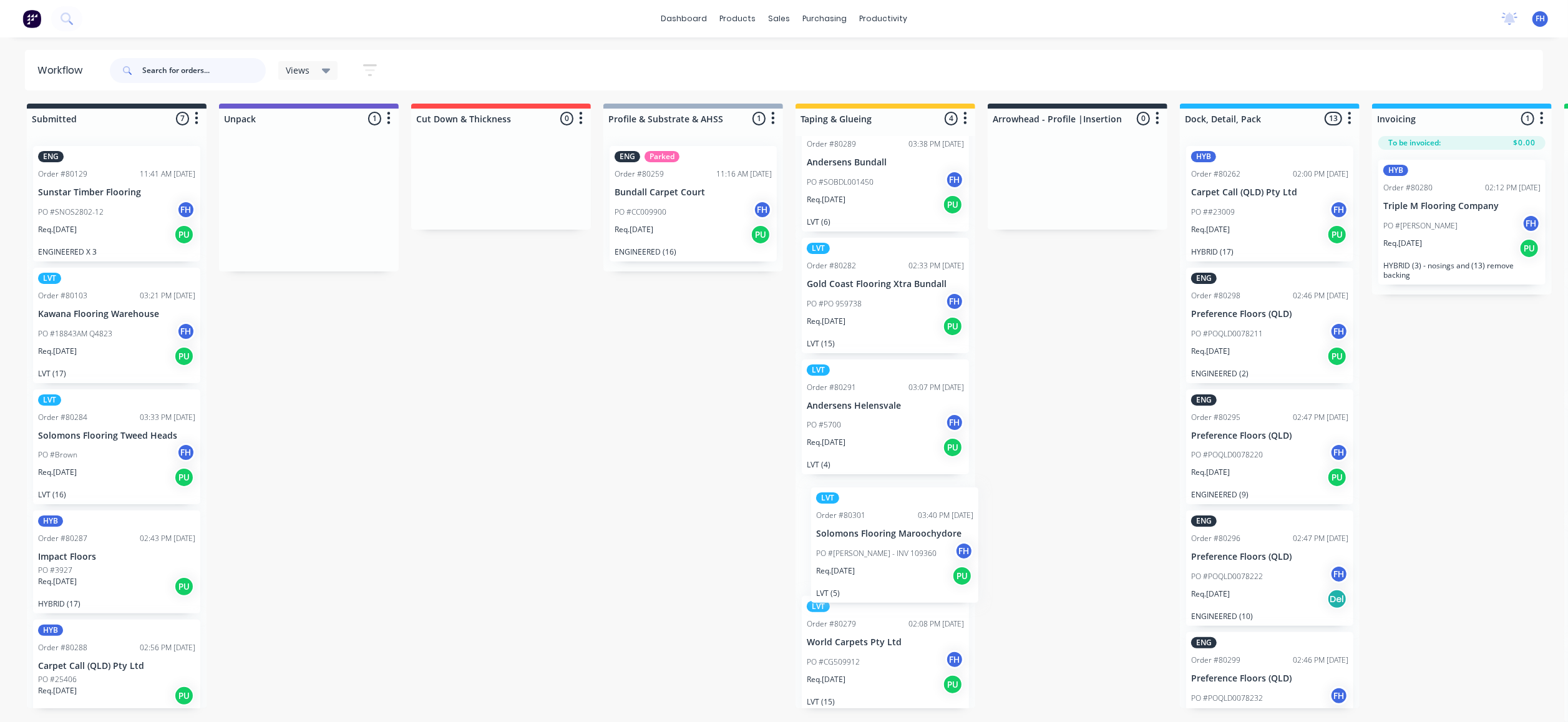
drag, startPoint x: 307, startPoint y: 166, endPoint x: 899, endPoint y: 512, distance: 685.7
click at [899, 512] on div "Submitted 7 Summaries Total order value Invoiced to date To be invoiced ENG Ord…" at bounding box center [1122, 412] width 2263 height 618
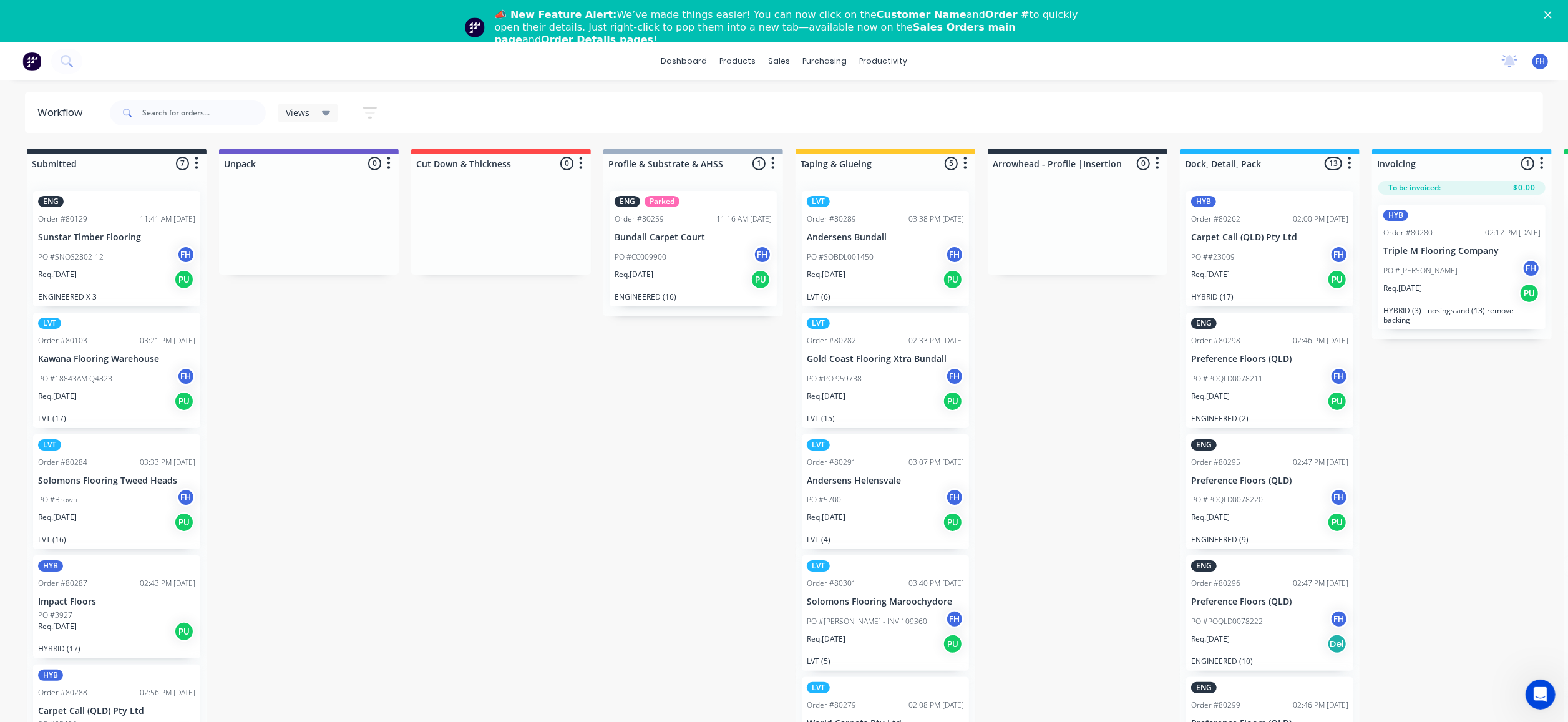
drag, startPoint x: 1019, startPoint y: 380, endPoint x: 398, endPoint y: 509, distance: 634.3
click at [398, 509] on div "Submitted 7 Summaries Total order value Invoiced to date To be invoiced ENG Ord…" at bounding box center [1122, 458] width 2263 height 618
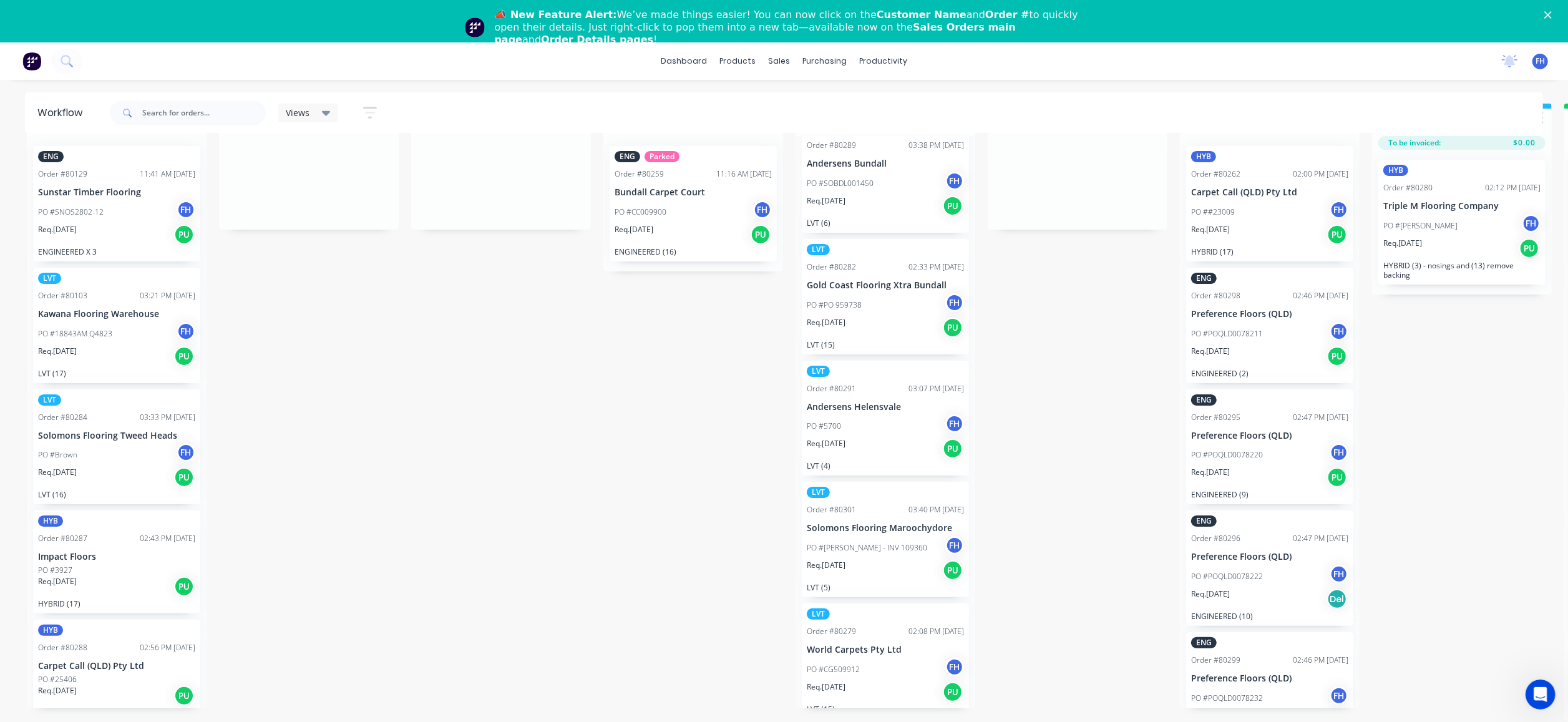
click at [488, 398] on div "Submitted 7 Summaries Total order value Invoiced to date To be invoiced ENG Ord…" at bounding box center [1122, 412] width 2263 height 618
